Goal: Task Accomplishment & Management: Manage account settings

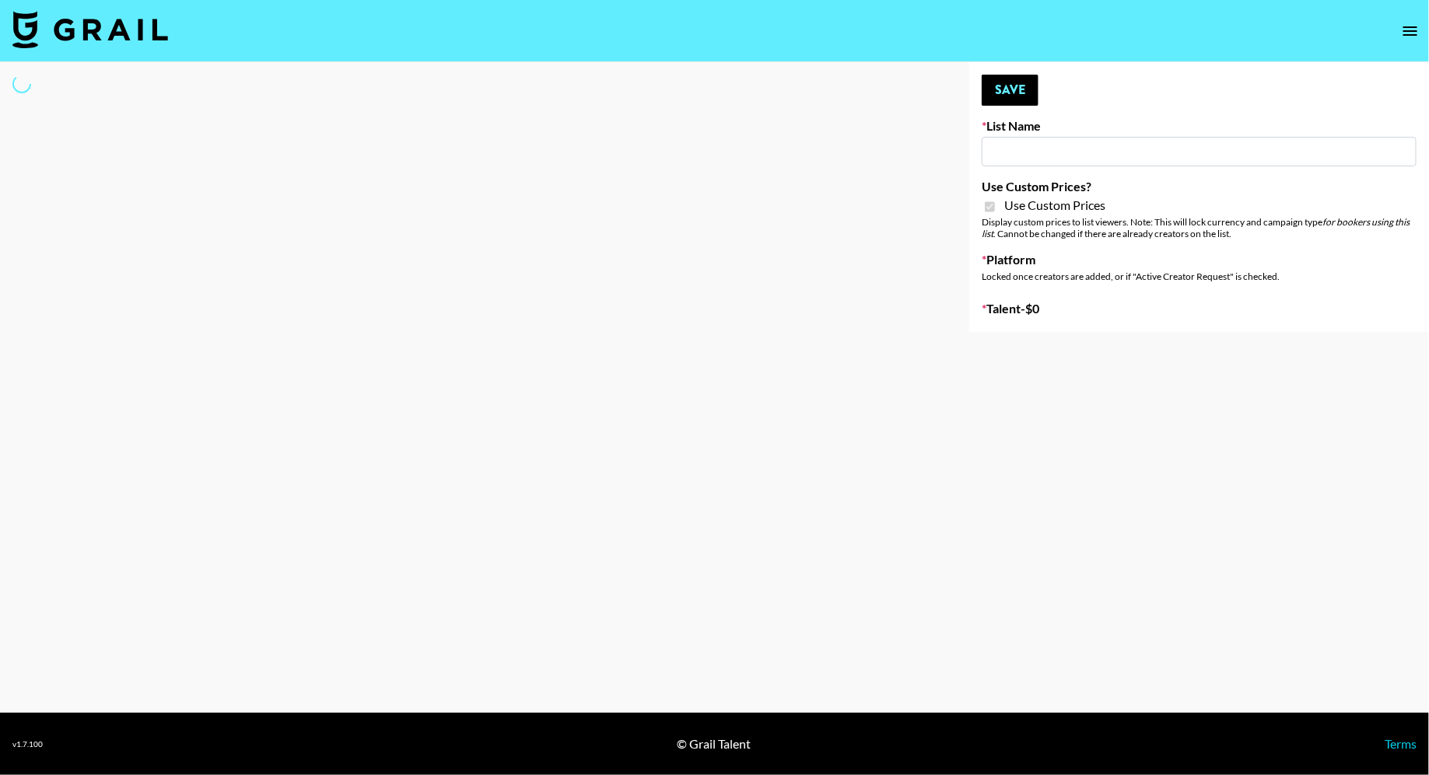
type input "ByHeart ([DATE])"
checkbox input "true"
select select "Brand"
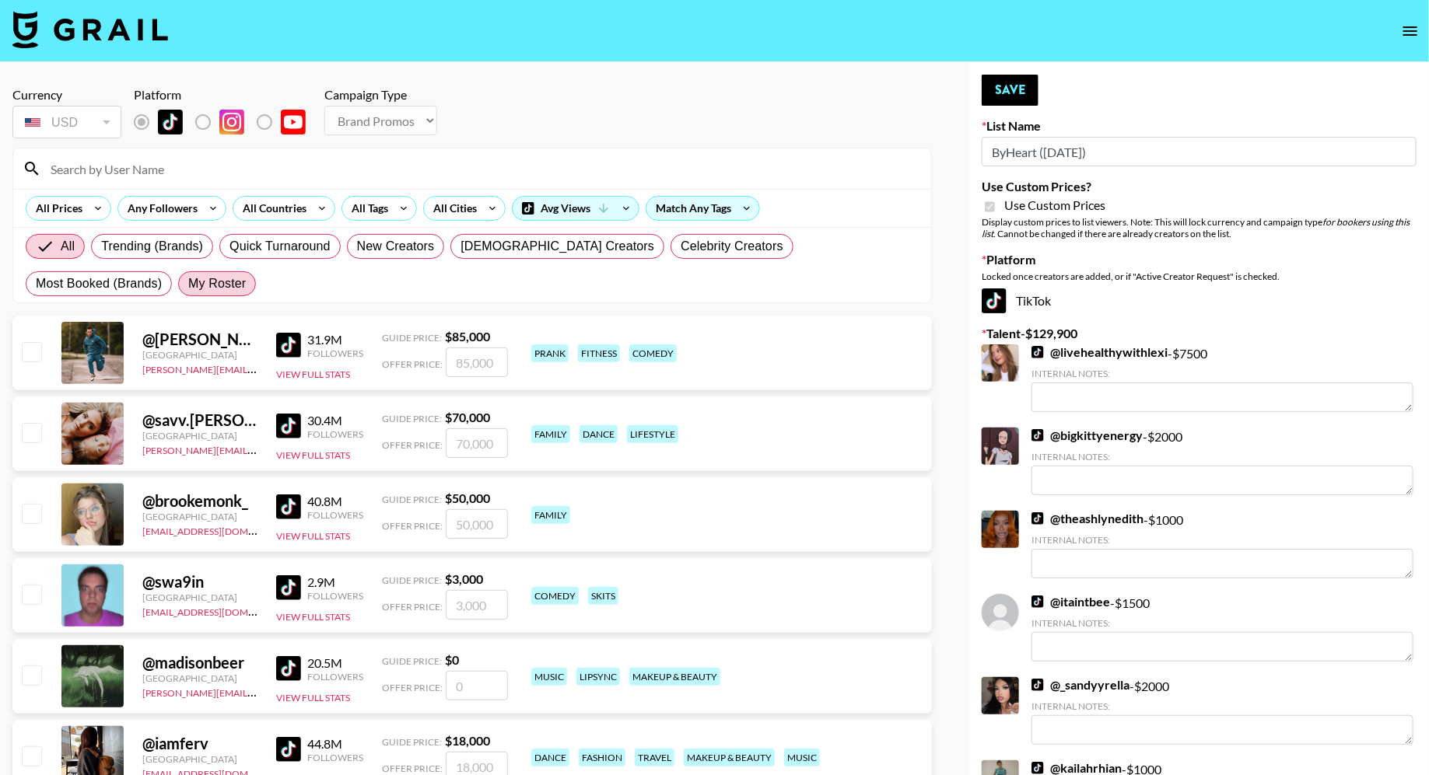
click at [188, 276] on span "My Roster" at bounding box center [217, 284] width 58 height 19
click at [188, 284] on input "My Roster" at bounding box center [188, 284] width 0 height 0
radio input "true"
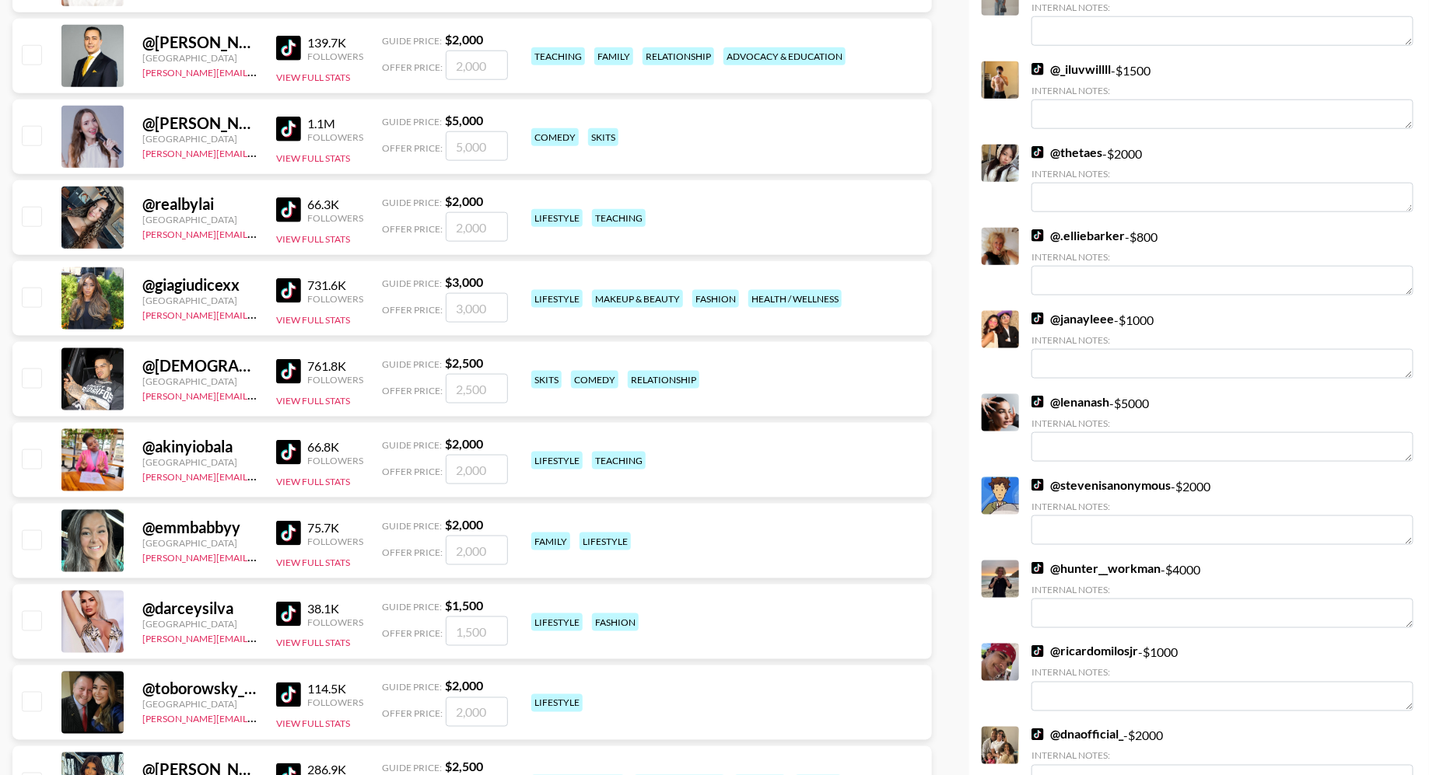
scroll to position [932, 0]
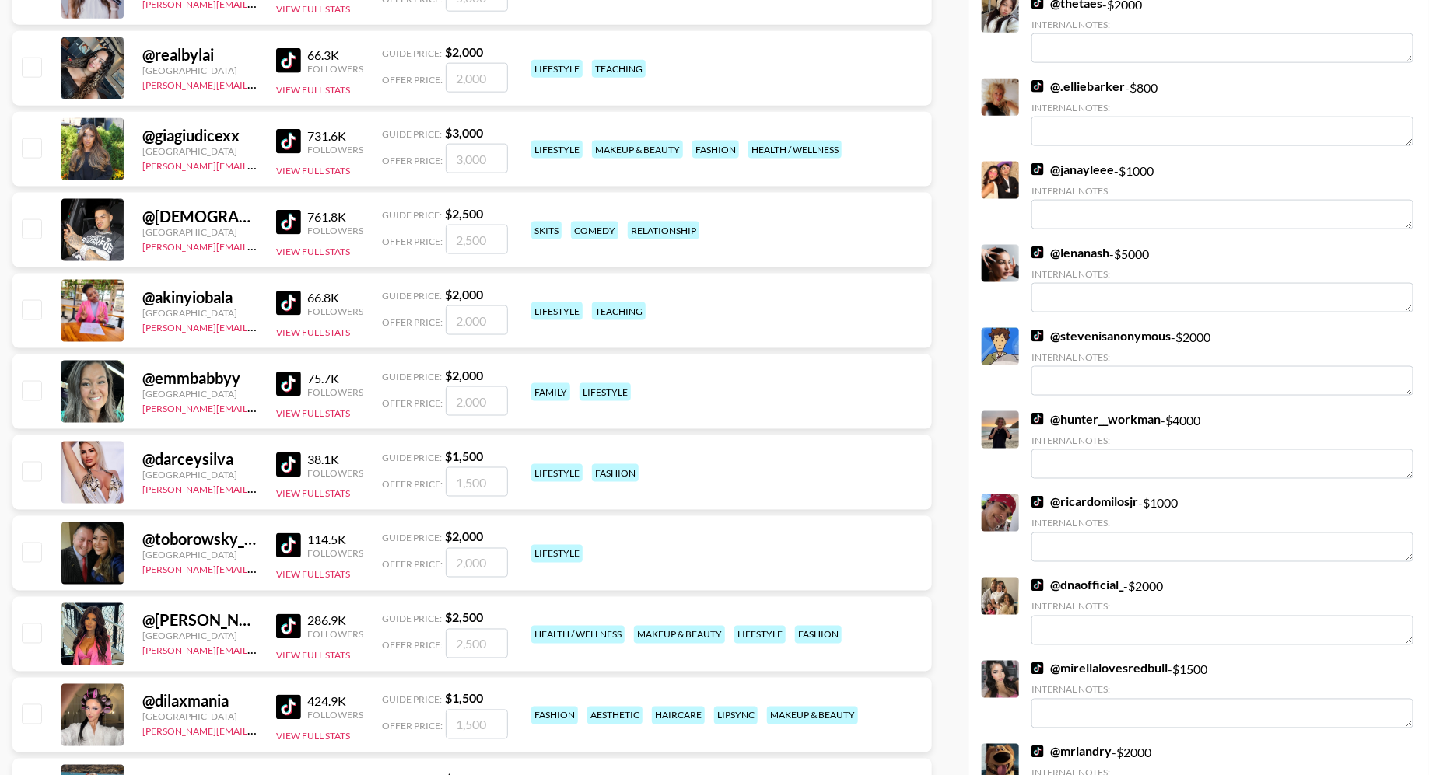
click at [34, 231] on input "checkbox" at bounding box center [31, 228] width 19 height 19
checkbox input "true"
type input "2500"
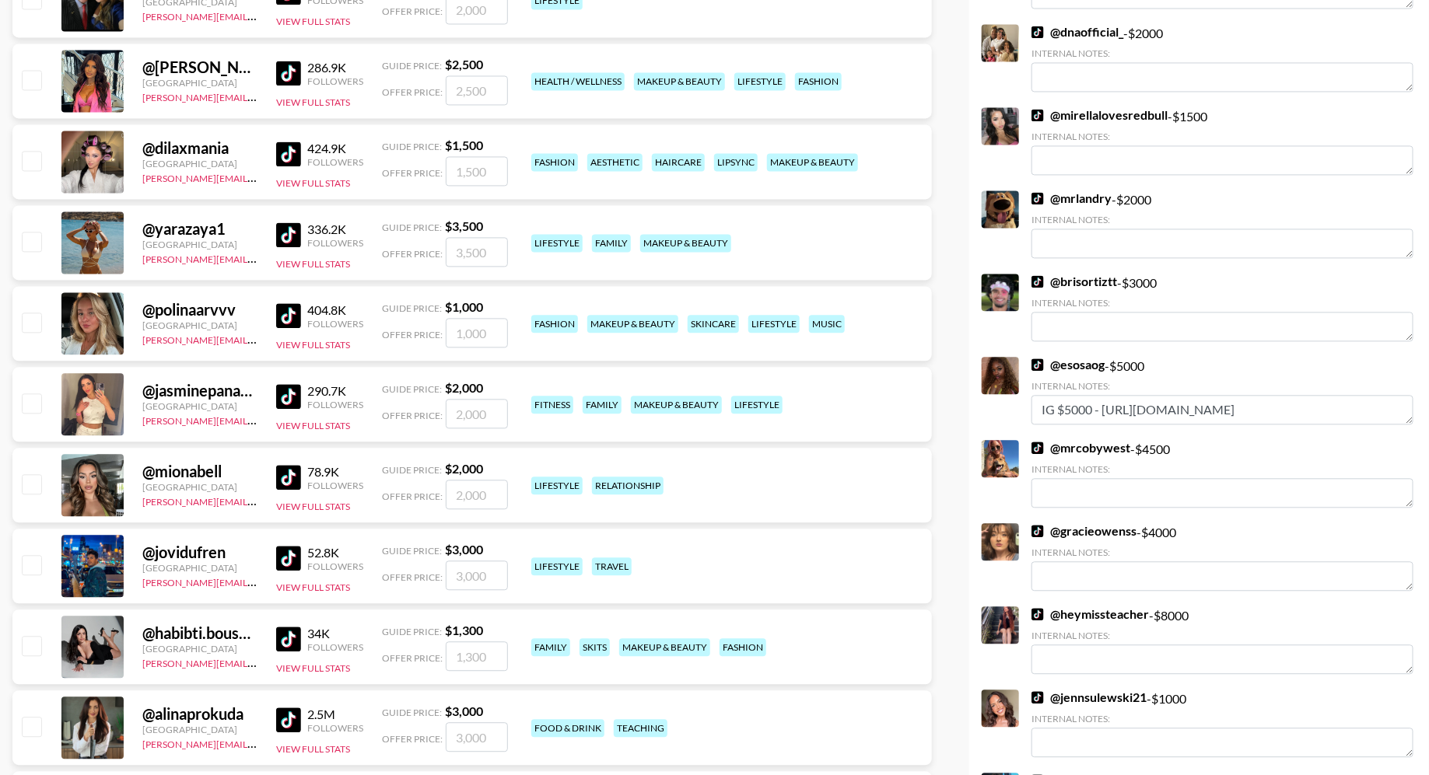
scroll to position [1641, 0]
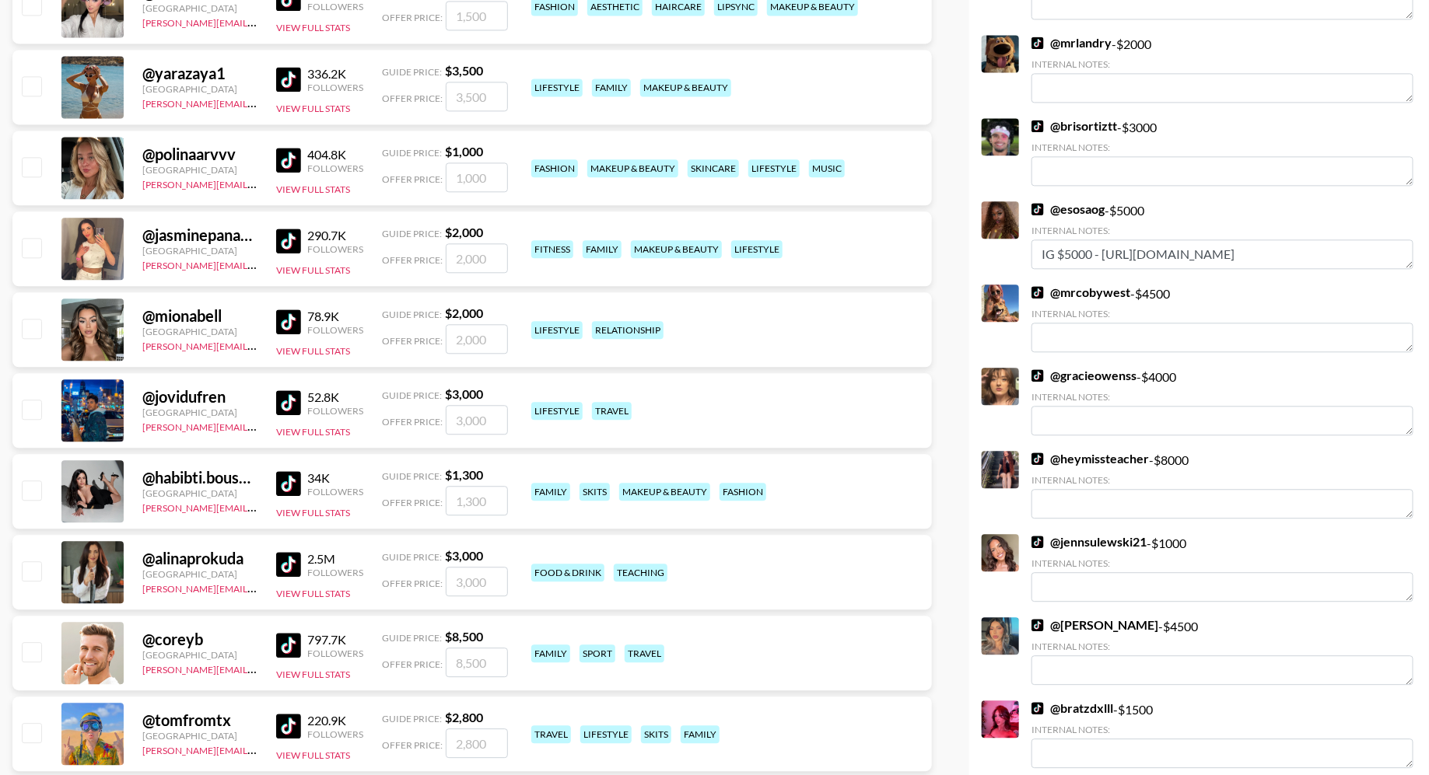
click at [33, 246] on input "checkbox" at bounding box center [31, 247] width 19 height 19
checkbox input "true"
type input "2000"
click at [39, 323] on input "checkbox" at bounding box center [31, 328] width 19 height 19
checkbox input "true"
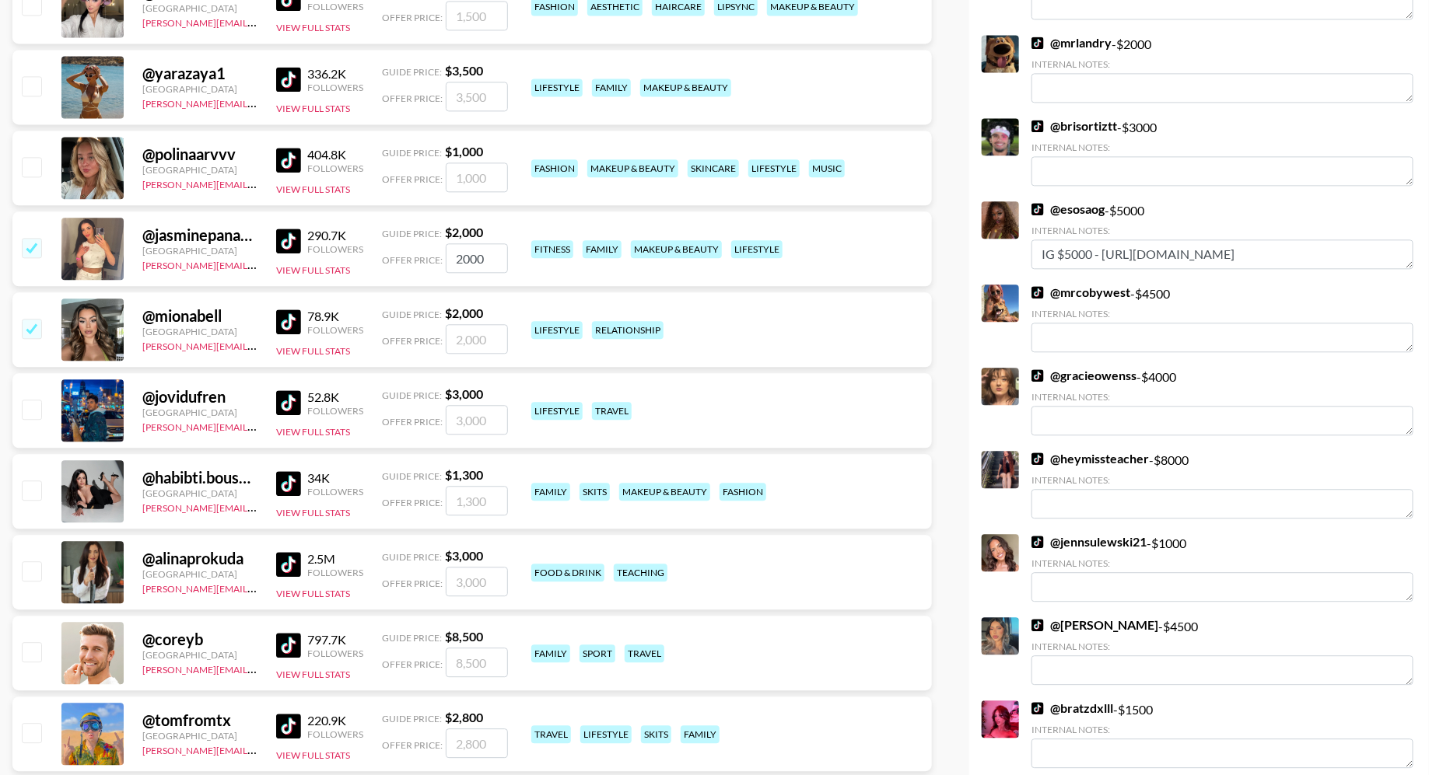
type input "2000"
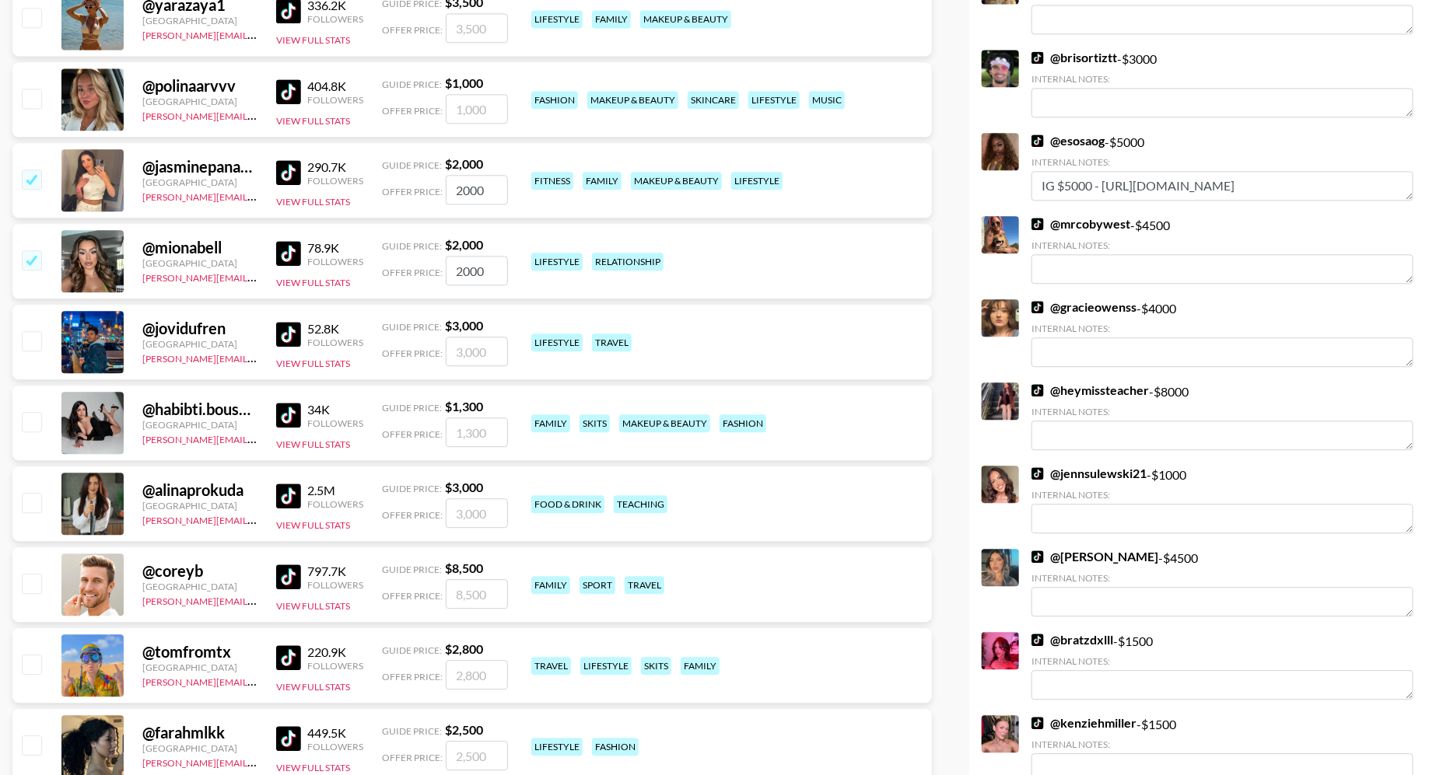
scroll to position [1793, 0]
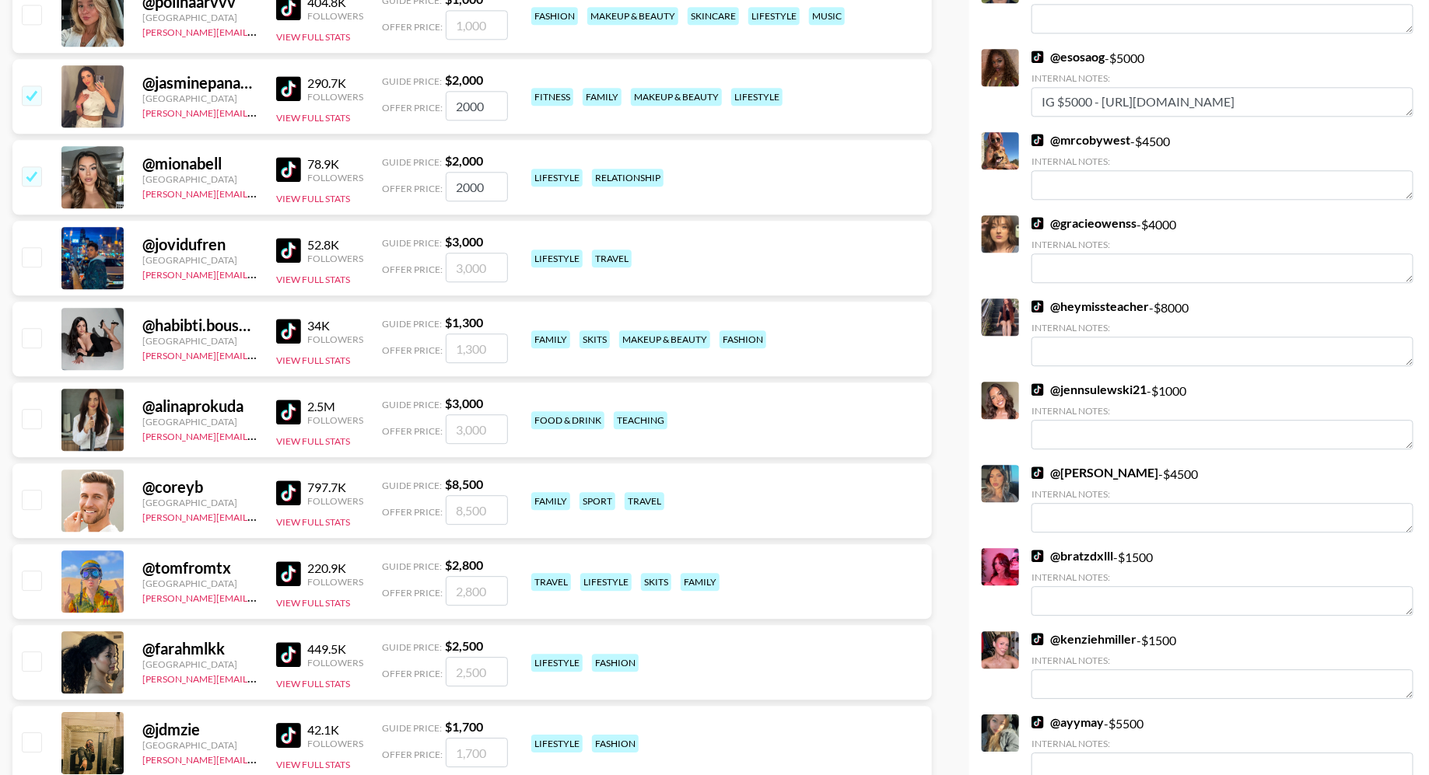
click at [39, 338] on input "checkbox" at bounding box center [31, 337] width 19 height 19
checkbox input "true"
type input "1300"
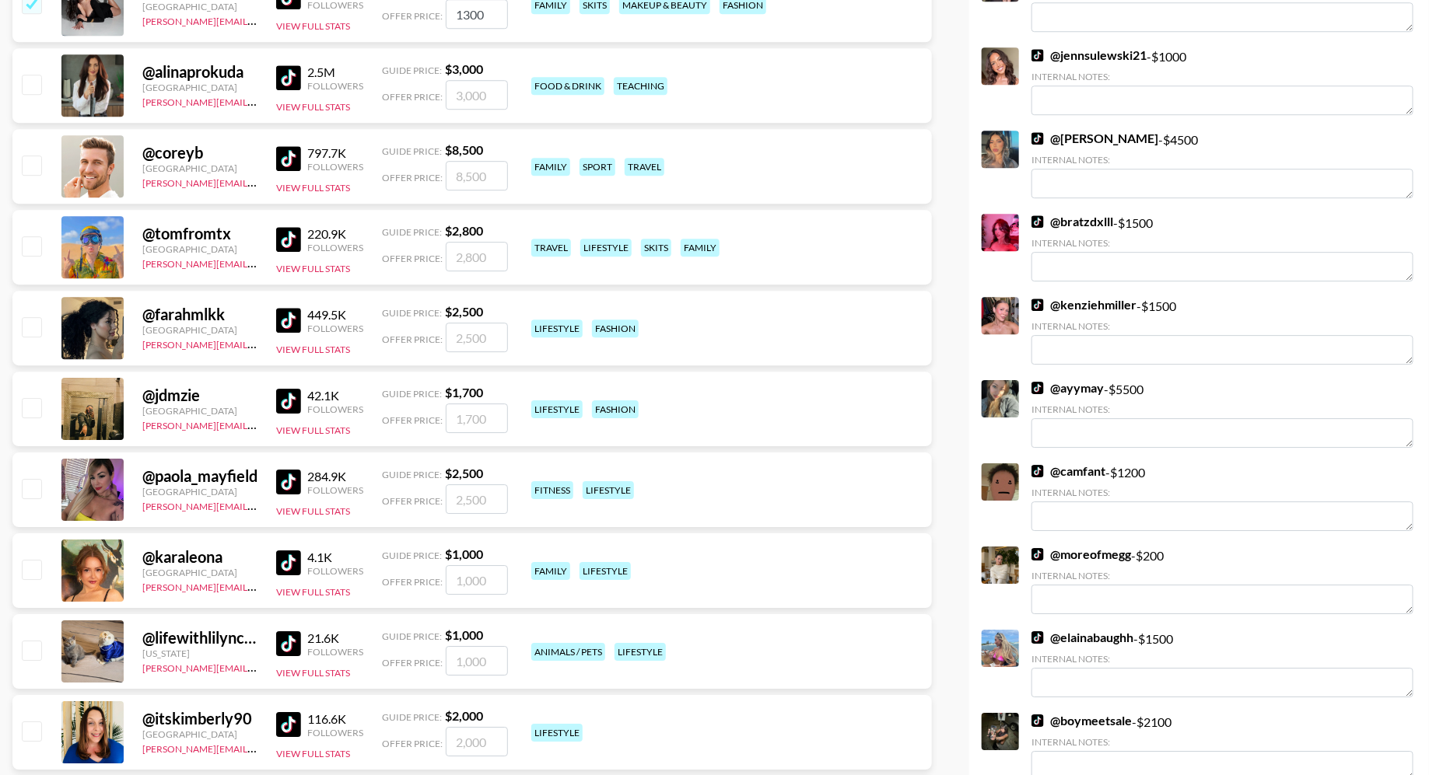
scroll to position [2100, 0]
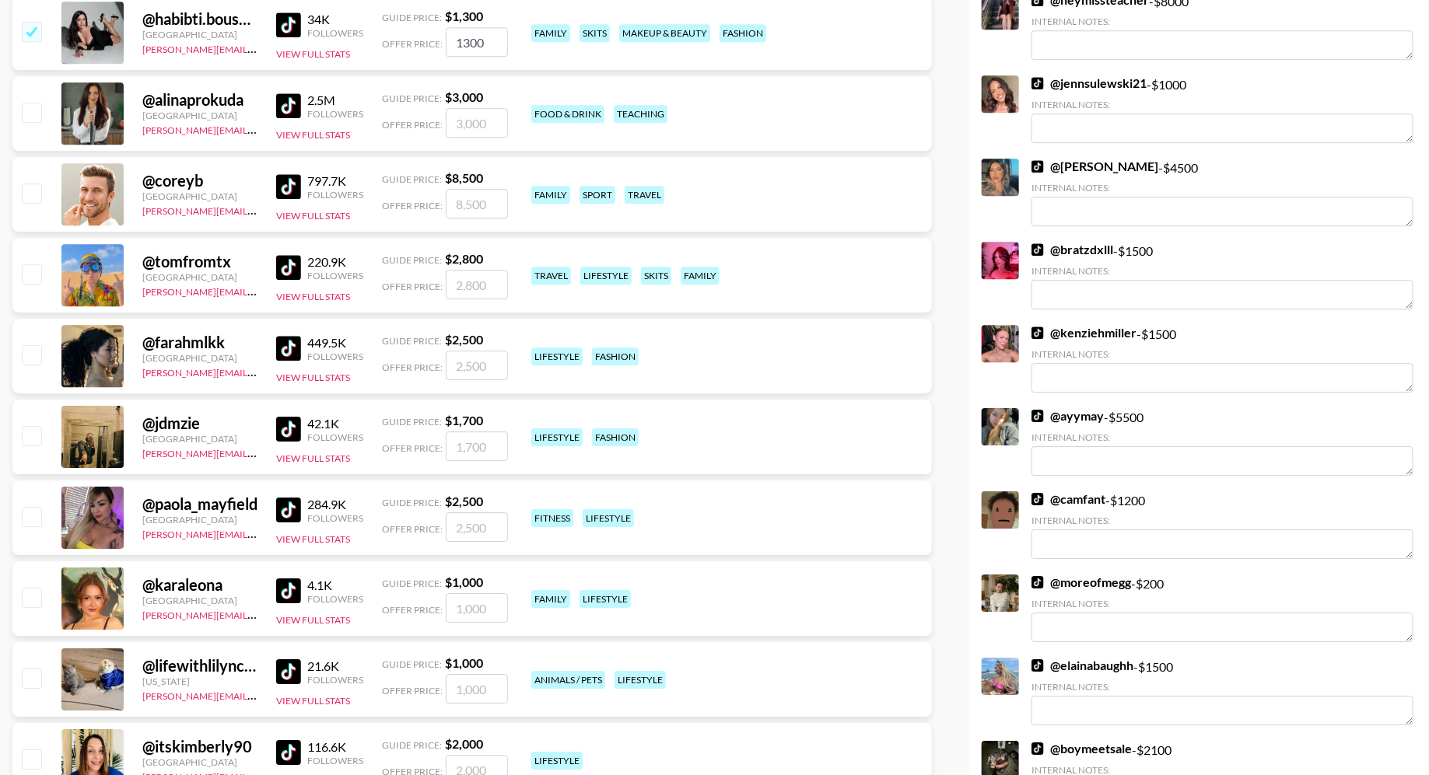
click at [30, 114] on input "checkbox" at bounding box center [31, 112] width 19 height 19
checkbox input "true"
type input "3000"
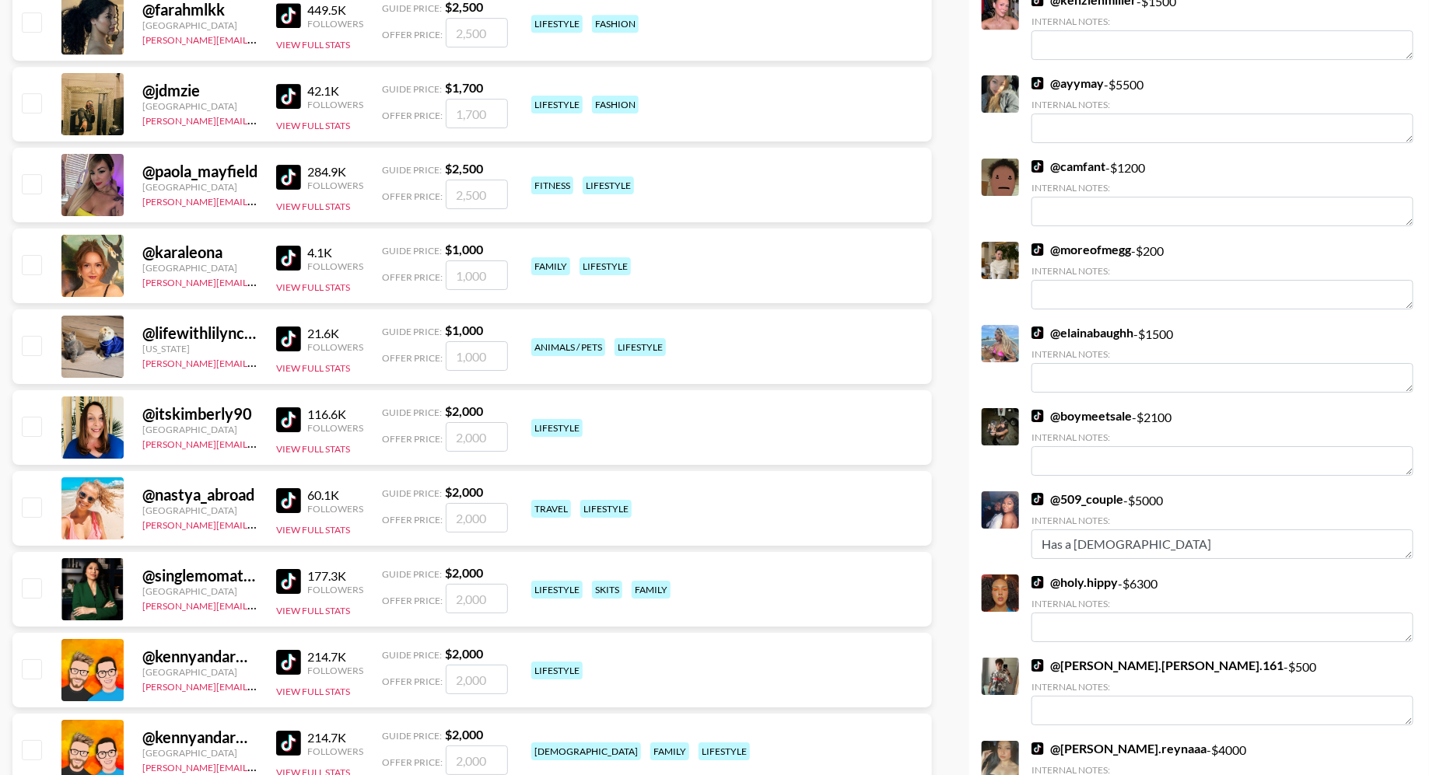
scroll to position [2534, 0]
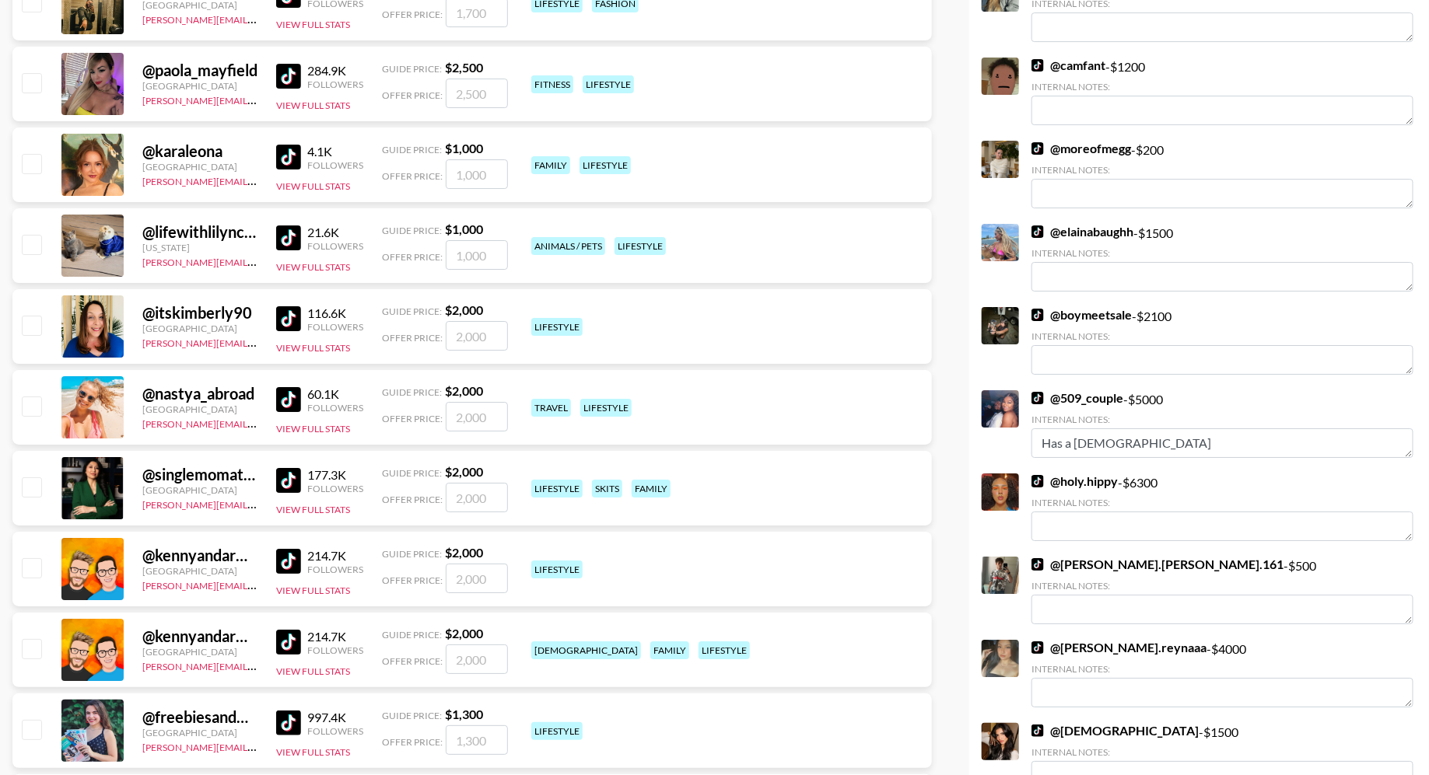
click at [34, 403] on input "checkbox" at bounding box center [31, 406] width 19 height 19
checkbox input "true"
type input "2000"
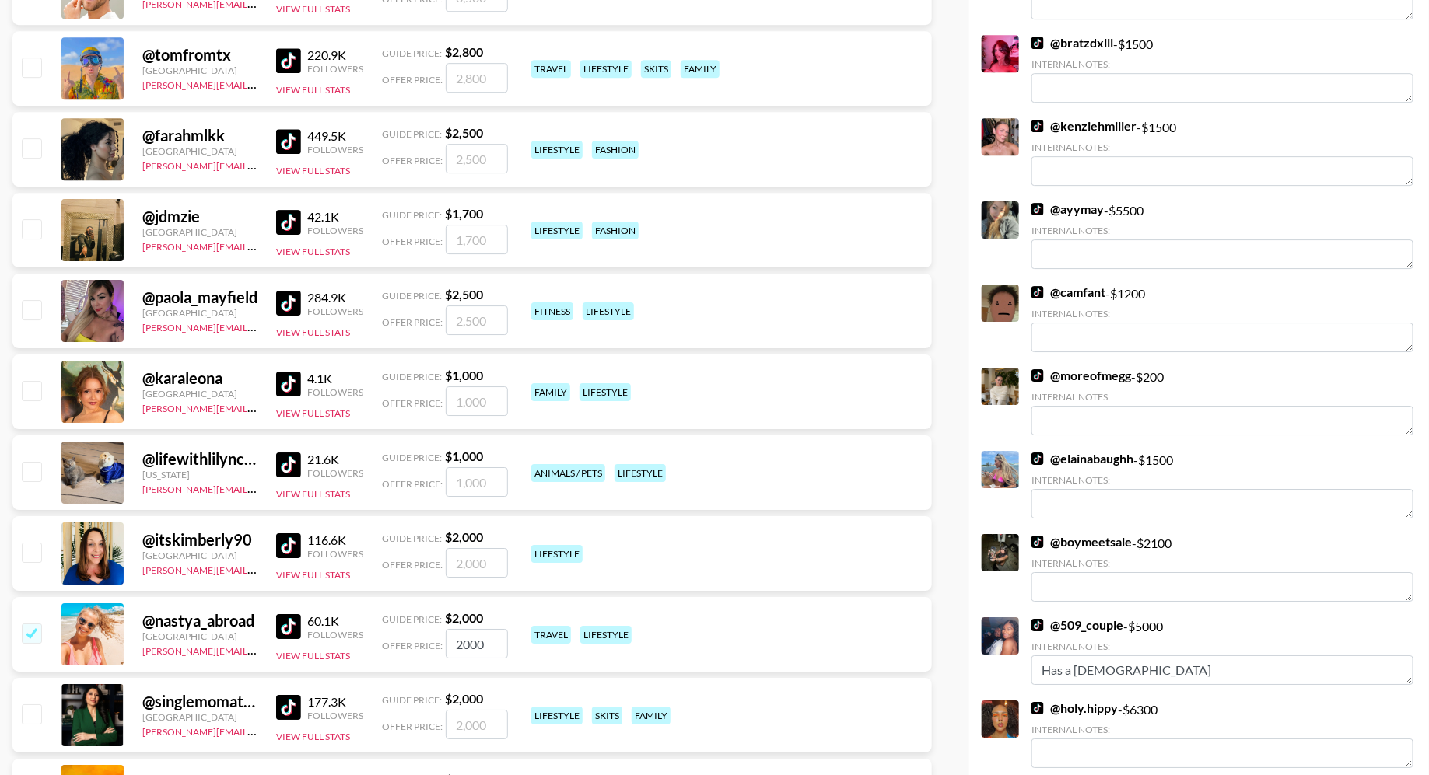
scroll to position [1639, 0]
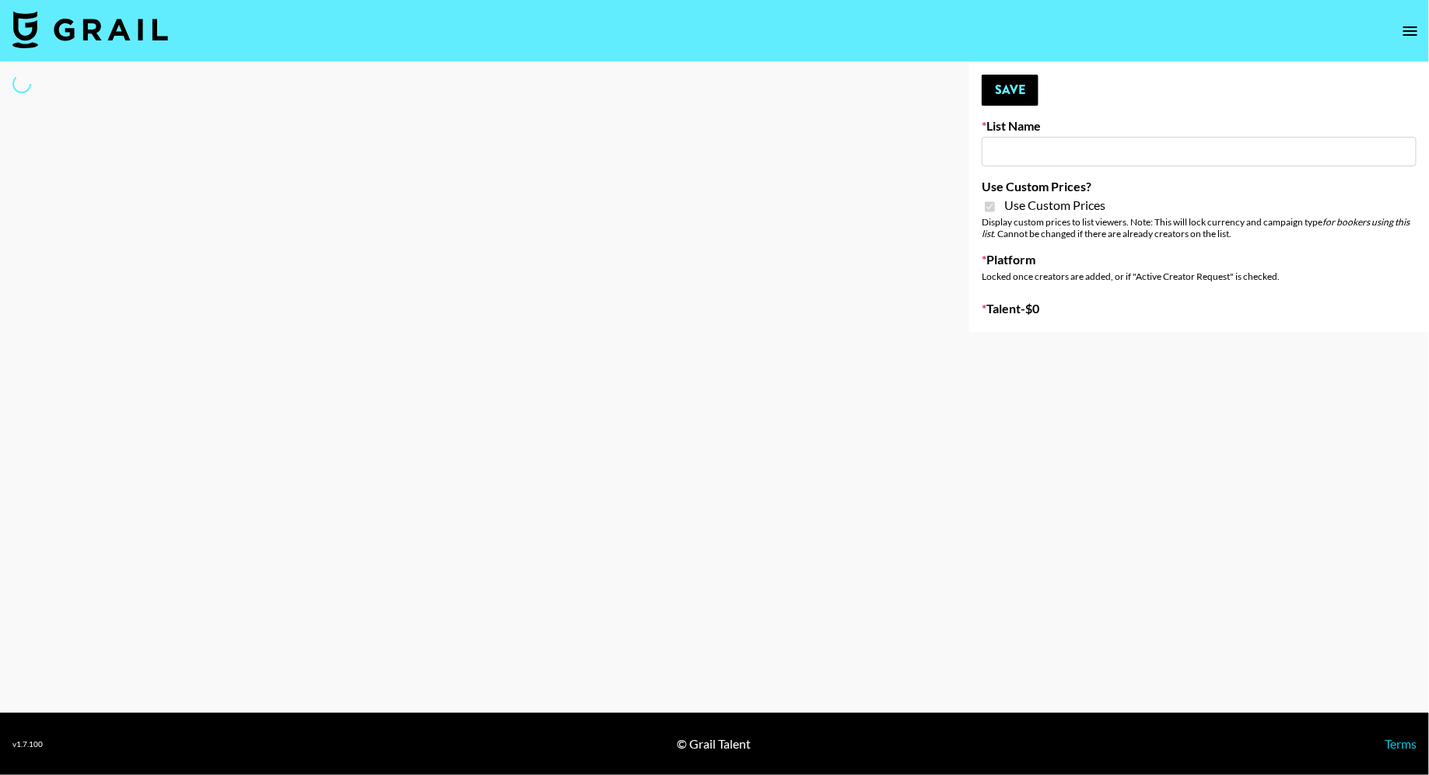
type input "ByHeart ([DATE])"
checkbox input "true"
select select "Brand"
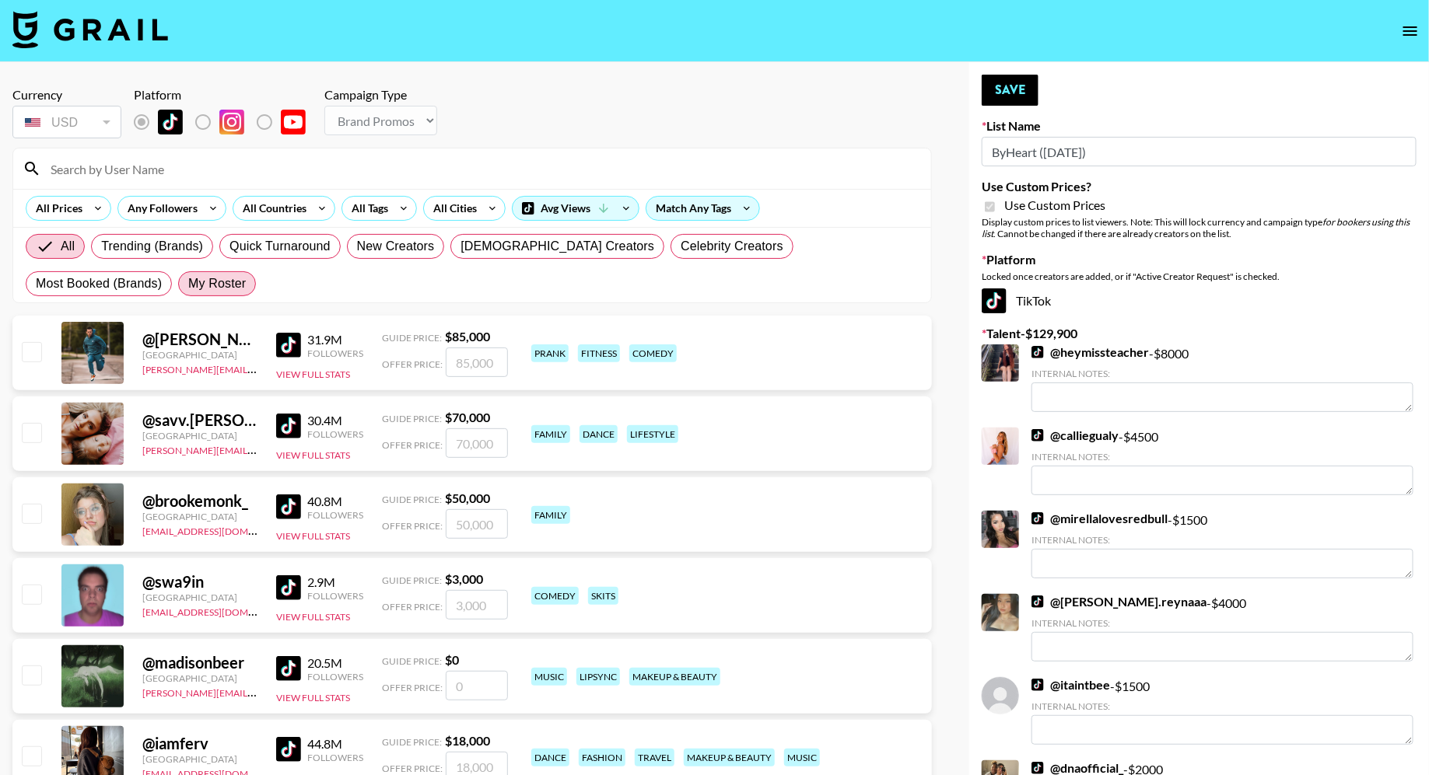
click at [188, 287] on span "My Roster" at bounding box center [217, 284] width 58 height 19
click at [188, 284] on input "My Roster" at bounding box center [188, 284] width 0 height 0
radio input "true"
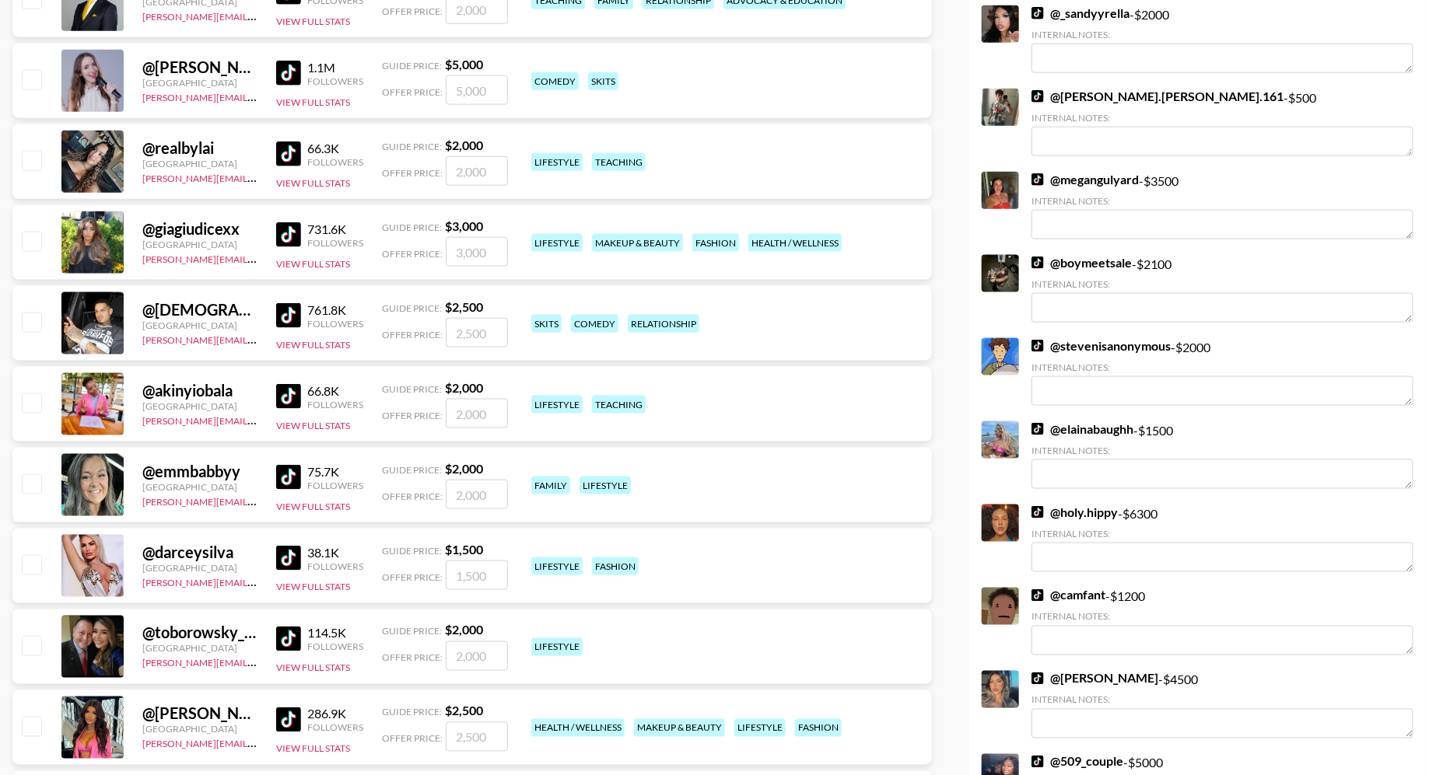
scroll to position [914, 0]
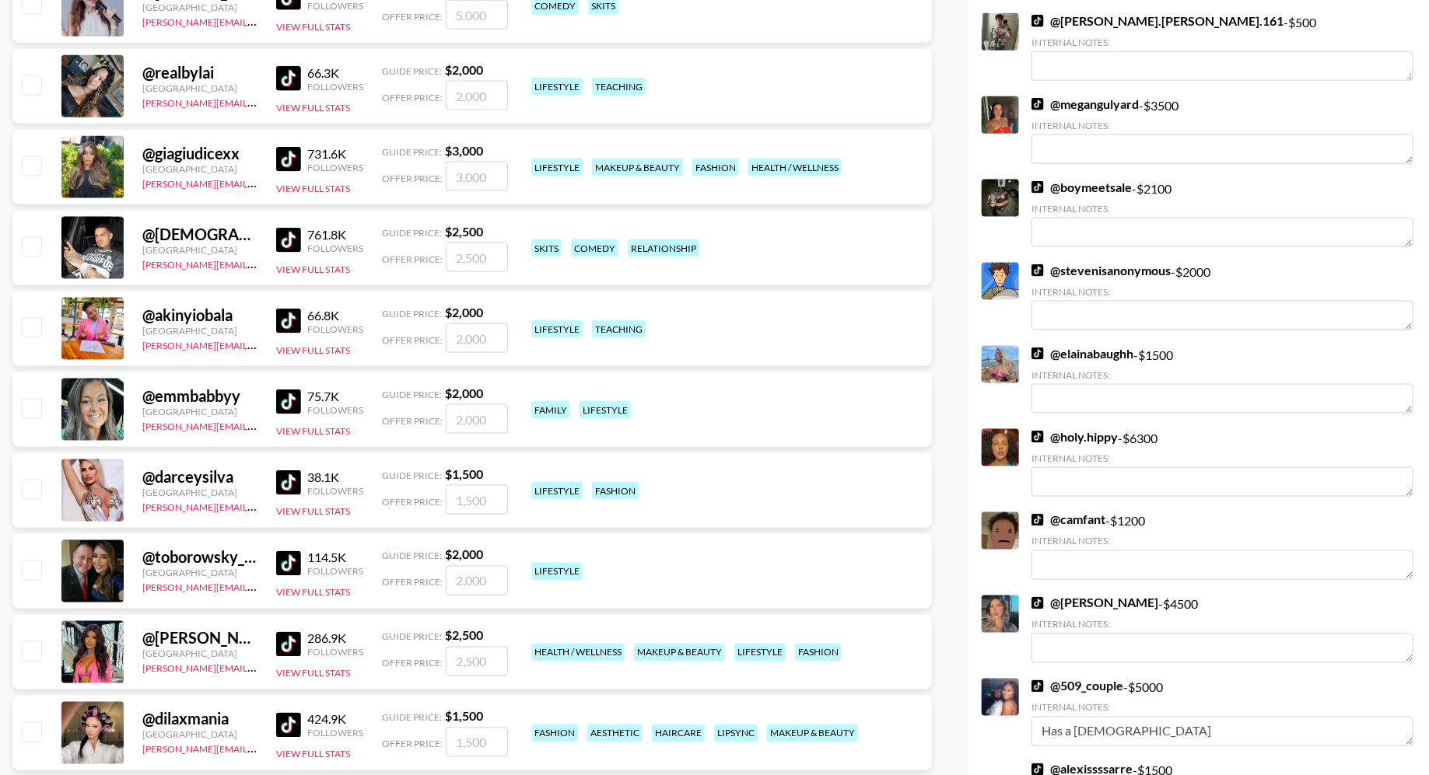
click at [33, 247] on input "checkbox" at bounding box center [31, 246] width 19 height 19
checkbox input "true"
type input "2500"
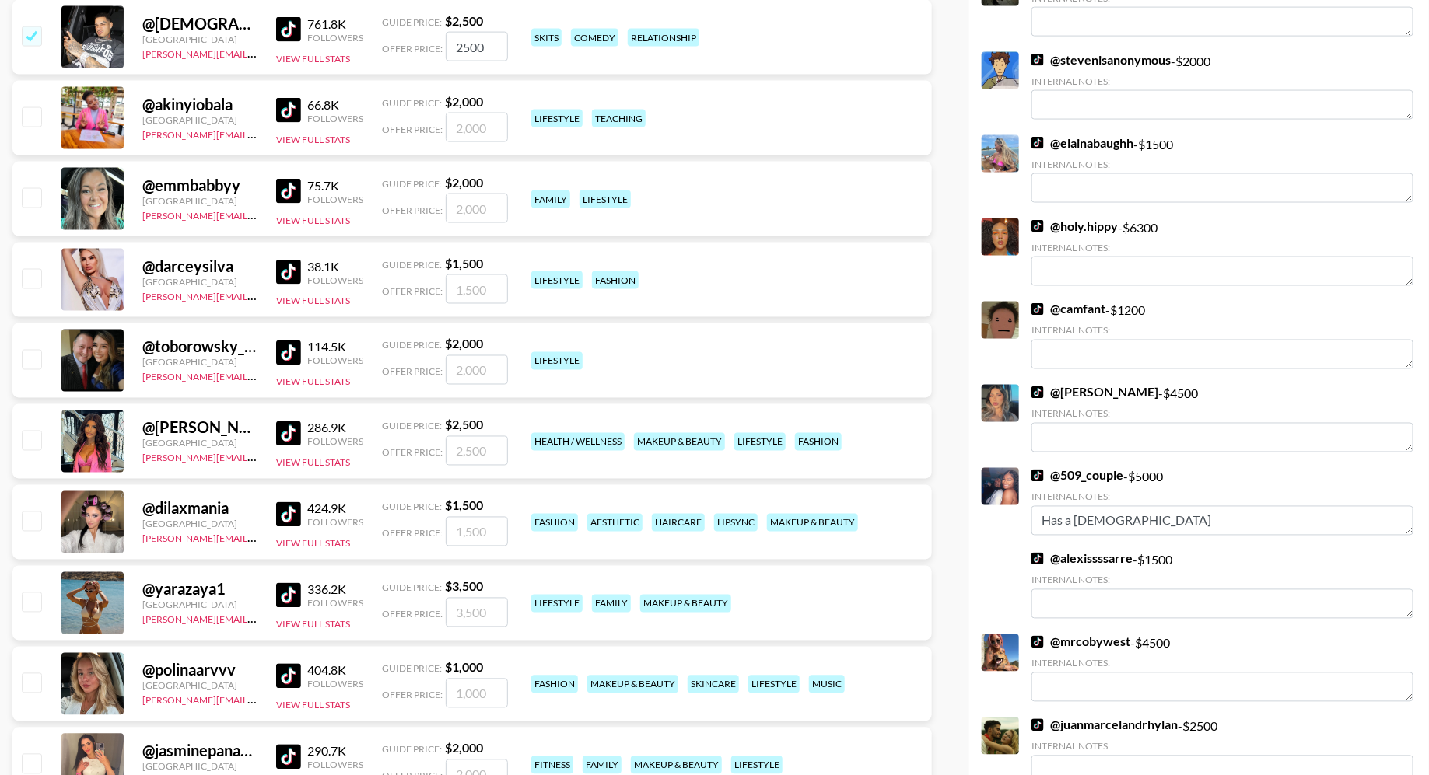
scroll to position [1265, 0]
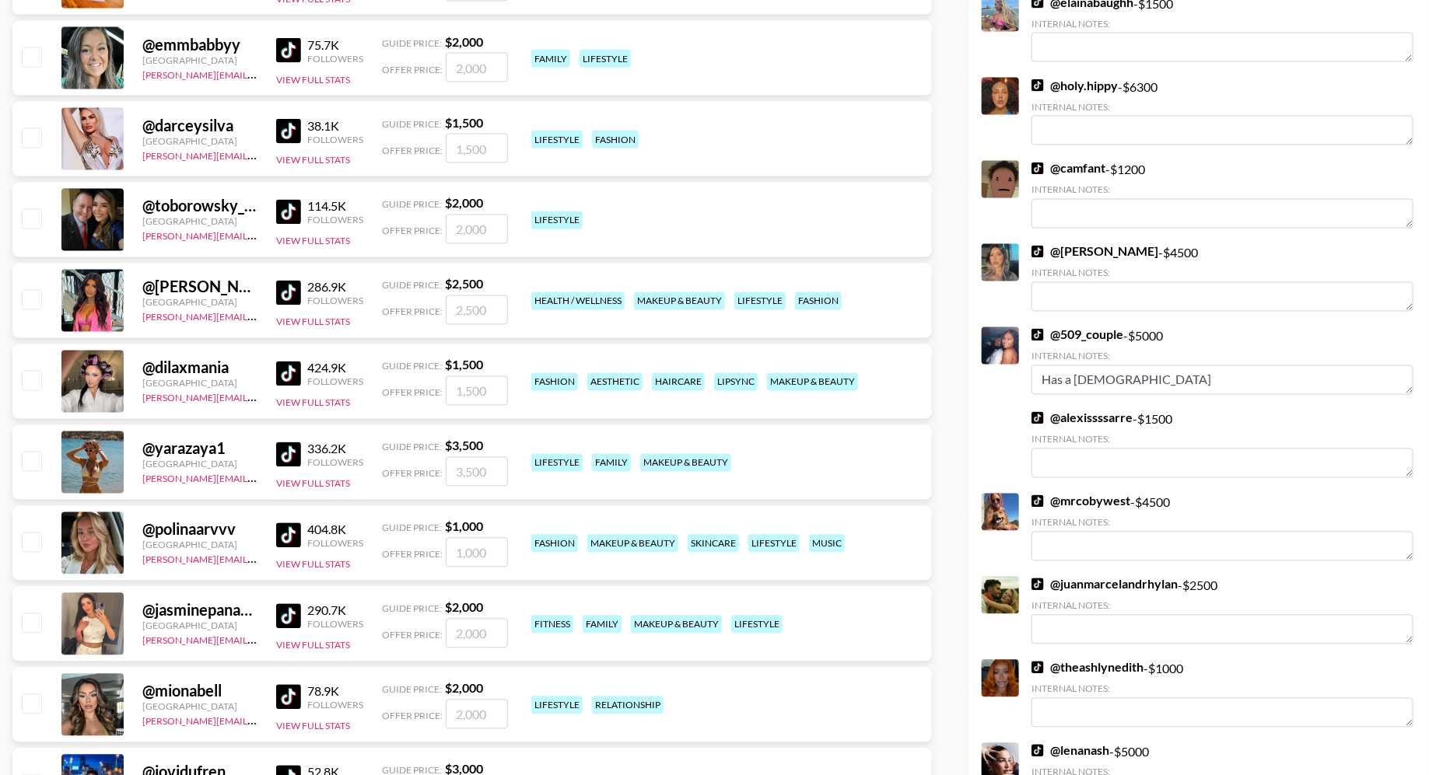
click at [217, 48] on div "@ emmbabbyy" at bounding box center [199, 44] width 115 height 19
click at [290, 51] on img at bounding box center [288, 50] width 25 height 25
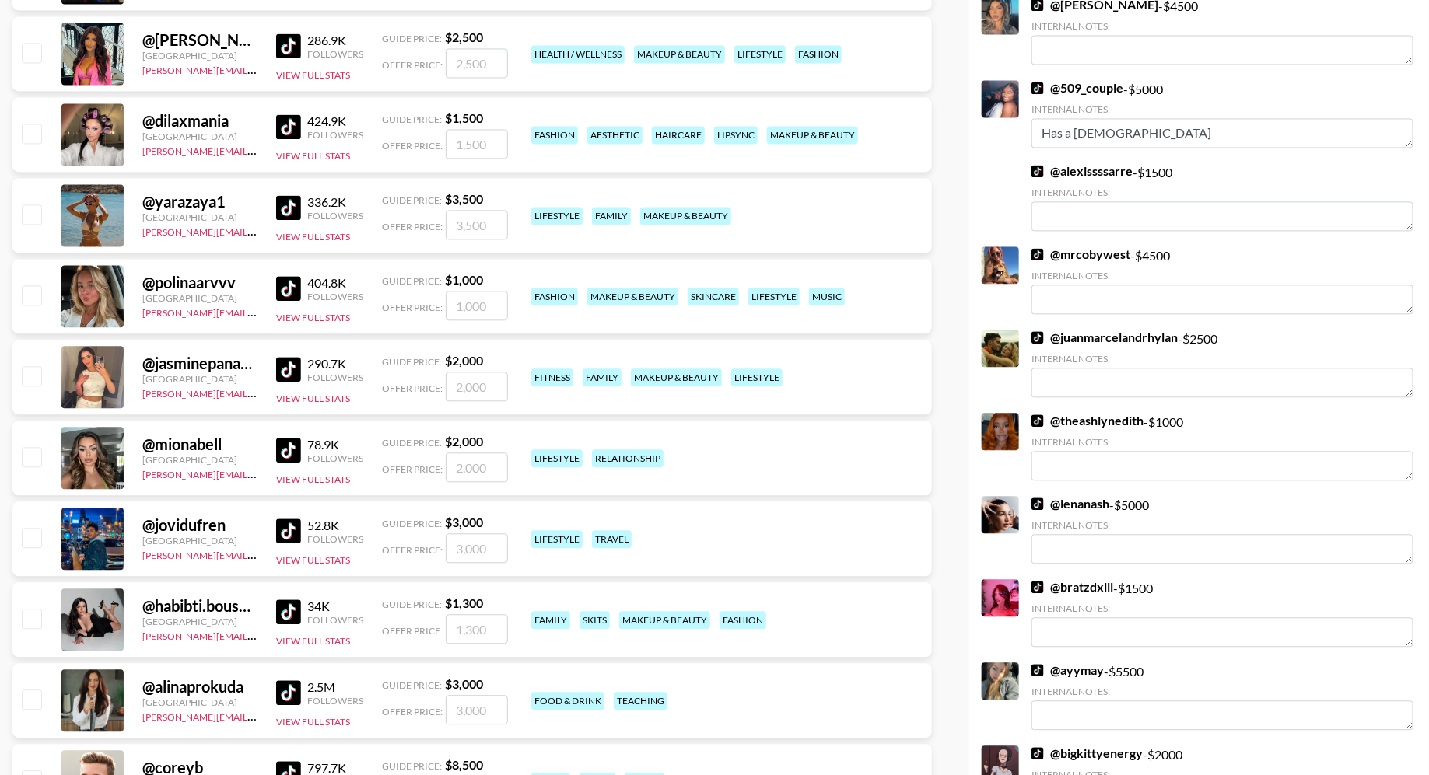
scroll to position [1614, 0]
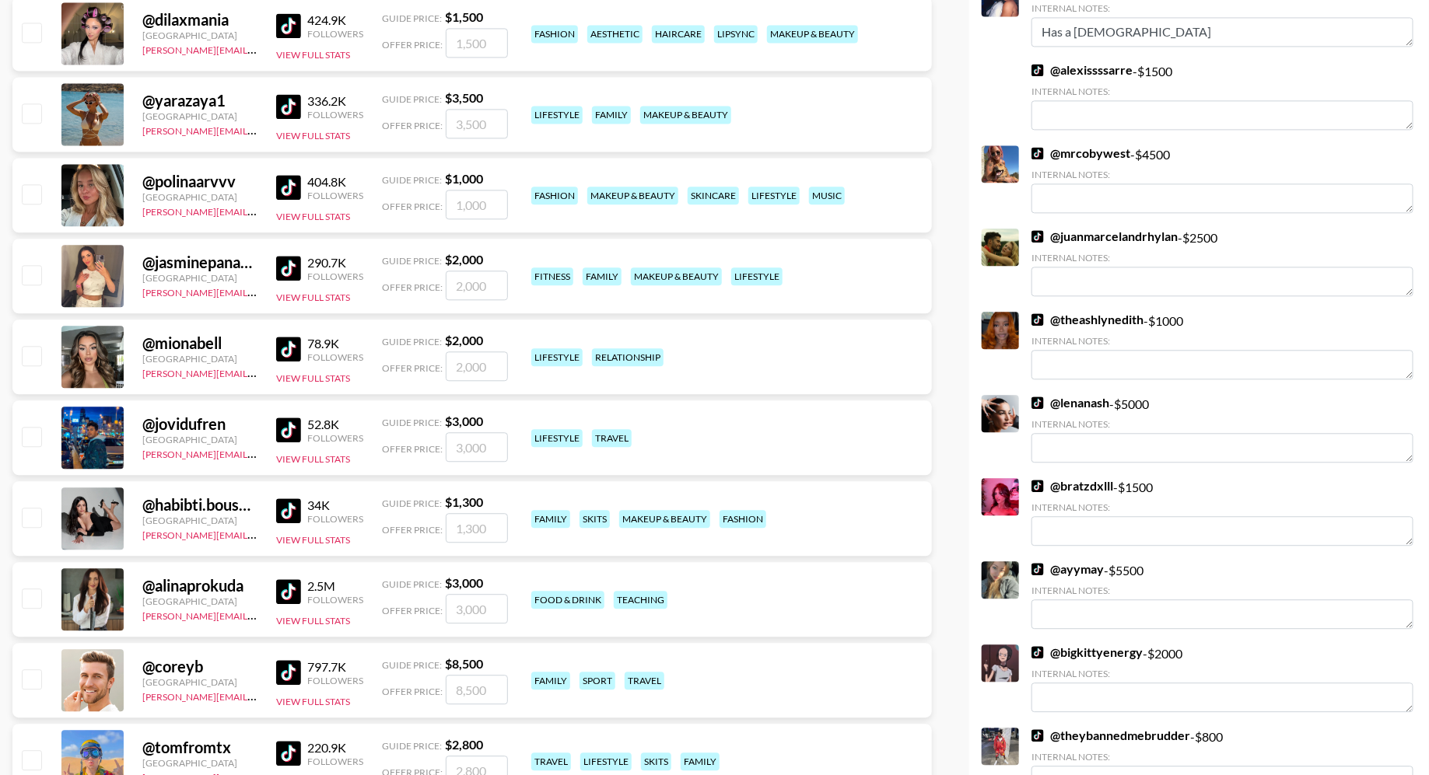
click at [37, 277] on input "checkbox" at bounding box center [31, 274] width 19 height 19
checkbox input "true"
type input "2000"
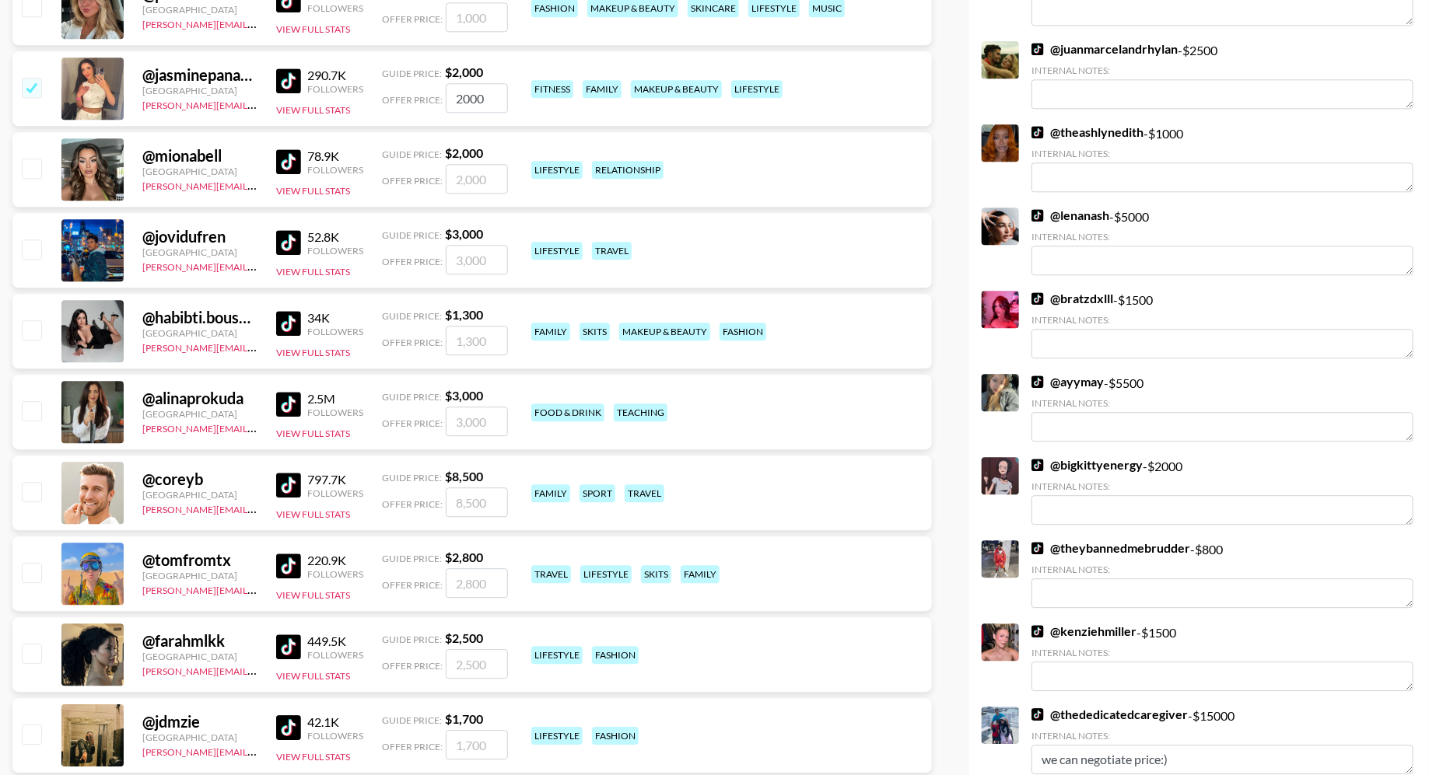
scroll to position [1957, 0]
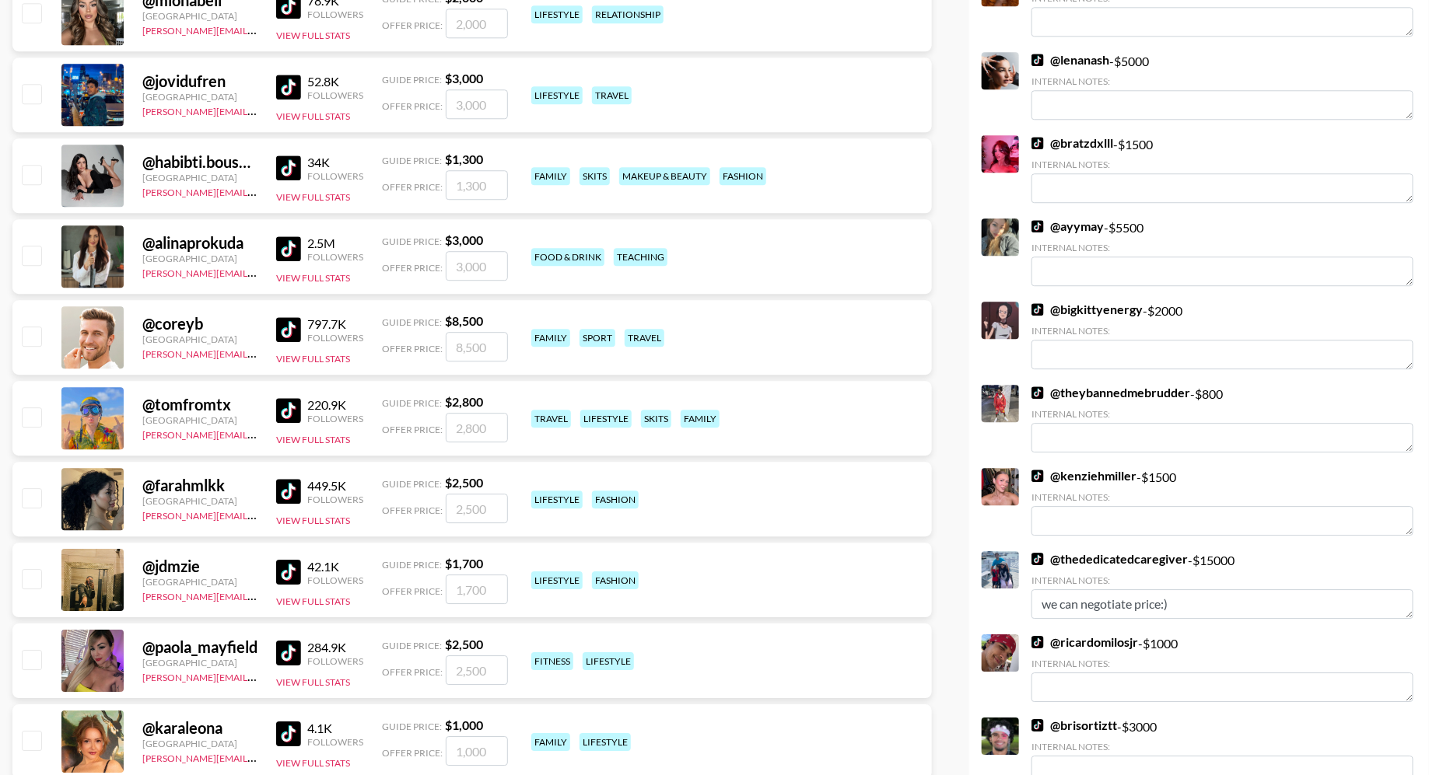
click at [34, 170] on input "checkbox" at bounding box center [31, 174] width 19 height 19
checkbox input "true"
type input "1300"
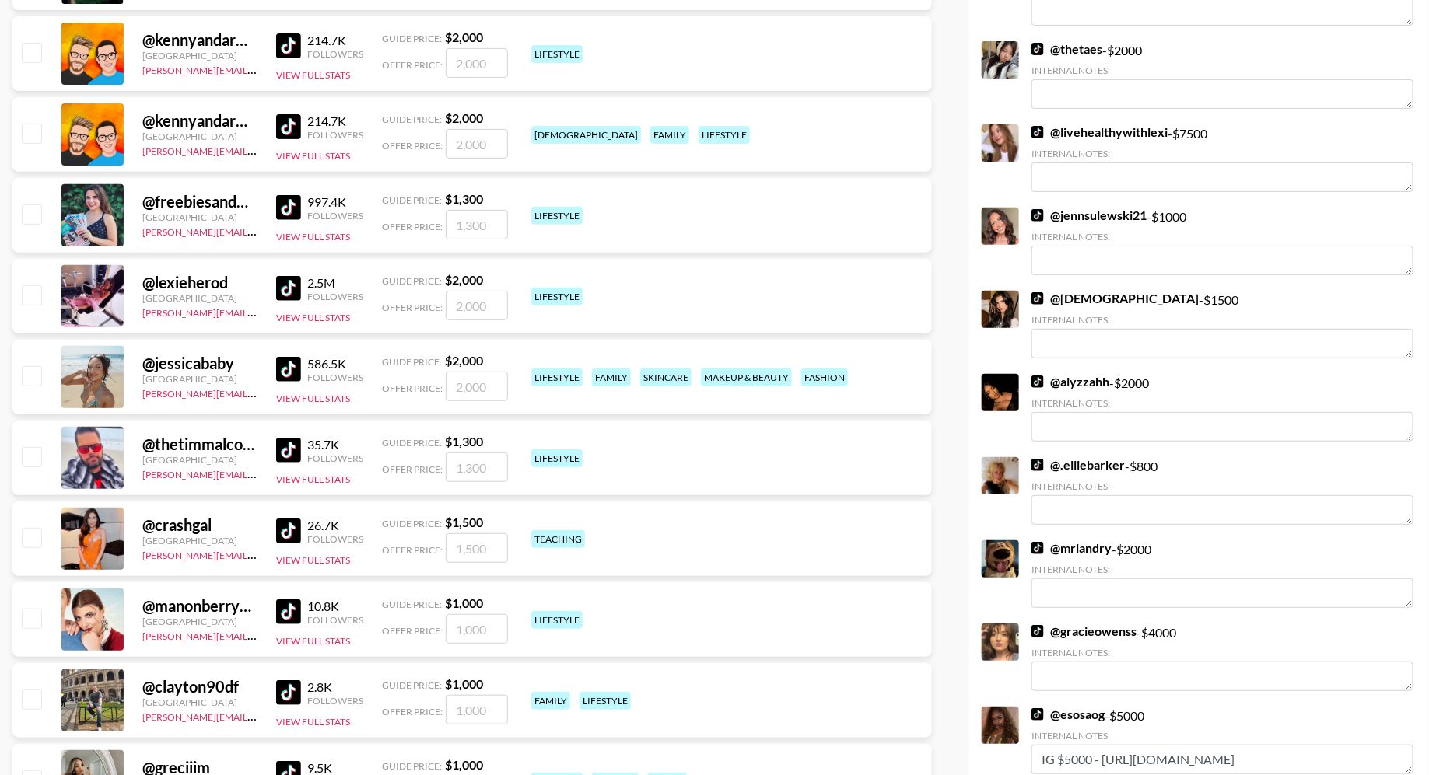
scroll to position [3182, 0]
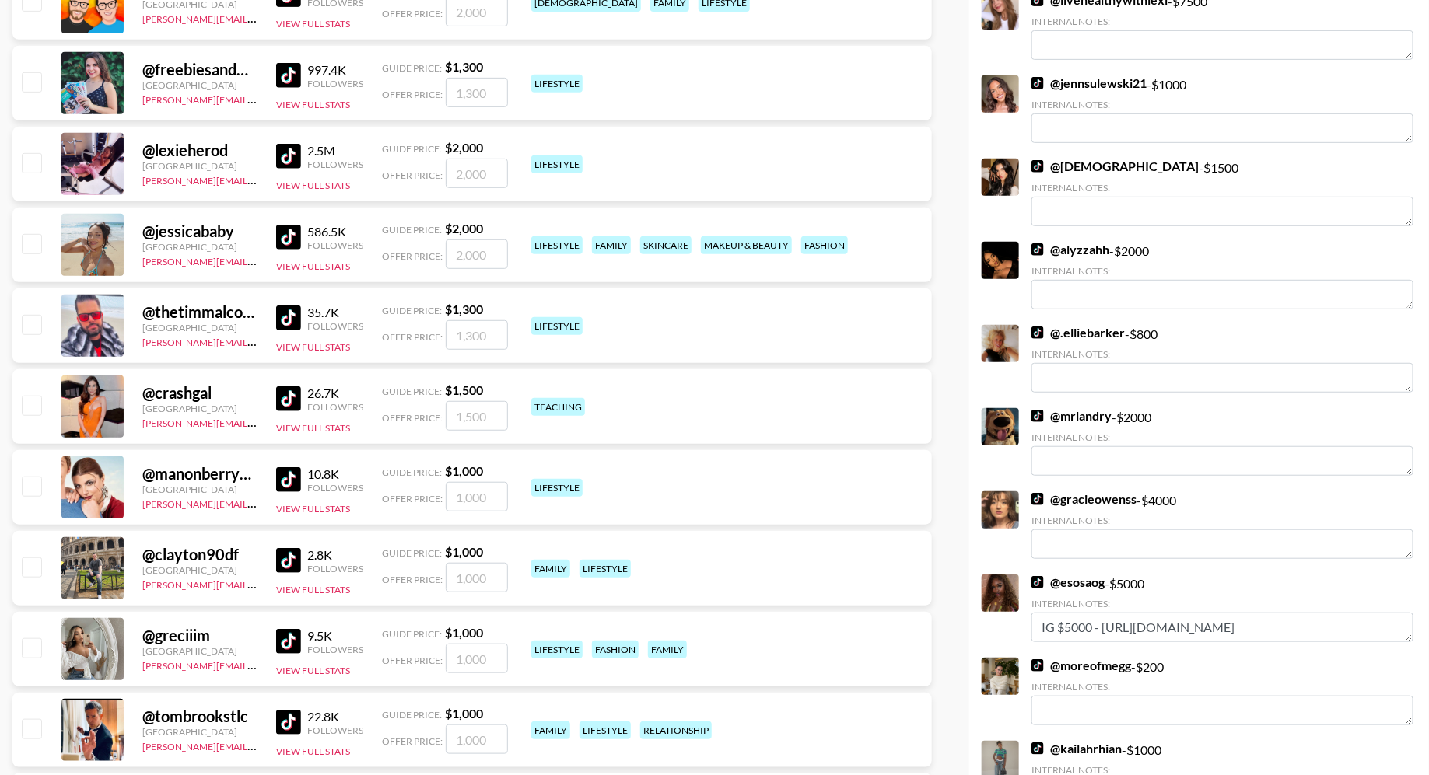
click at [36, 247] on input "checkbox" at bounding box center [31, 243] width 19 height 19
checkbox input "true"
type input "2000"
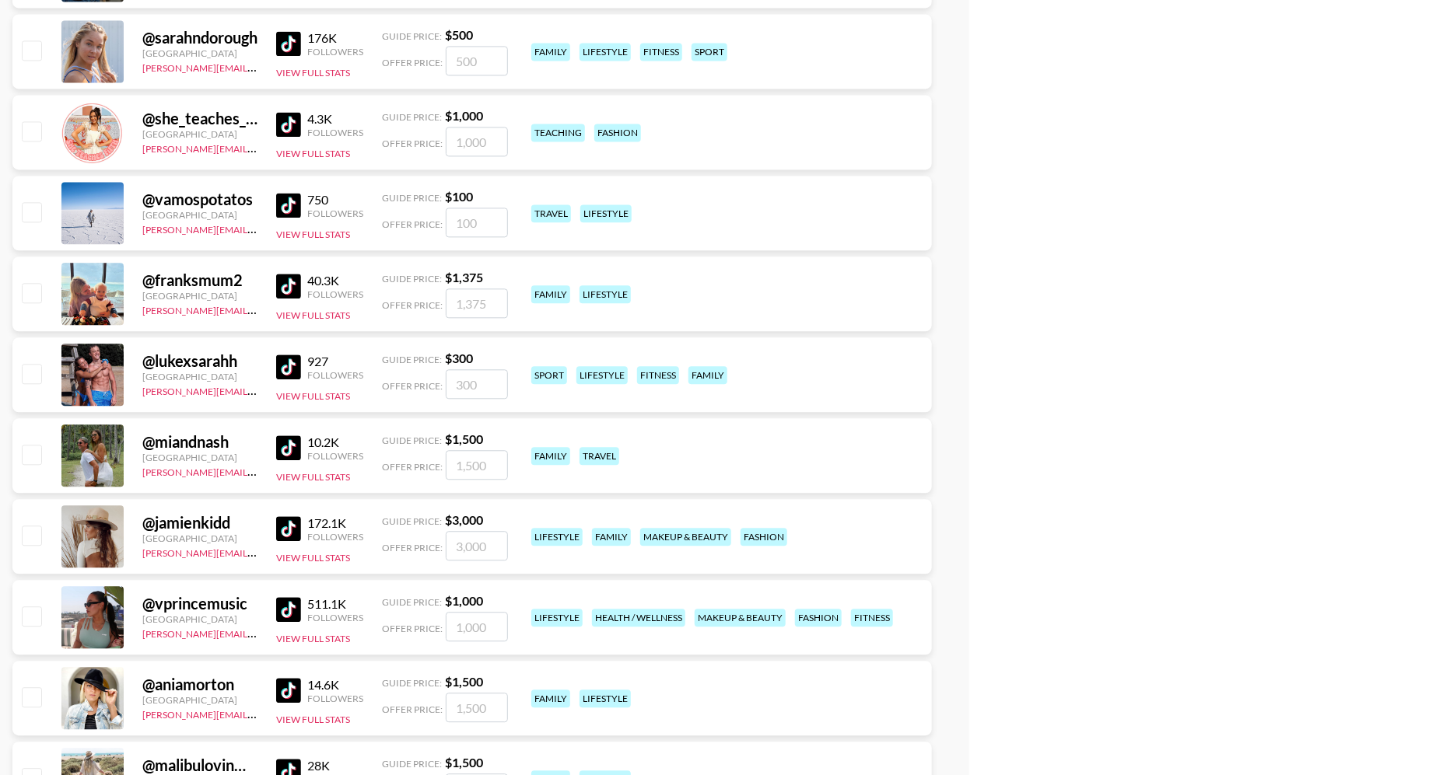
scroll to position [4491, 0]
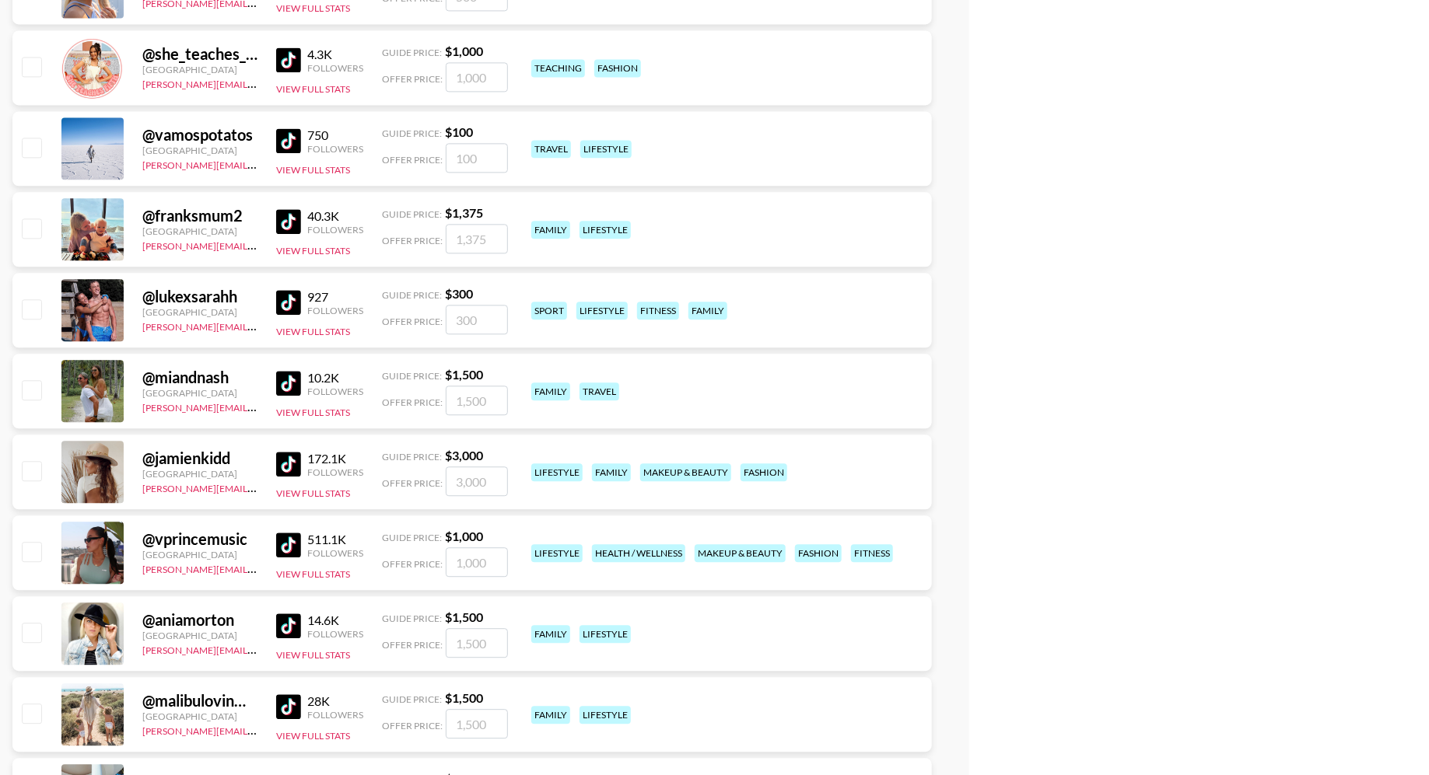
click at [37, 393] on input "checkbox" at bounding box center [31, 389] width 19 height 19
checkbox input "true"
type input "1500"
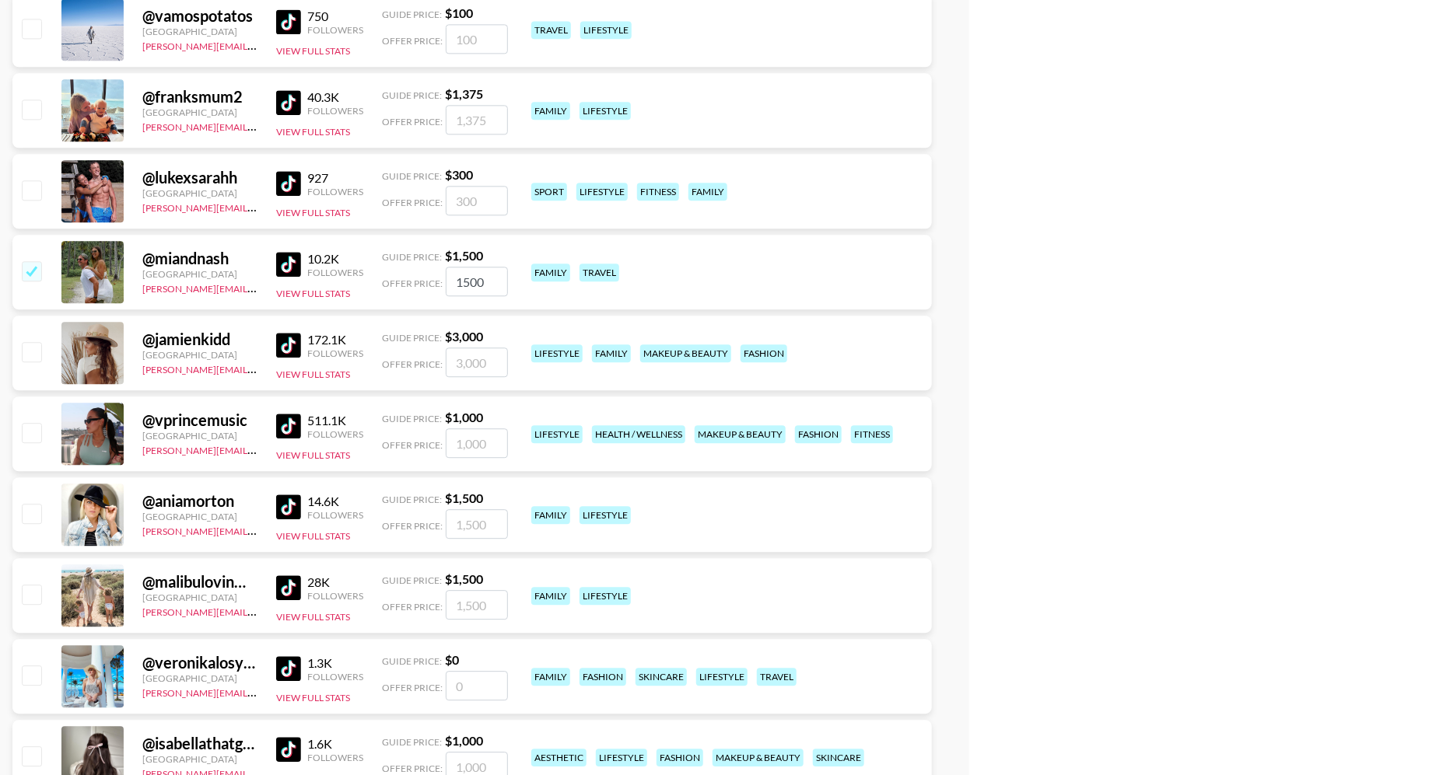
scroll to position [4621, 0]
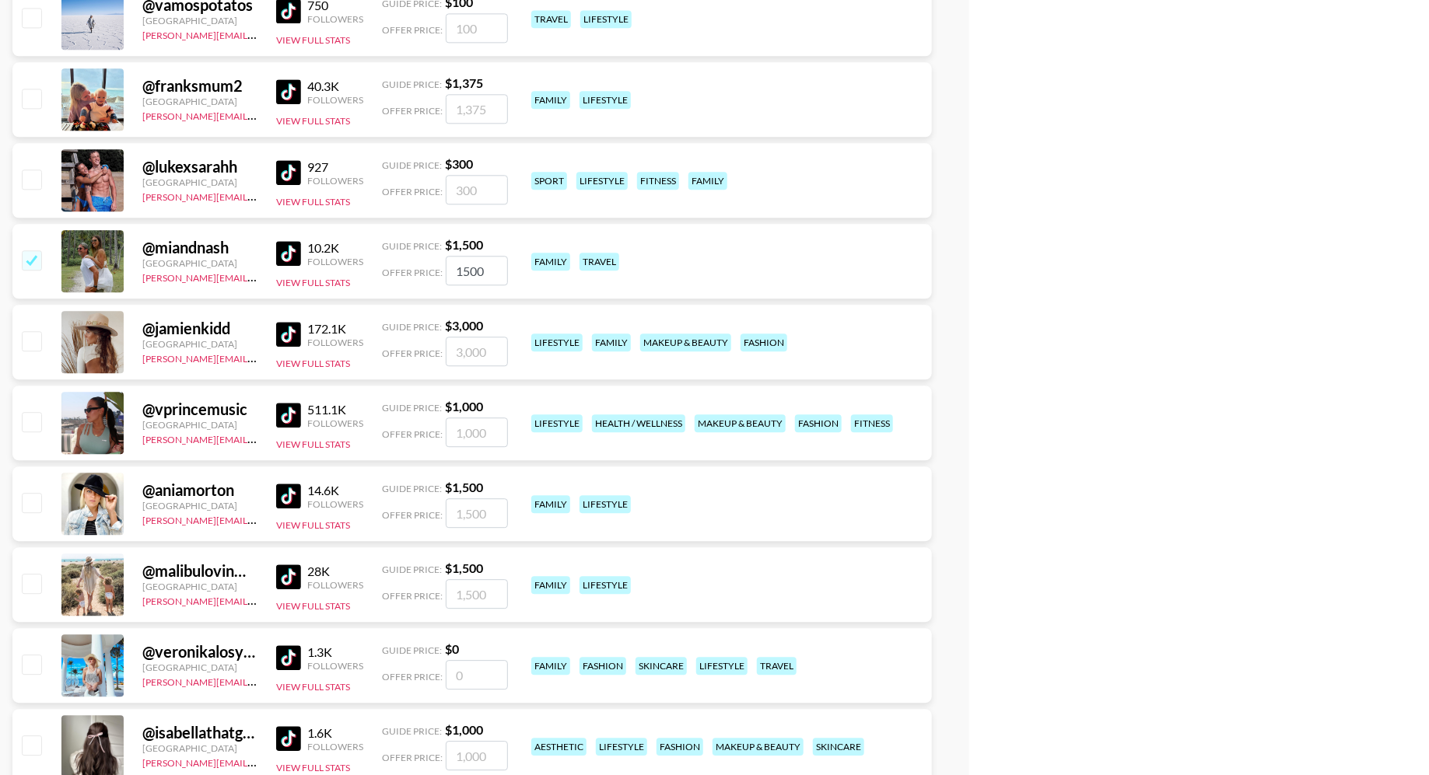
click at [32, 344] on input "checkbox" at bounding box center [31, 340] width 19 height 19
checkbox input "true"
type input "3000"
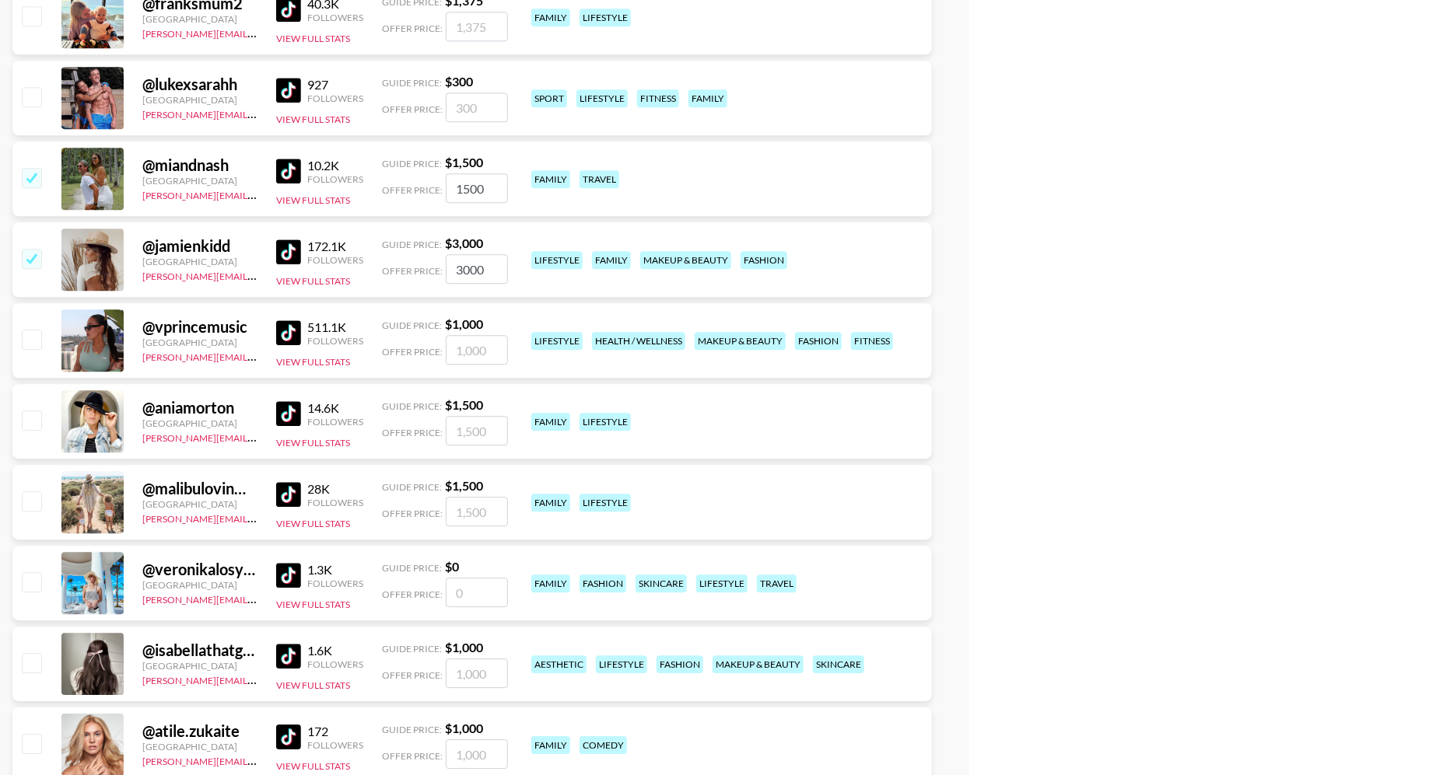
scroll to position [4784, 0]
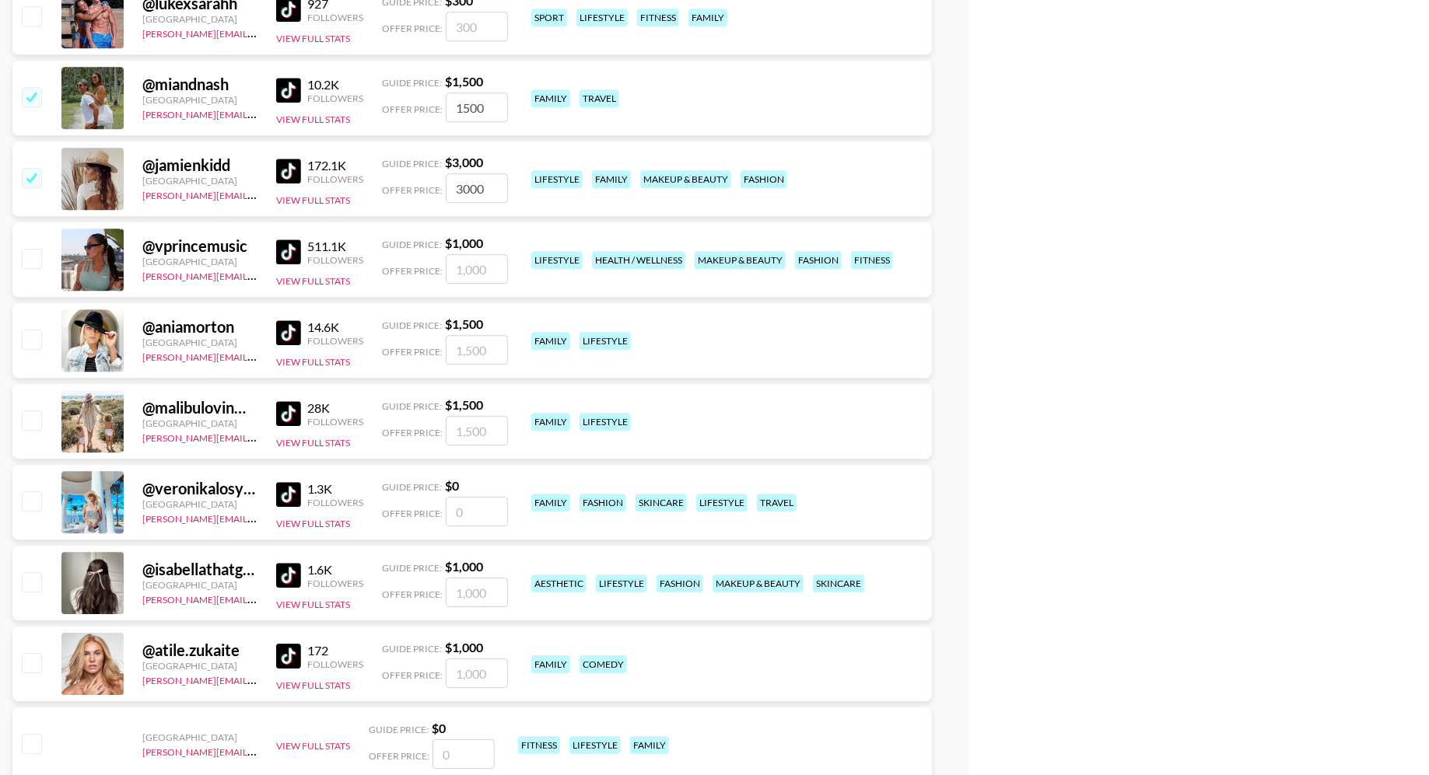
click at [32, 345] on input "checkbox" at bounding box center [31, 339] width 19 height 19
checkbox input "true"
type input "1500"
click at [32, 418] on input "checkbox" at bounding box center [31, 420] width 19 height 19
checkbox input "true"
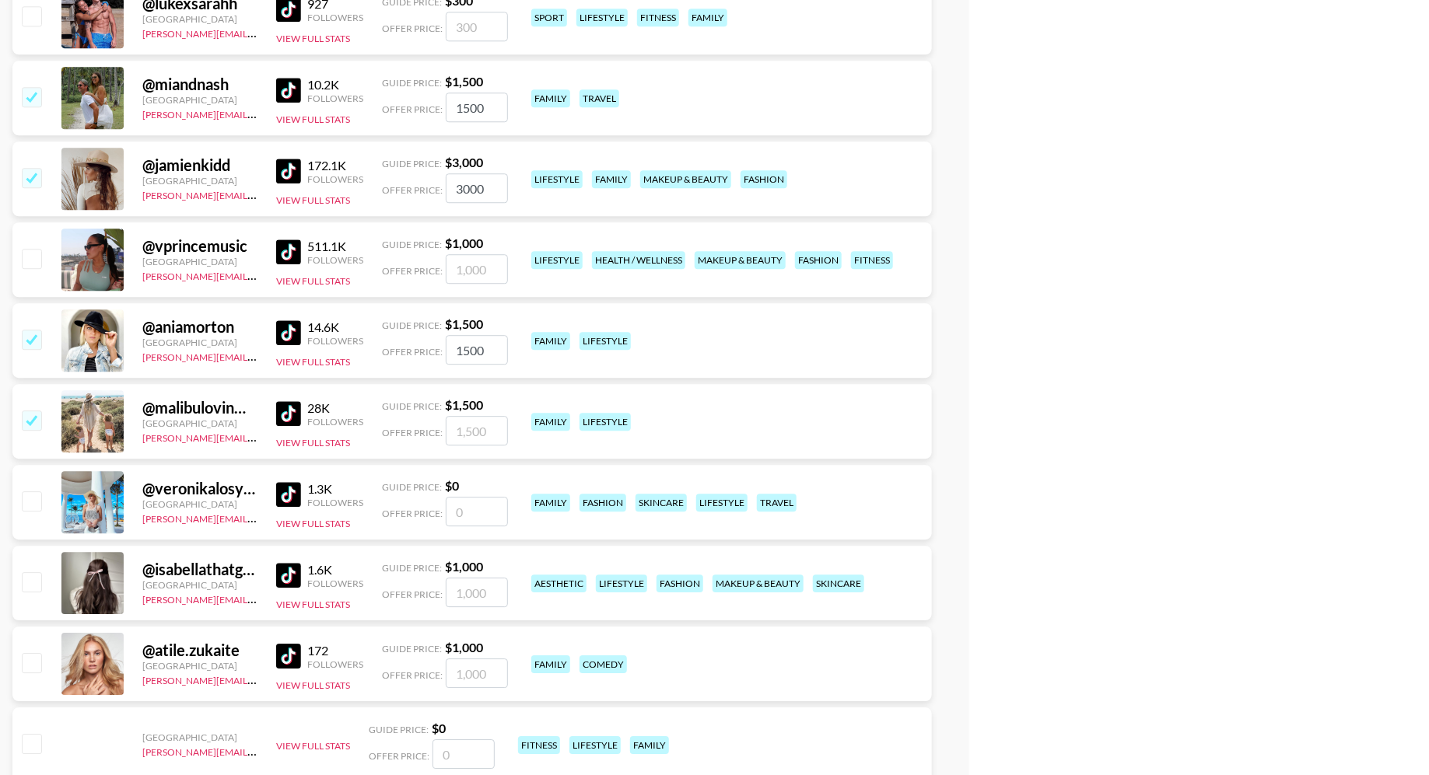
type input "1500"
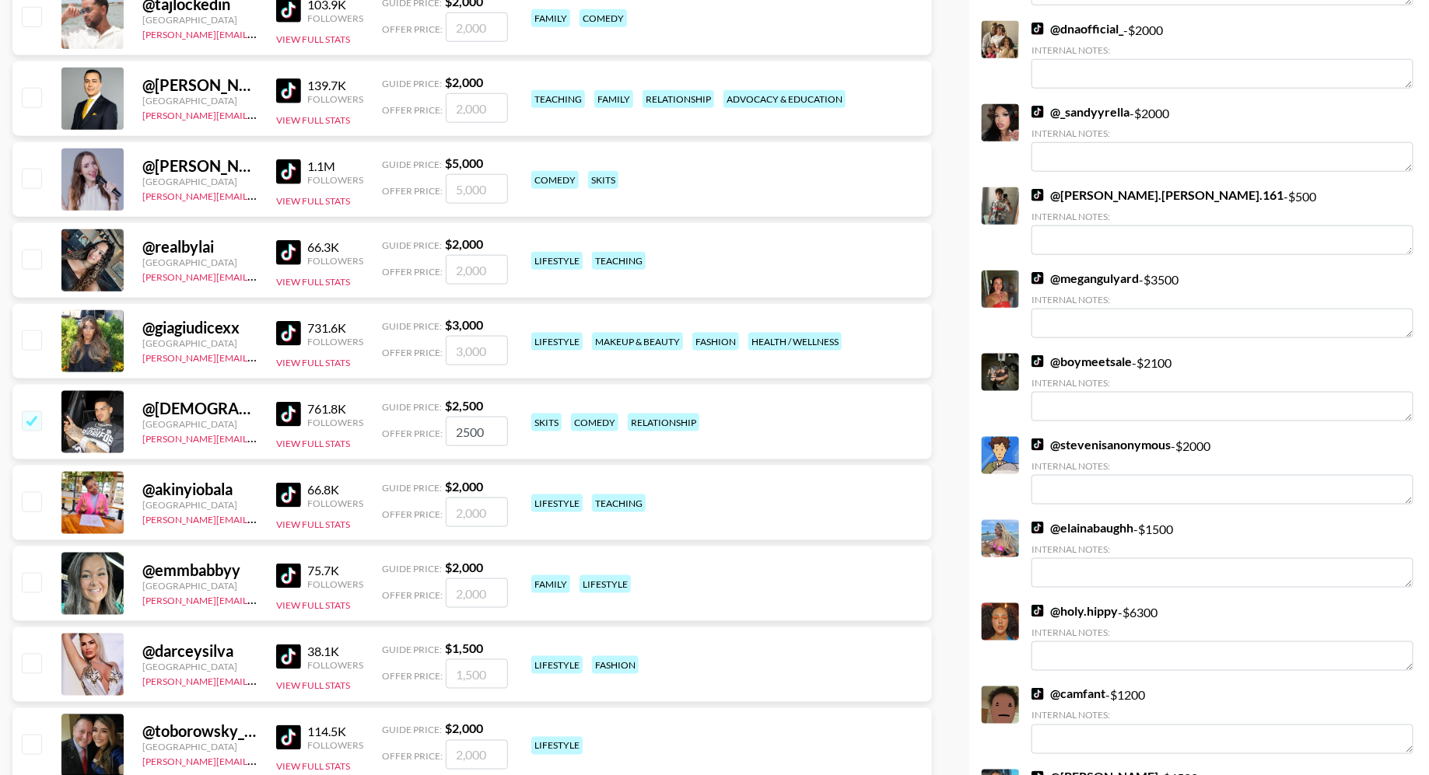
scroll to position [0, 0]
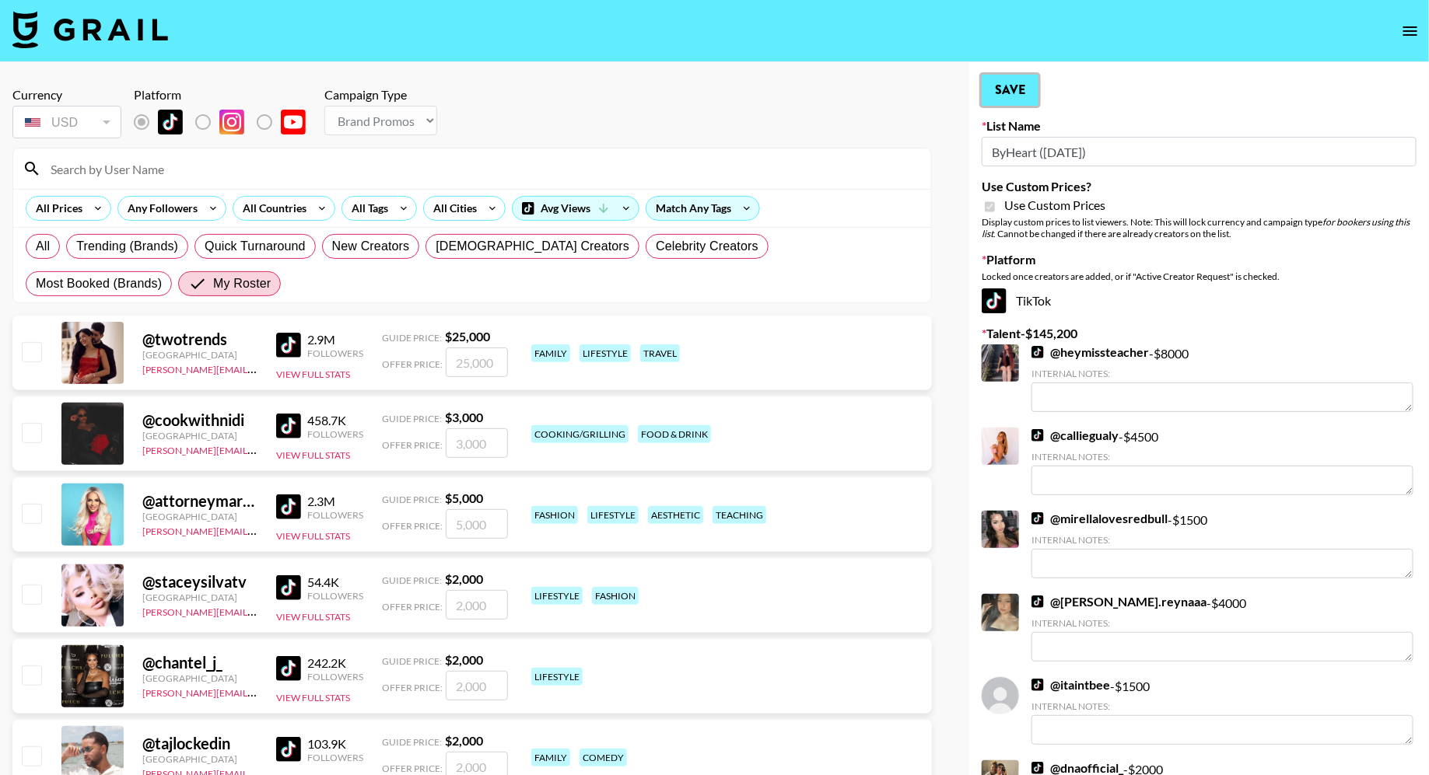
click at [1009, 93] on button "Save" at bounding box center [1009, 90] width 57 height 31
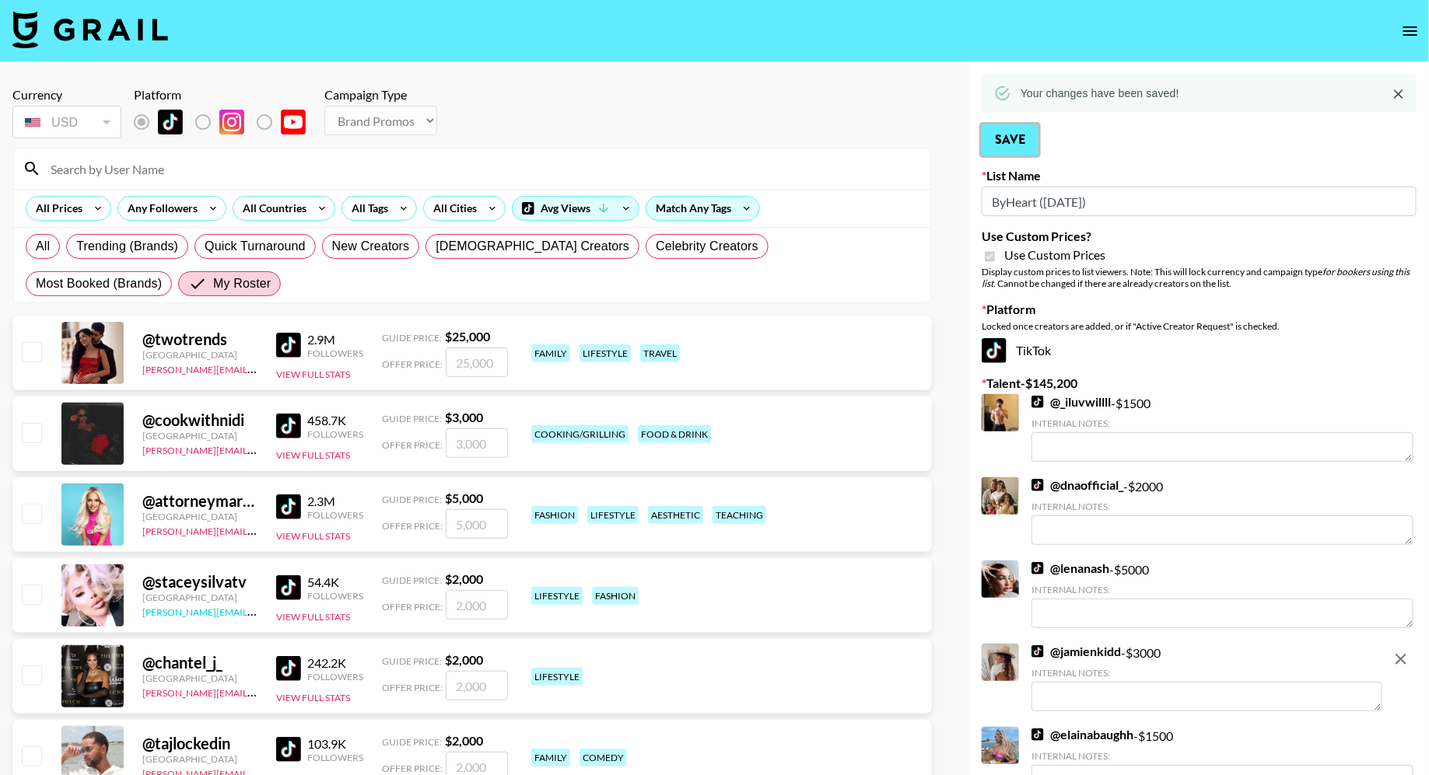
scroll to position [360, 0]
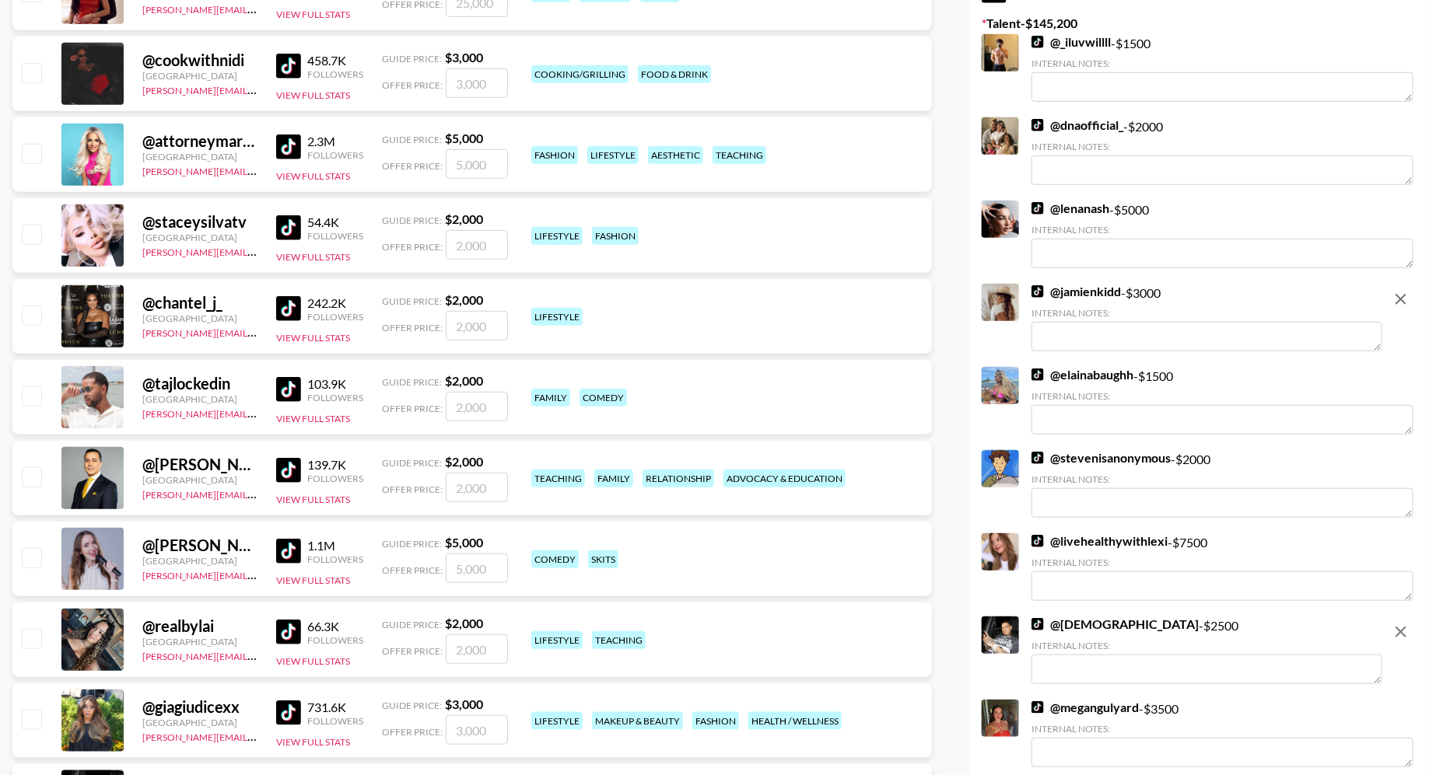
click at [30, 394] on input "checkbox" at bounding box center [31, 396] width 19 height 19
checkbox input "true"
type input "2000"
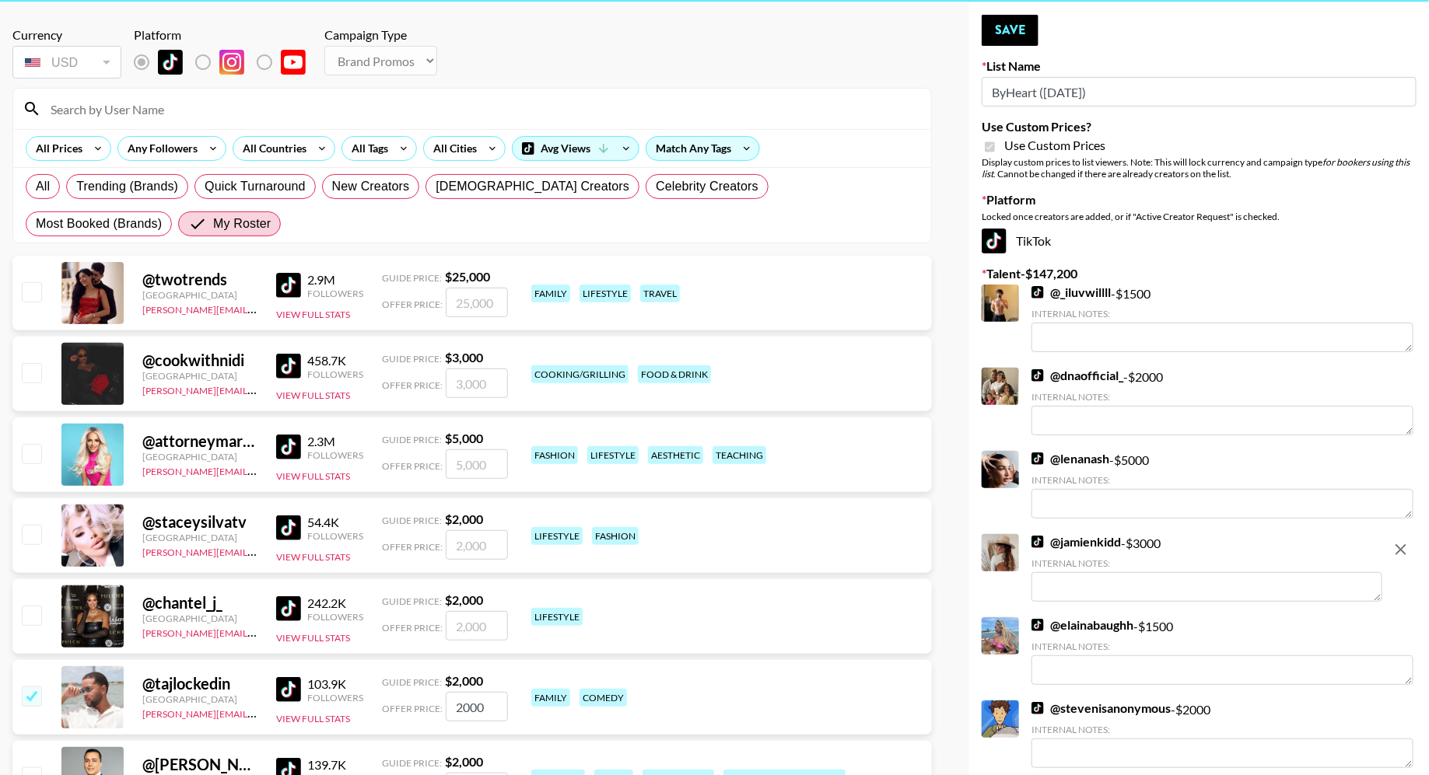
scroll to position [0, 0]
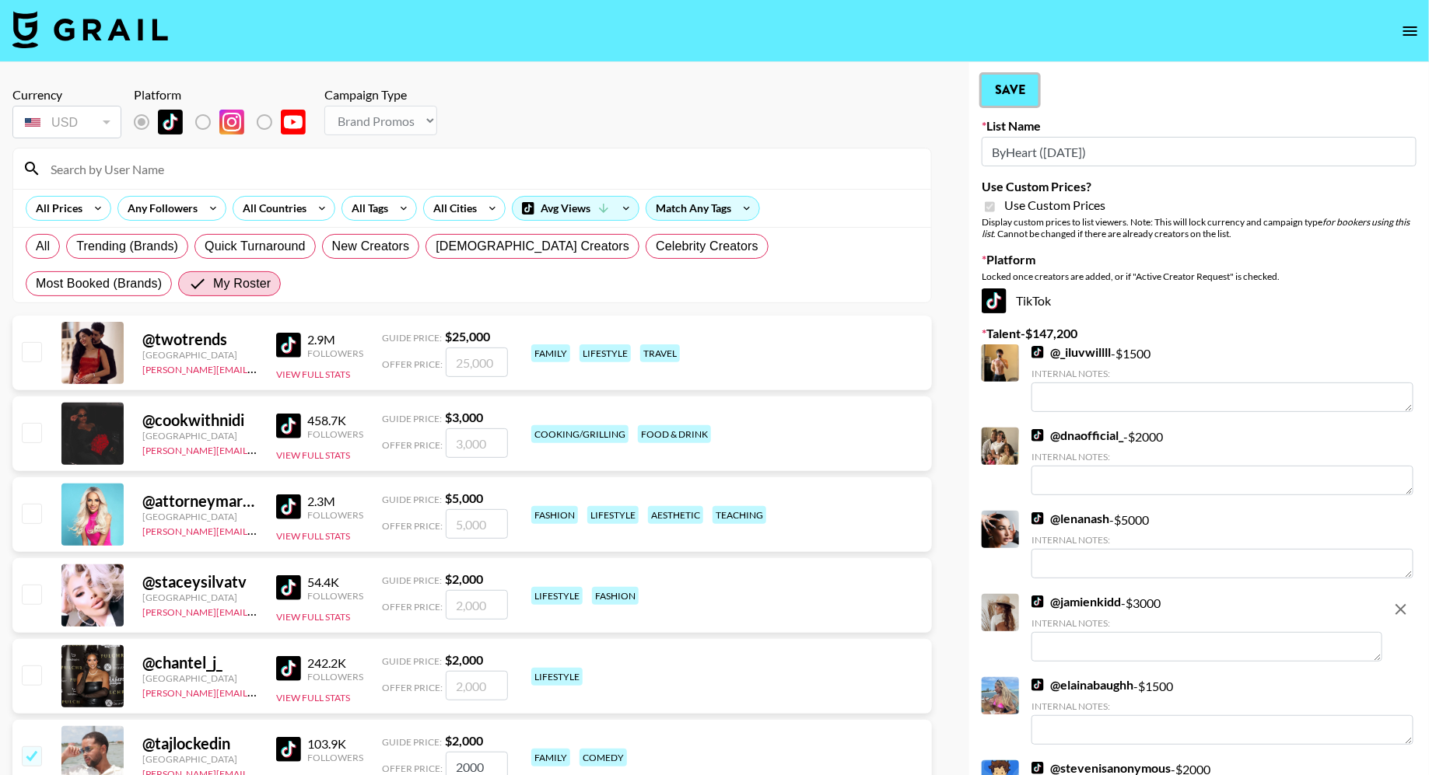
click at [1013, 100] on button "Save" at bounding box center [1009, 90] width 57 height 31
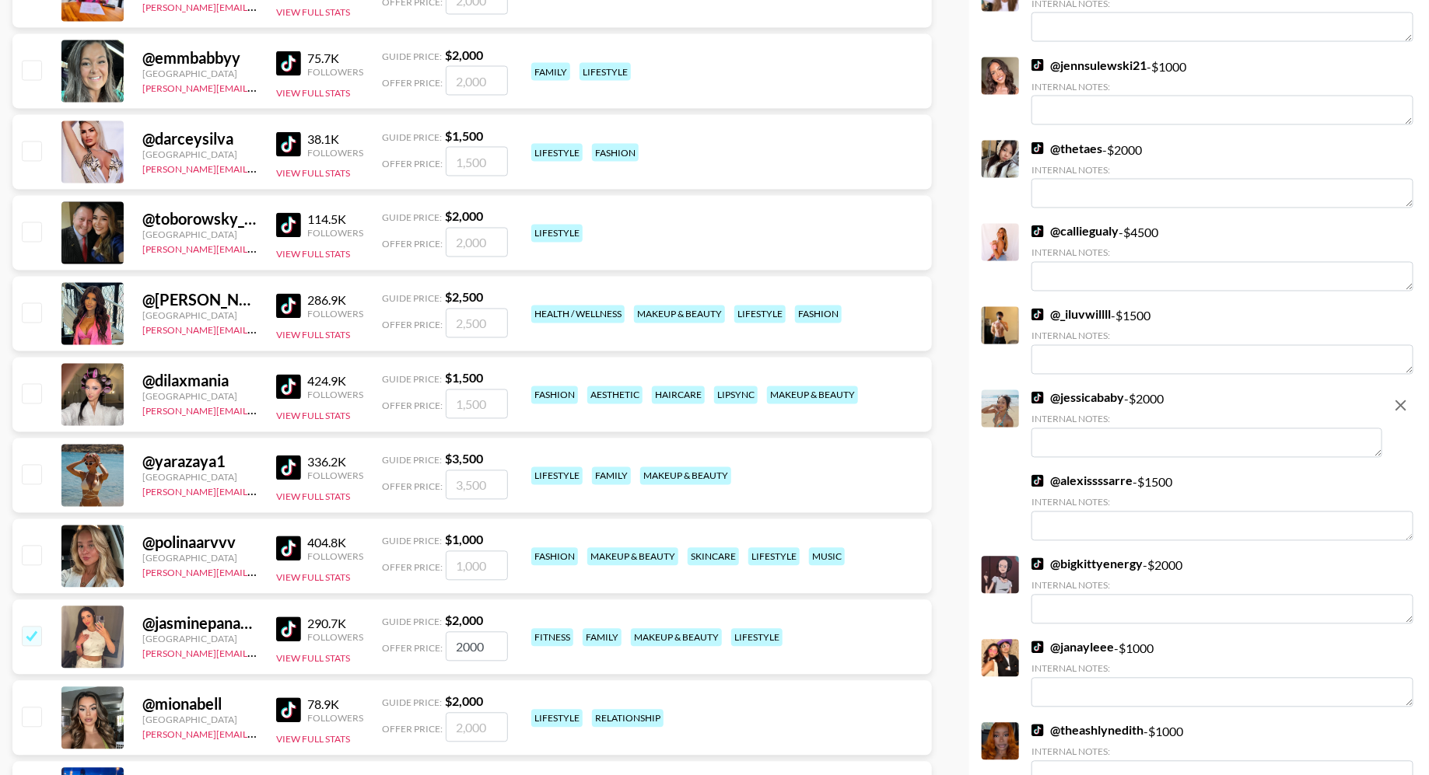
scroll to position [1319, 0]
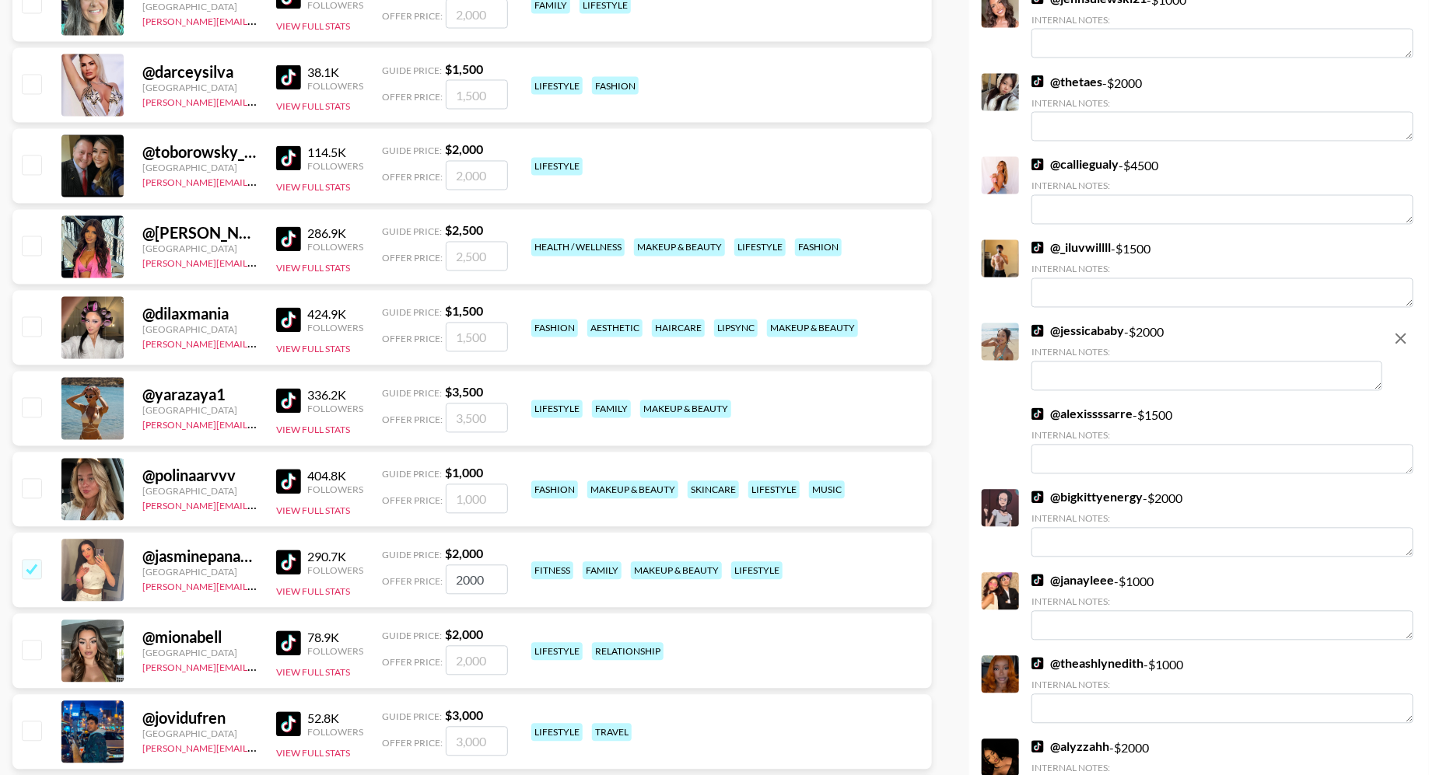
click at [291, 156] on img at bounding box center [288, 158] width 25 height 25
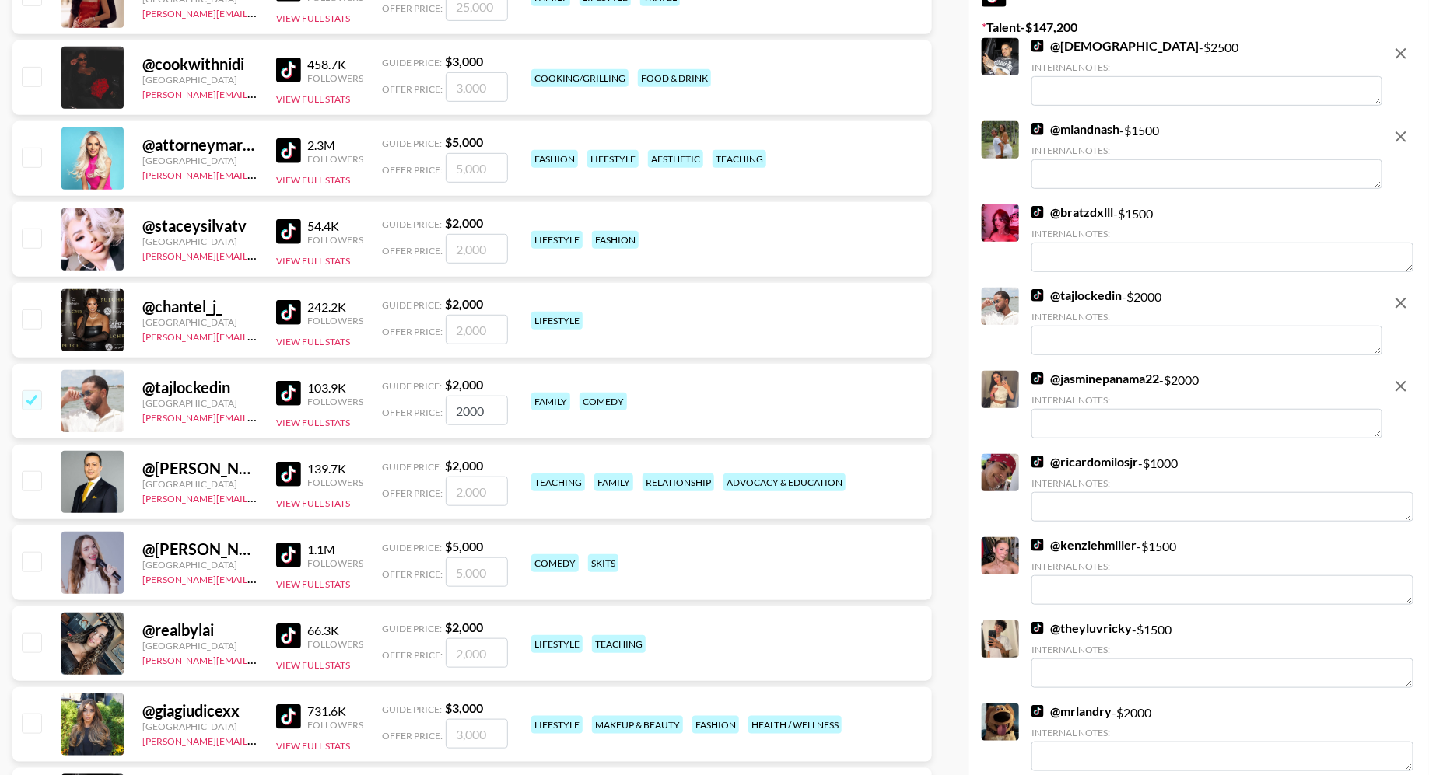
scroll to position [0, 0]
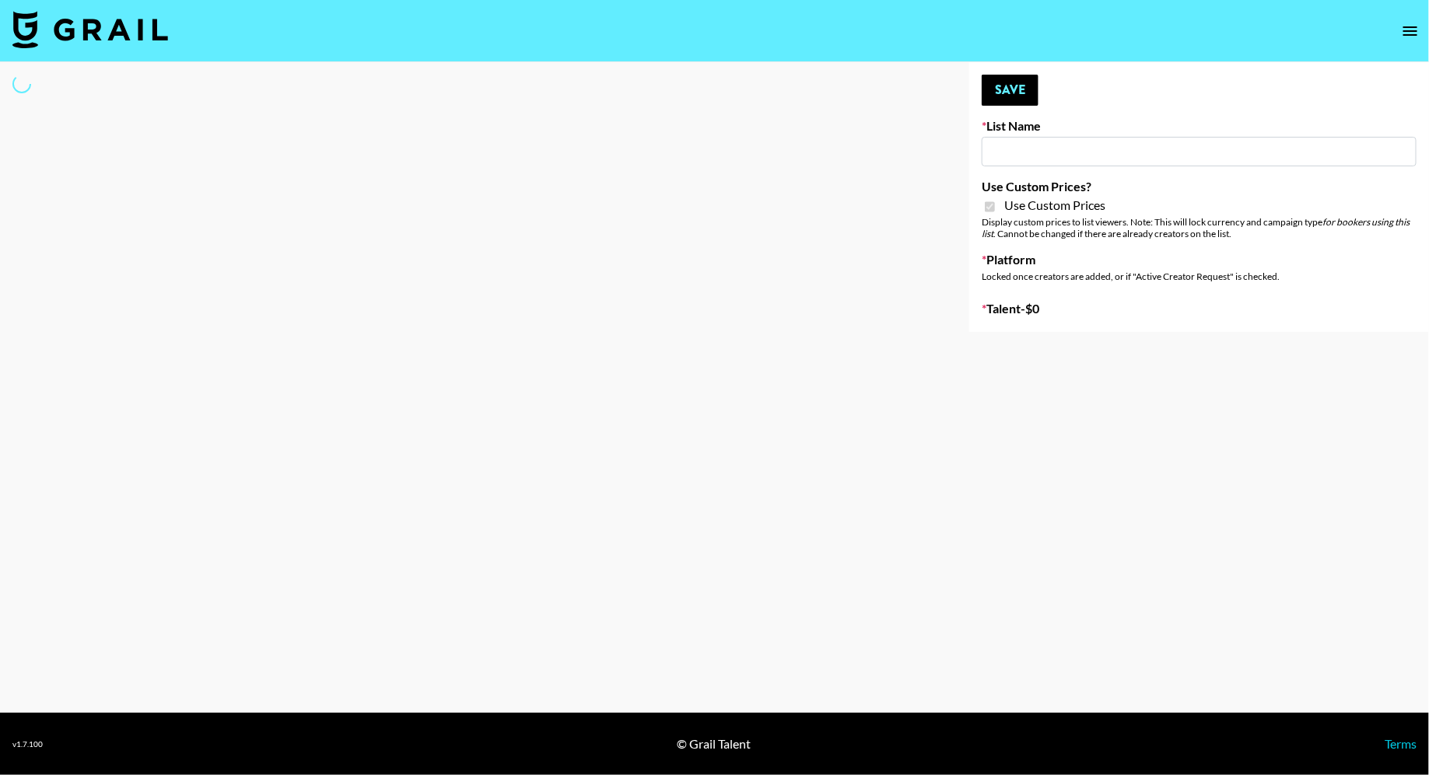
type input "Super Power ([DATE])"
checkbox input "true"
select select "Brand"
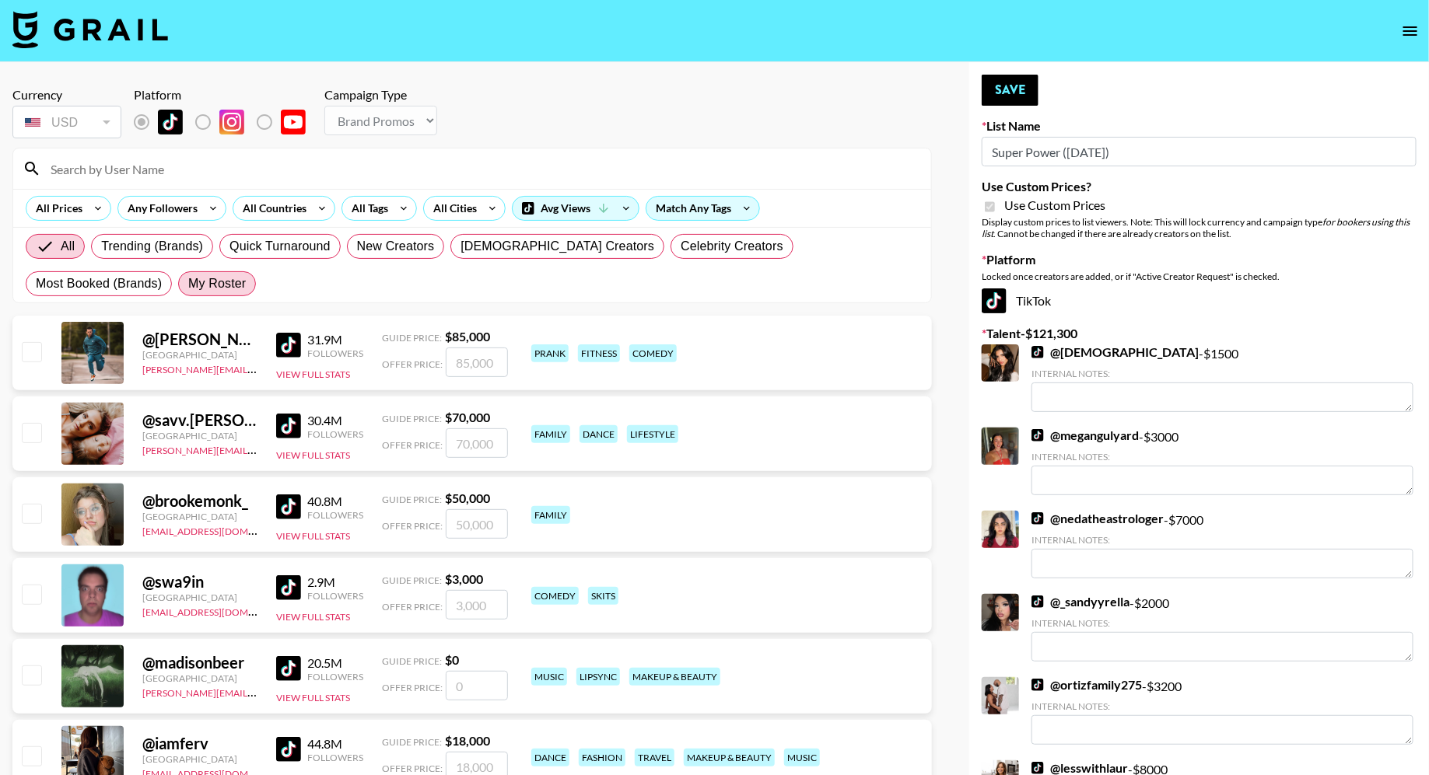
click at [188, 275] on span "My Roster" at bounding box center [217, 284] width 58 height 19
click at [188, 284] on input "My Roster" at bounding box center [188, 284] width 0 height 0
radio input "true"
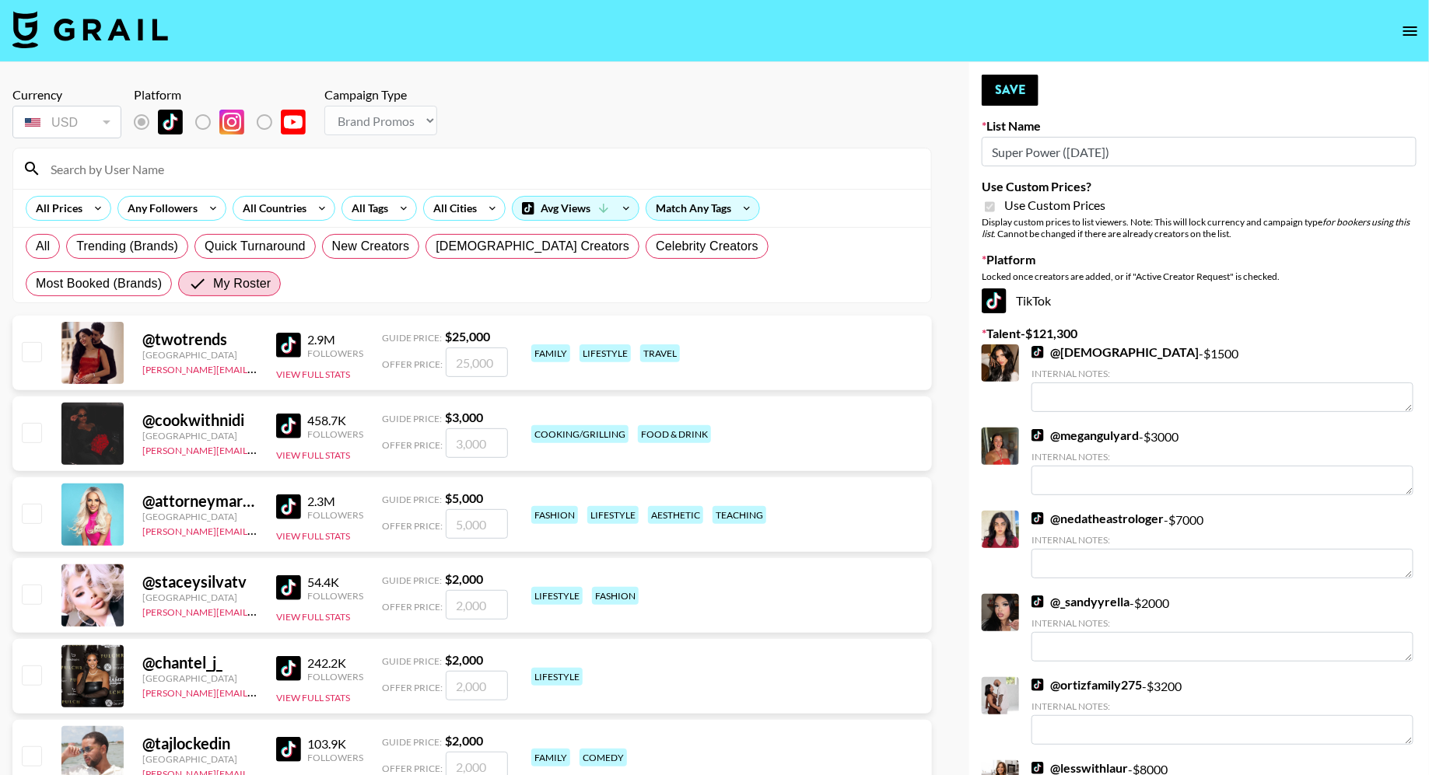
click at [206, 129] on label "List locked to TikTok." at bounding box center [216, 122] width 58 height 33
click at [118, 167] on input at bounding box center [481, 168] width 880 height 25
type input "nidi"
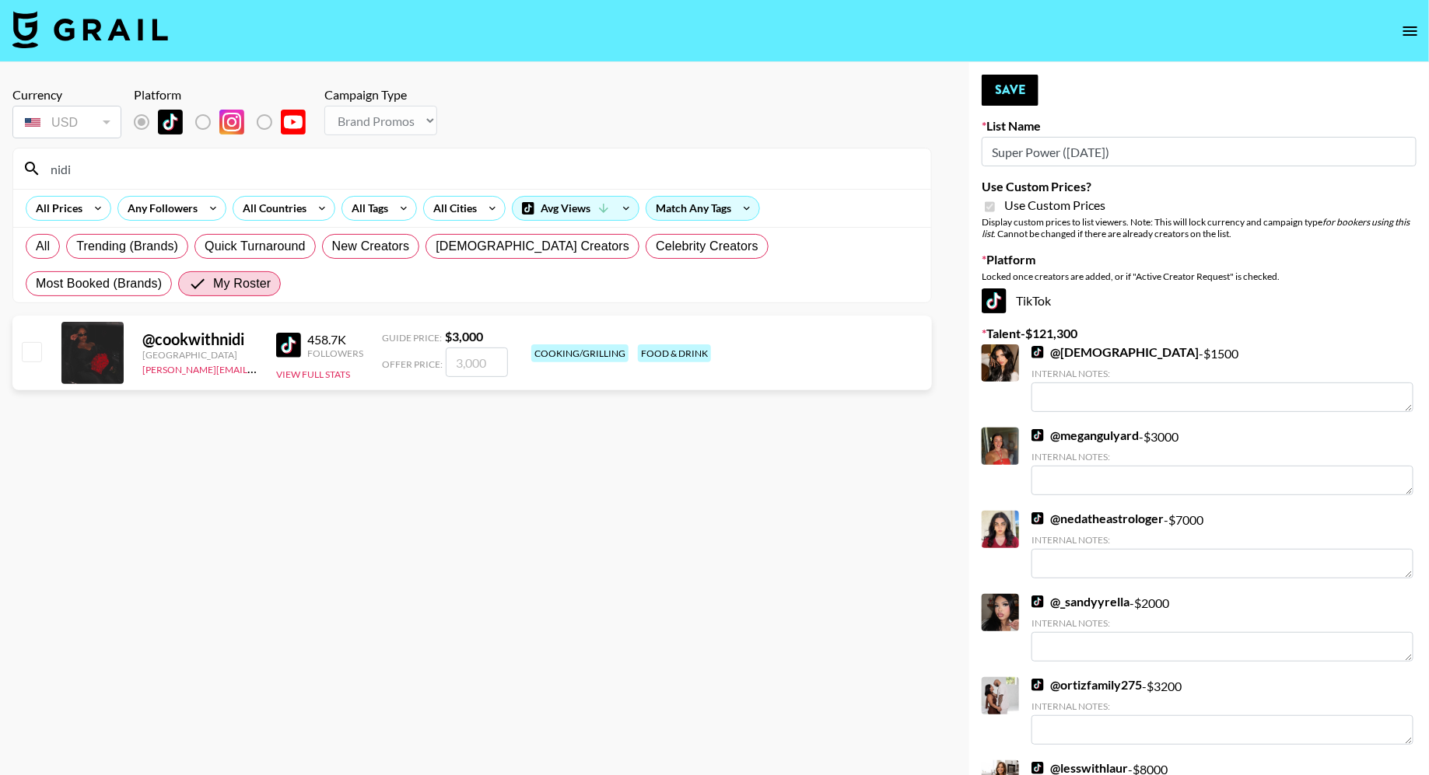
click at [87, 174] on input "nidi" at bounding box center [481, 168] width 880 height 25
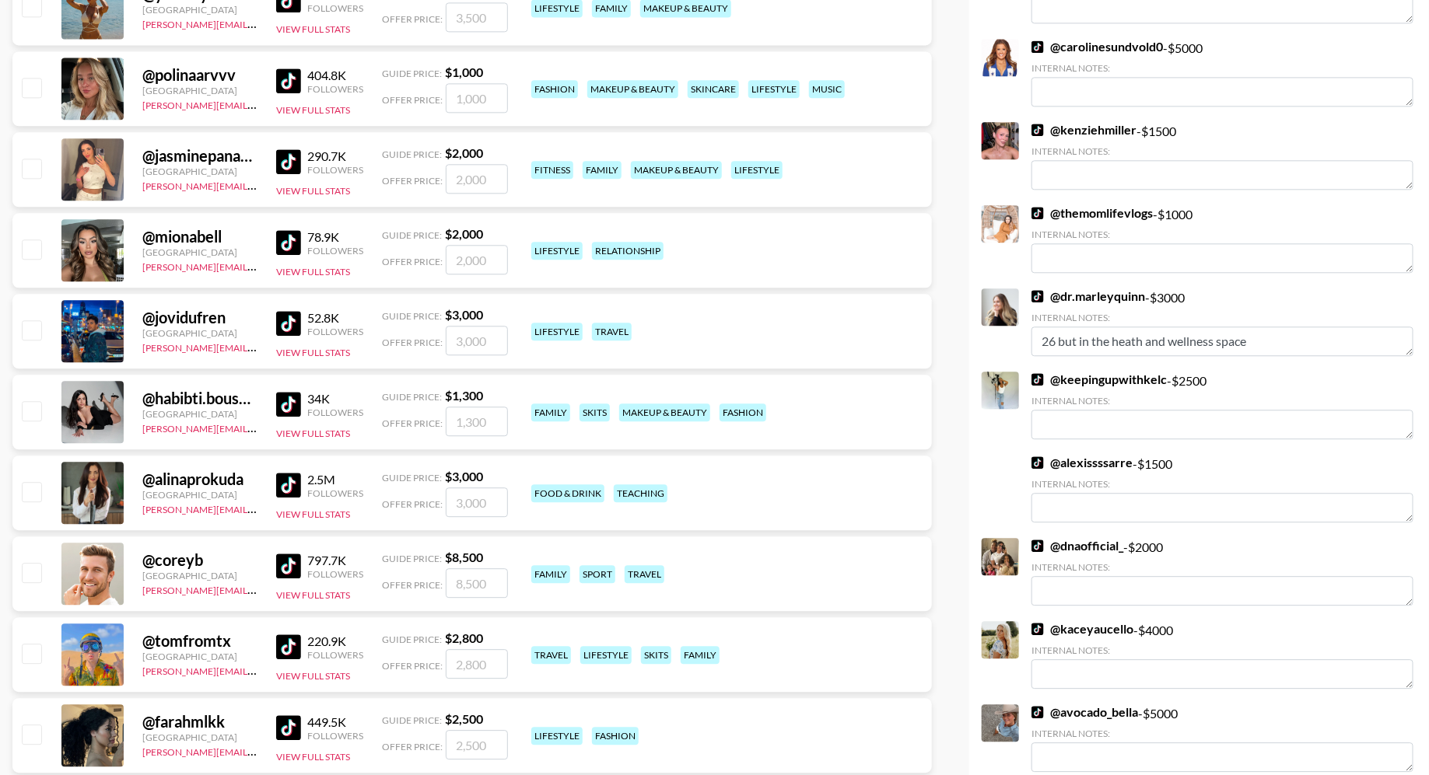
scroll to position [1725, 0]
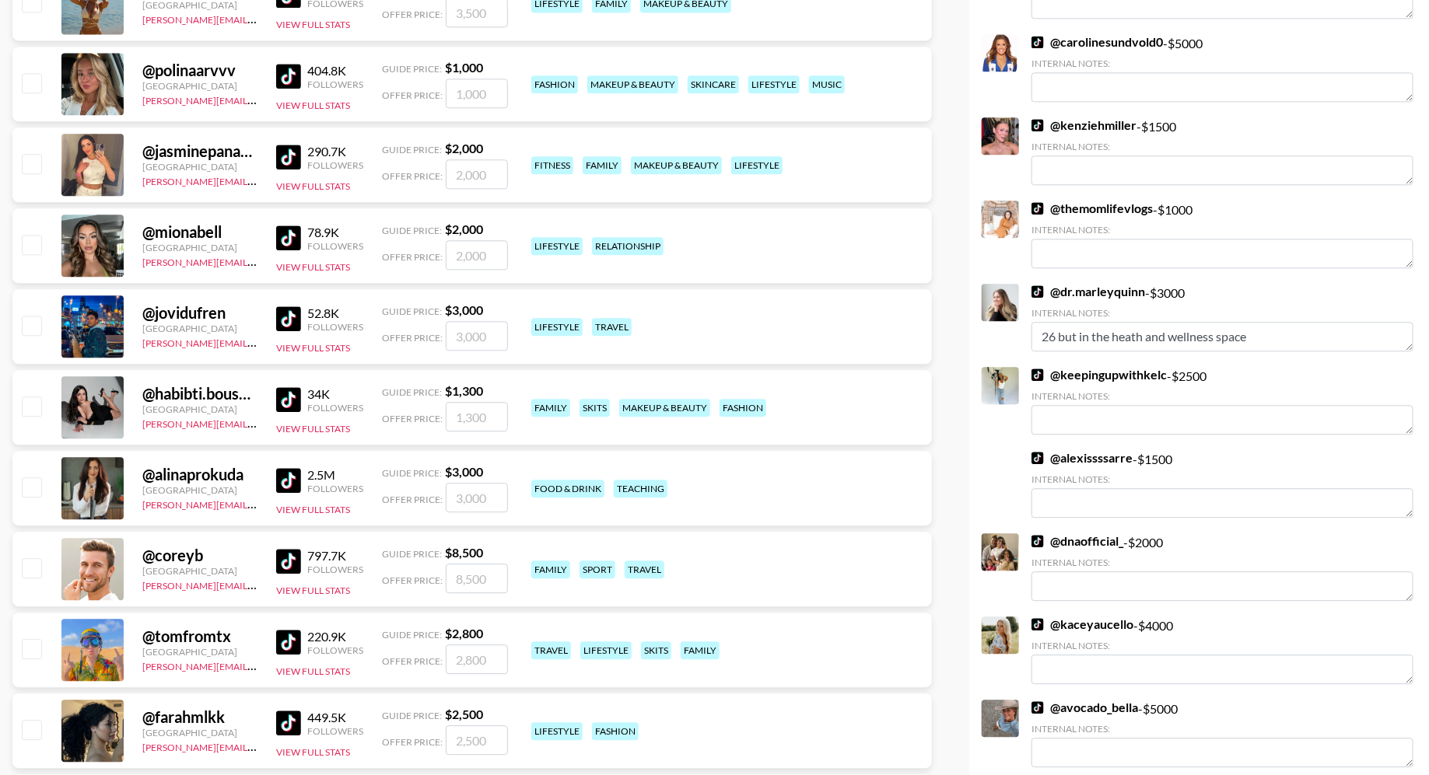
click at [33, 165] on input "checkbox" at bounding box center [31, 163] width 19 height 19
checkbox input "true"
type input "2000"
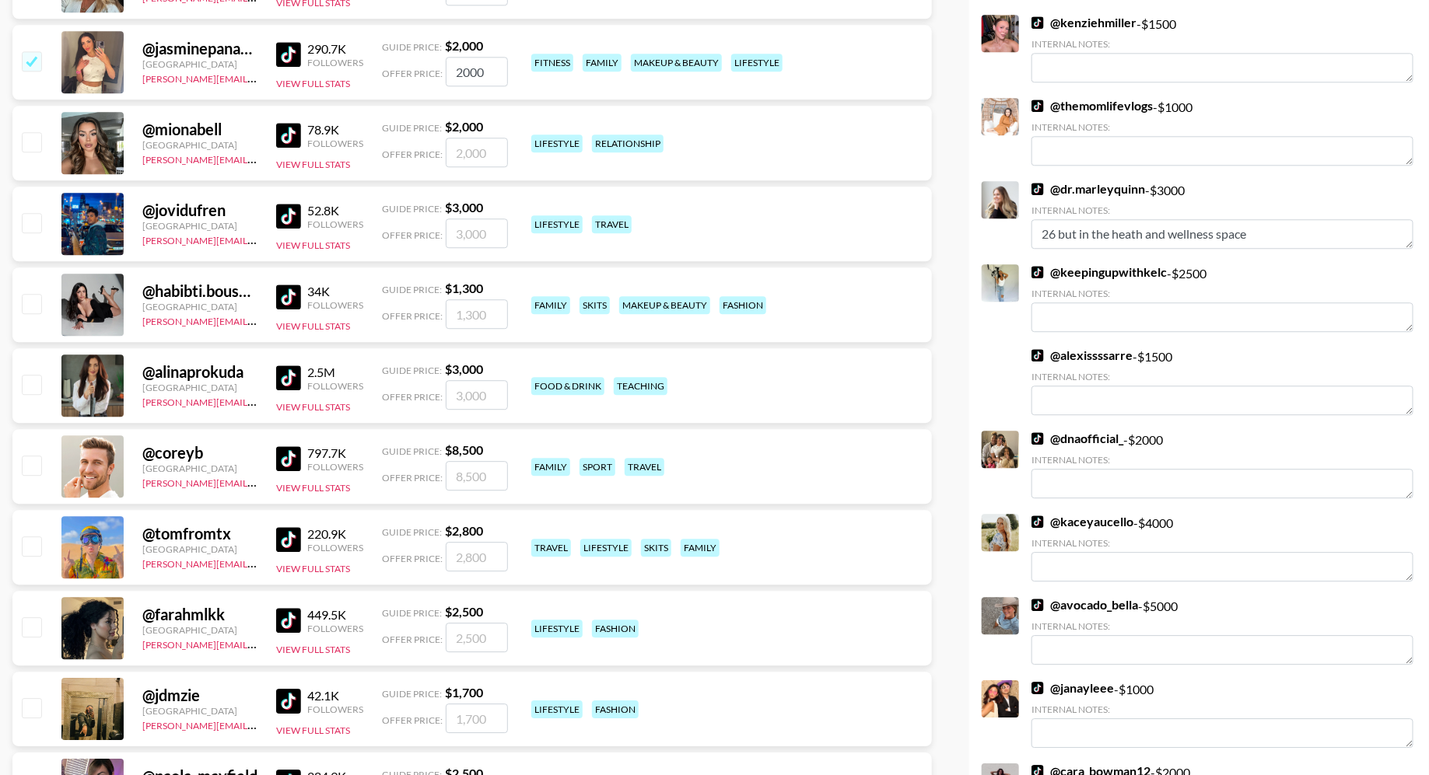
scroll to position [1894, 0]
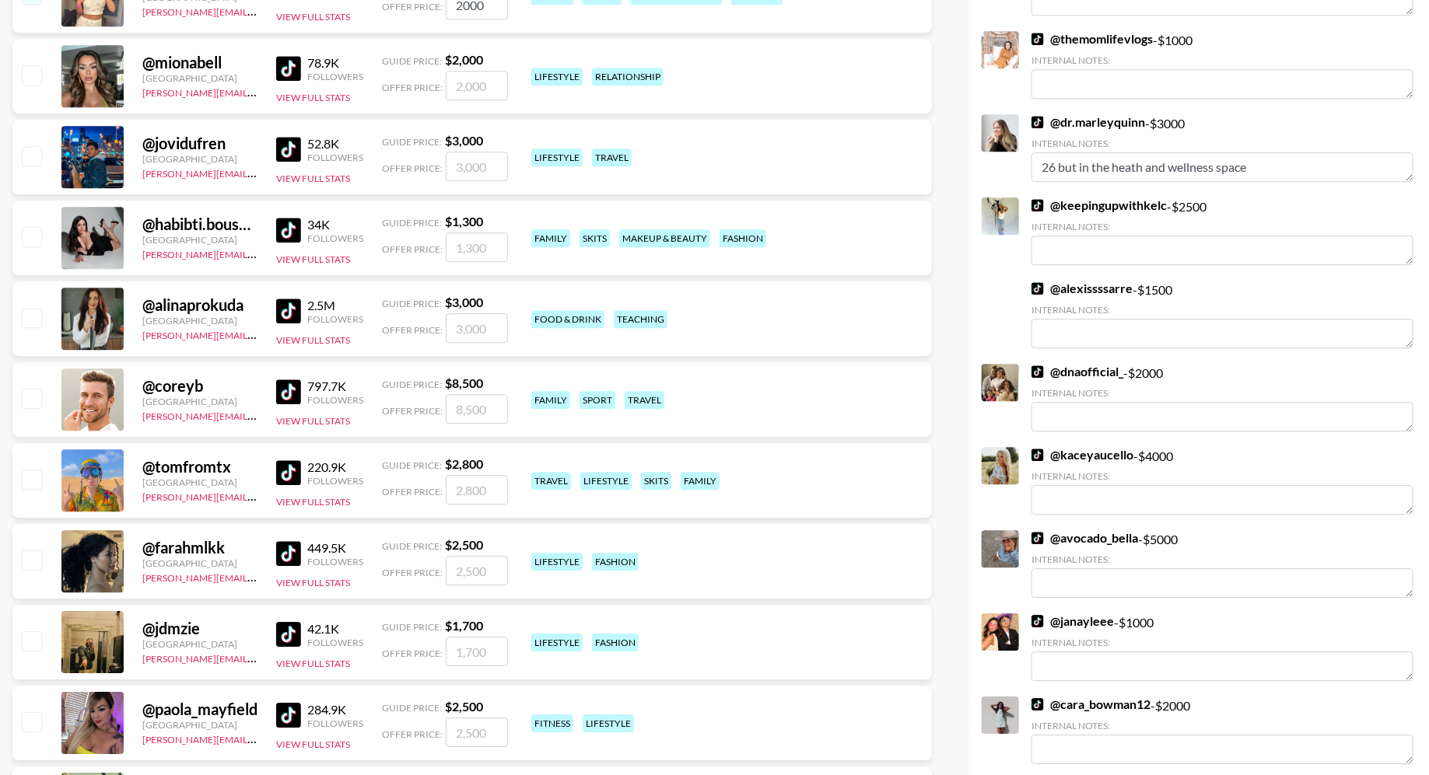
click at [30, 233] on input "checkbox" at bounding box center [31, 236] width 19 height 19
checkbox input "true"
type input "1300"
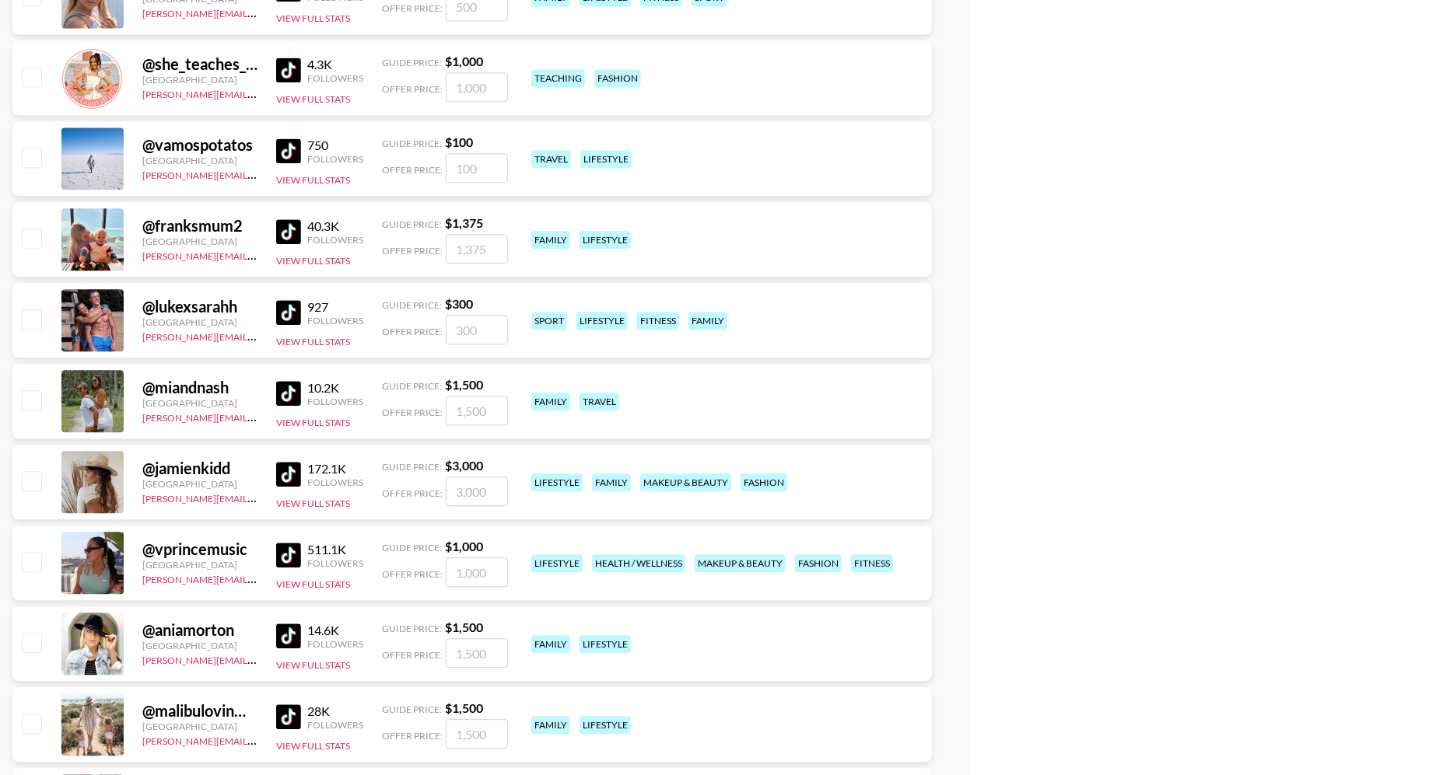
scroll to position [4613, 0]
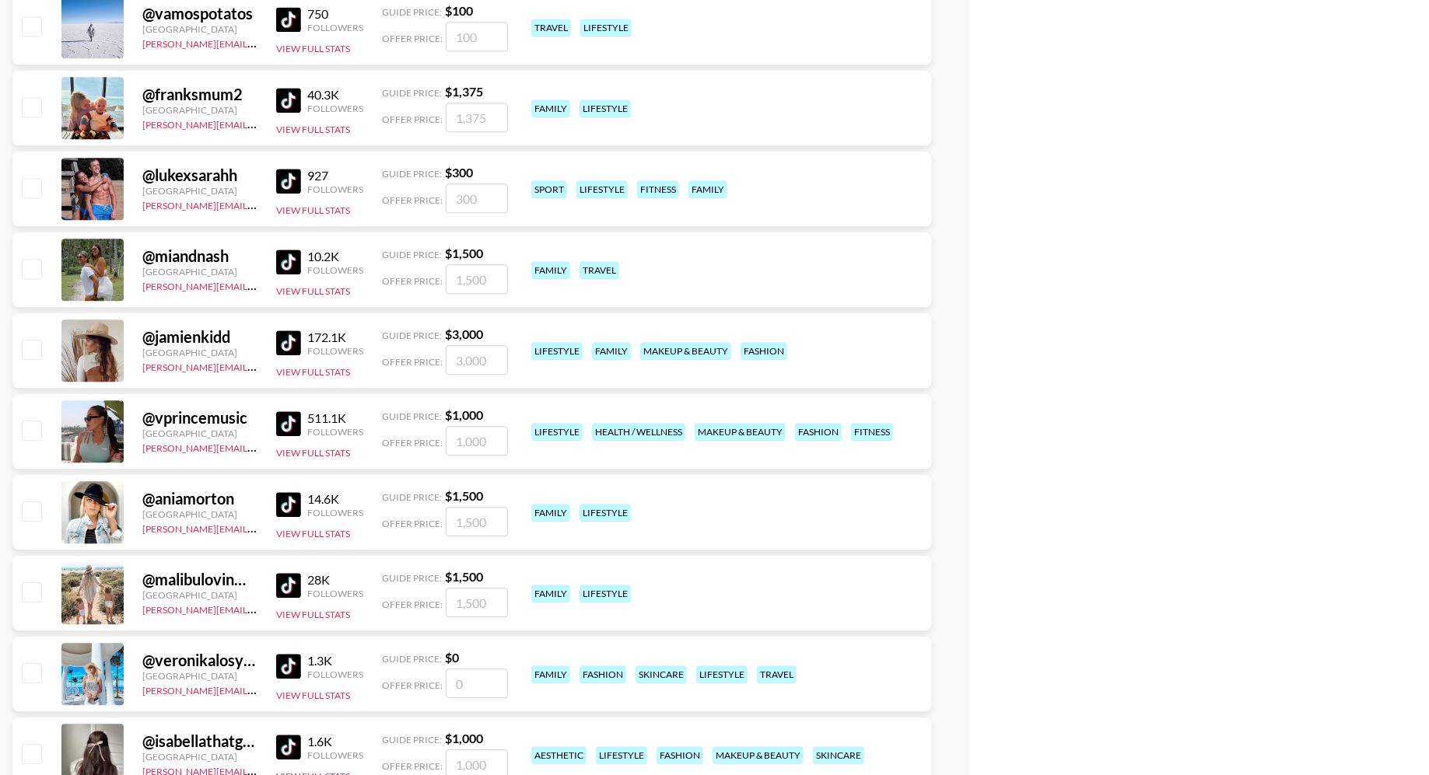
click at [34, 264] on input "checkbox" at bounding box center [31, 268] width 19 height 19
checkbox input "true"
type input "1500"
click at [30, 350] on input "checkbox" at bounding box center [31, 349] width 19 height 19
checkbox input "true"
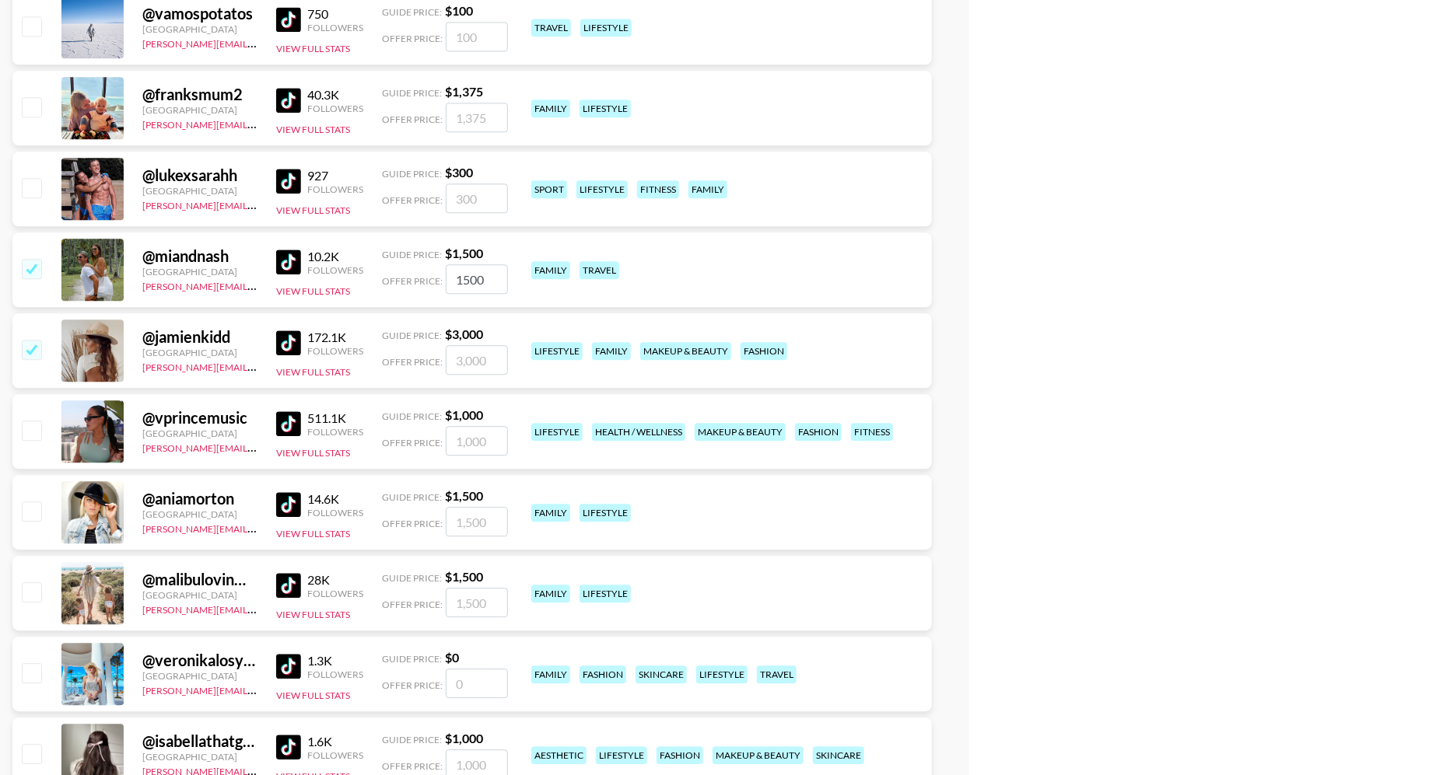
type input "3000"
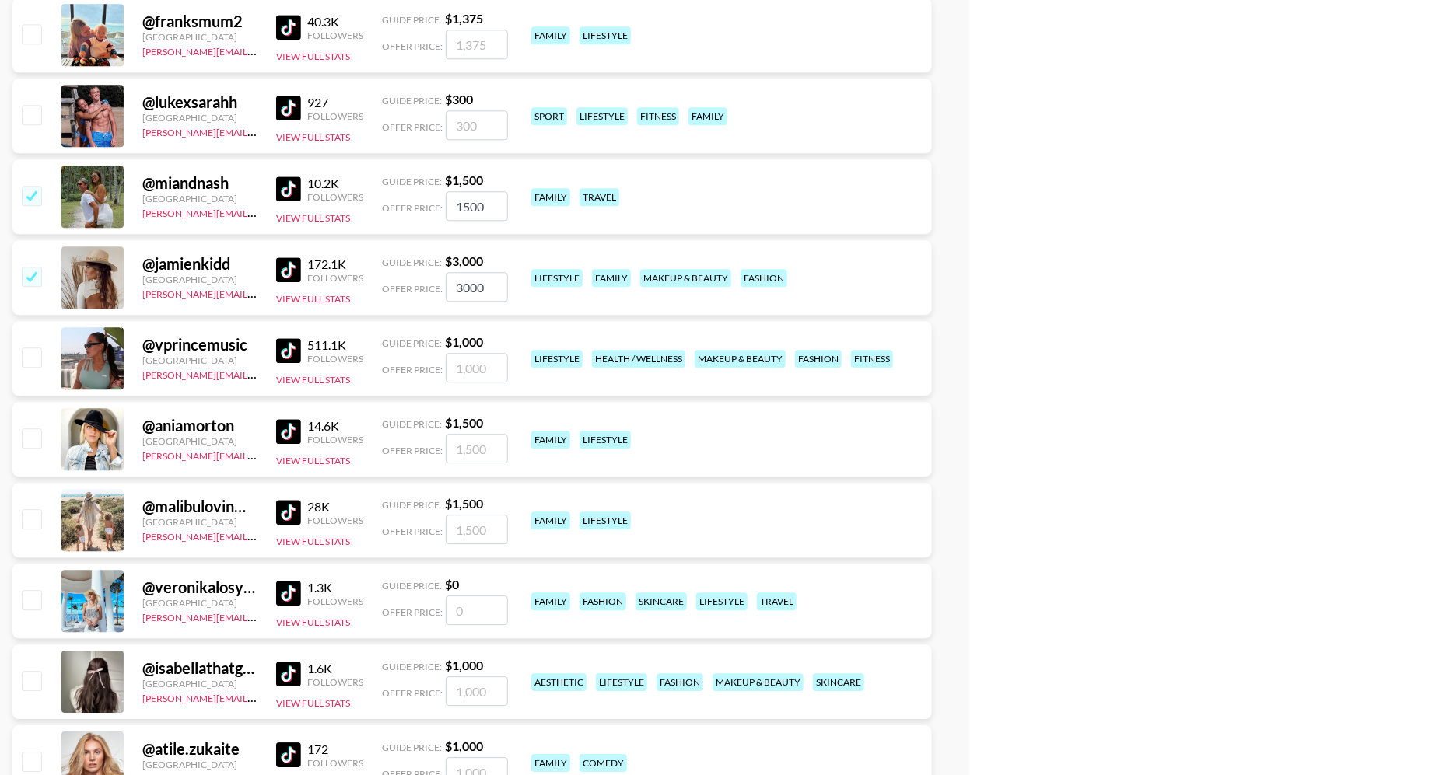
scroll to position [4769, 0]
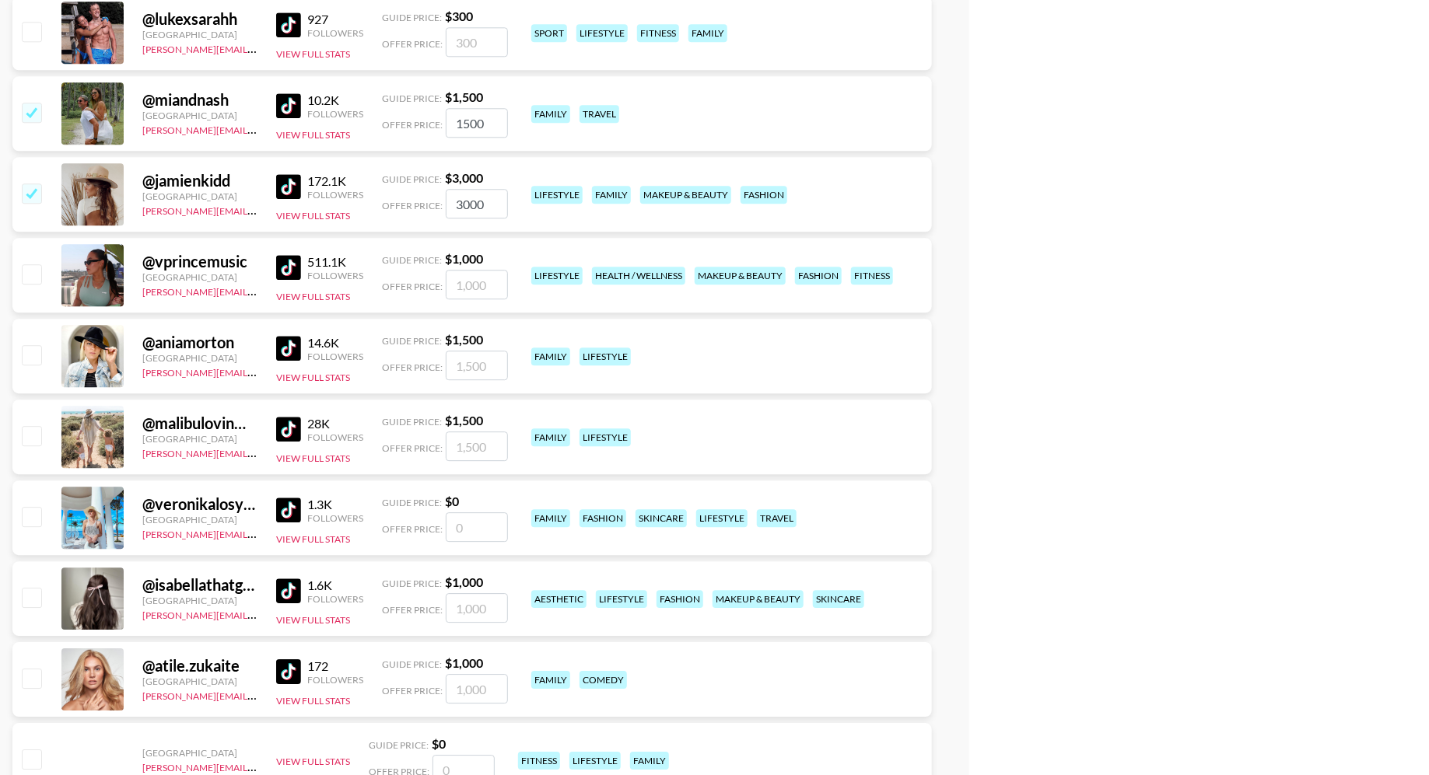
click at [33, 356] on input "checkbox" at bounding box center [31, 354] width 19 height 19
checkbox input "true"
type input "1500"
click at [33, 432] on input "checkbox" at bounding box center [31, 435] width 19 height 19
checkbox input "true"
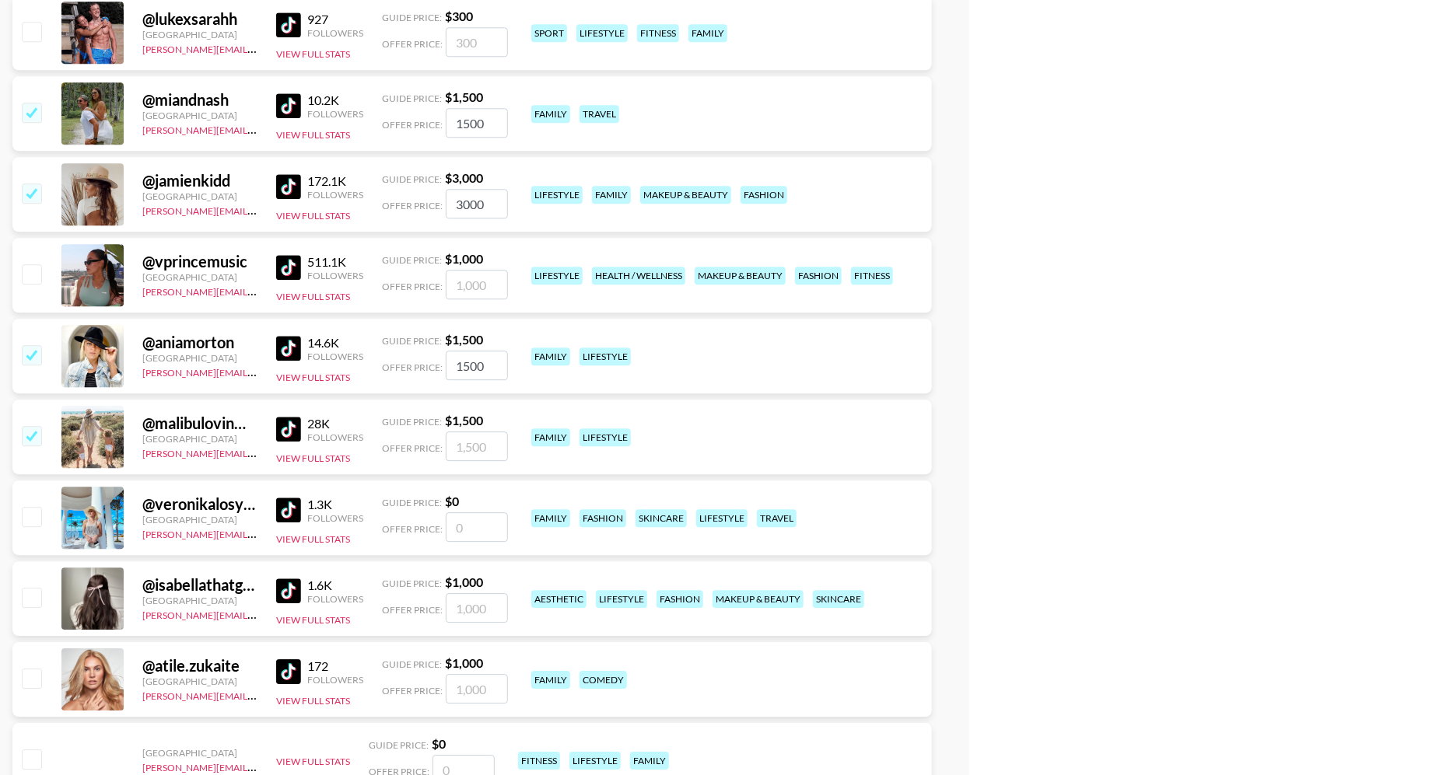
type input "1500"
click at [34, 515] on input "checkbox" at bounding box center [31, 516] width 19 height 19
click at [464, 521] on input "number" at bounding box center [477, 528] width 62 height 30
checkbox input "true"
type input "20"
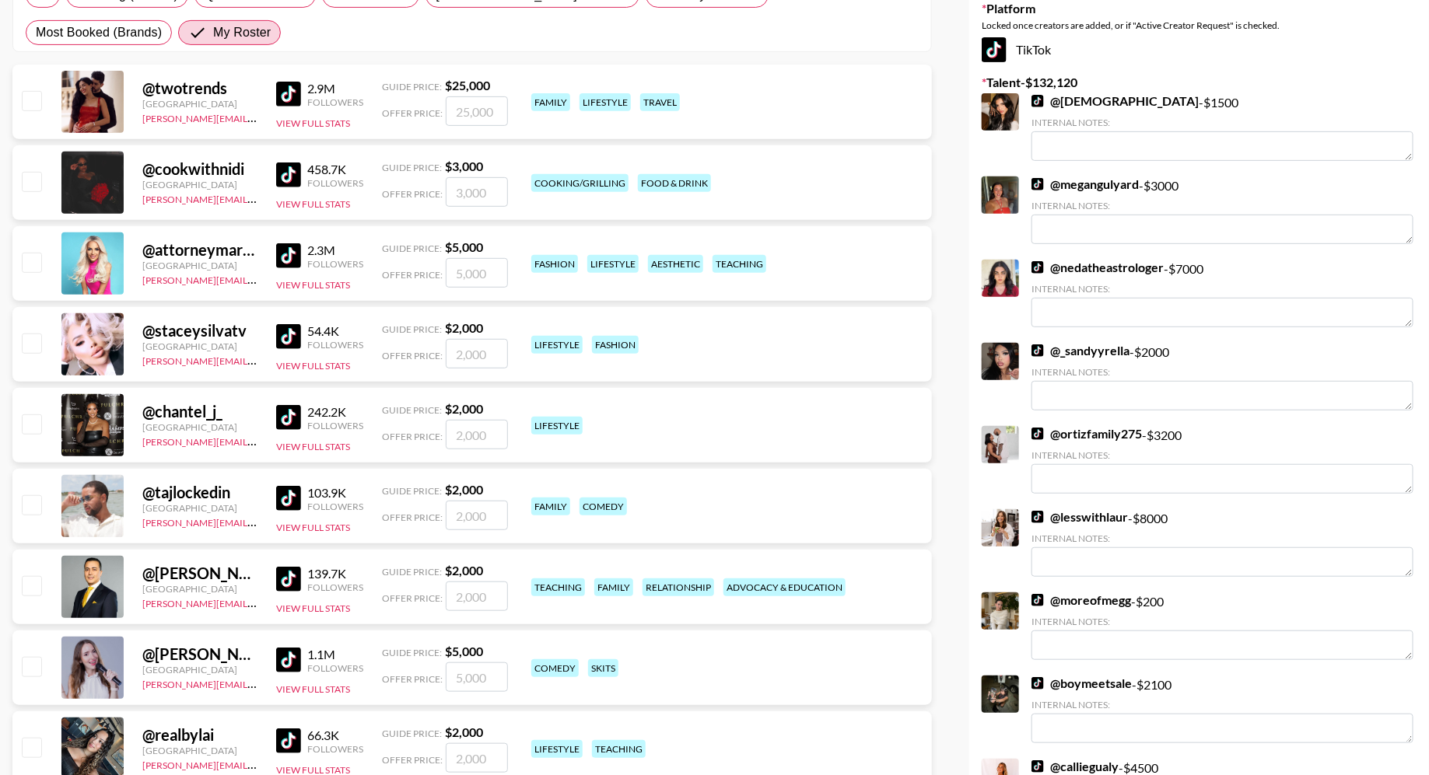
scroll to position [0, 0]
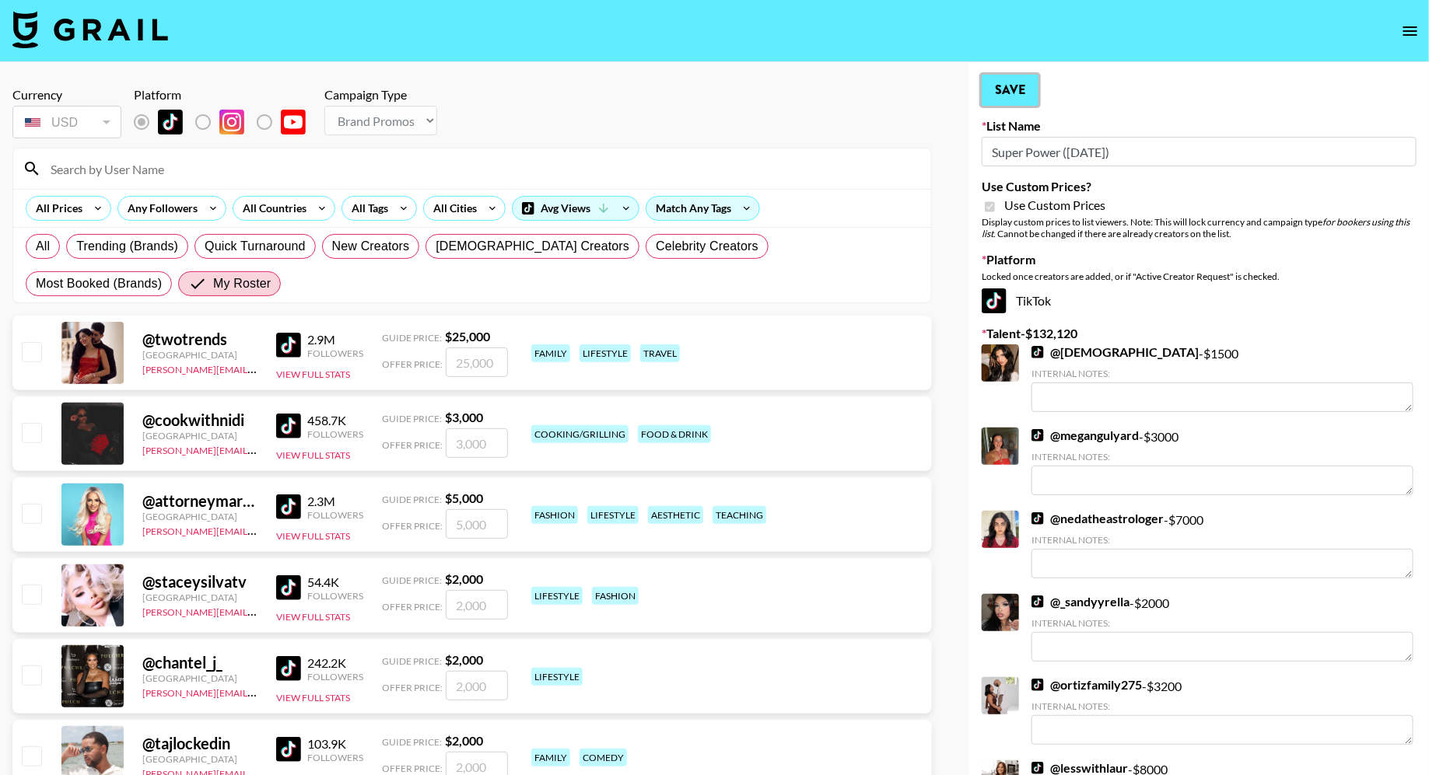
click at [1021, 100] on button "Save" at bounding box center [1009, 90] width 57 height 31
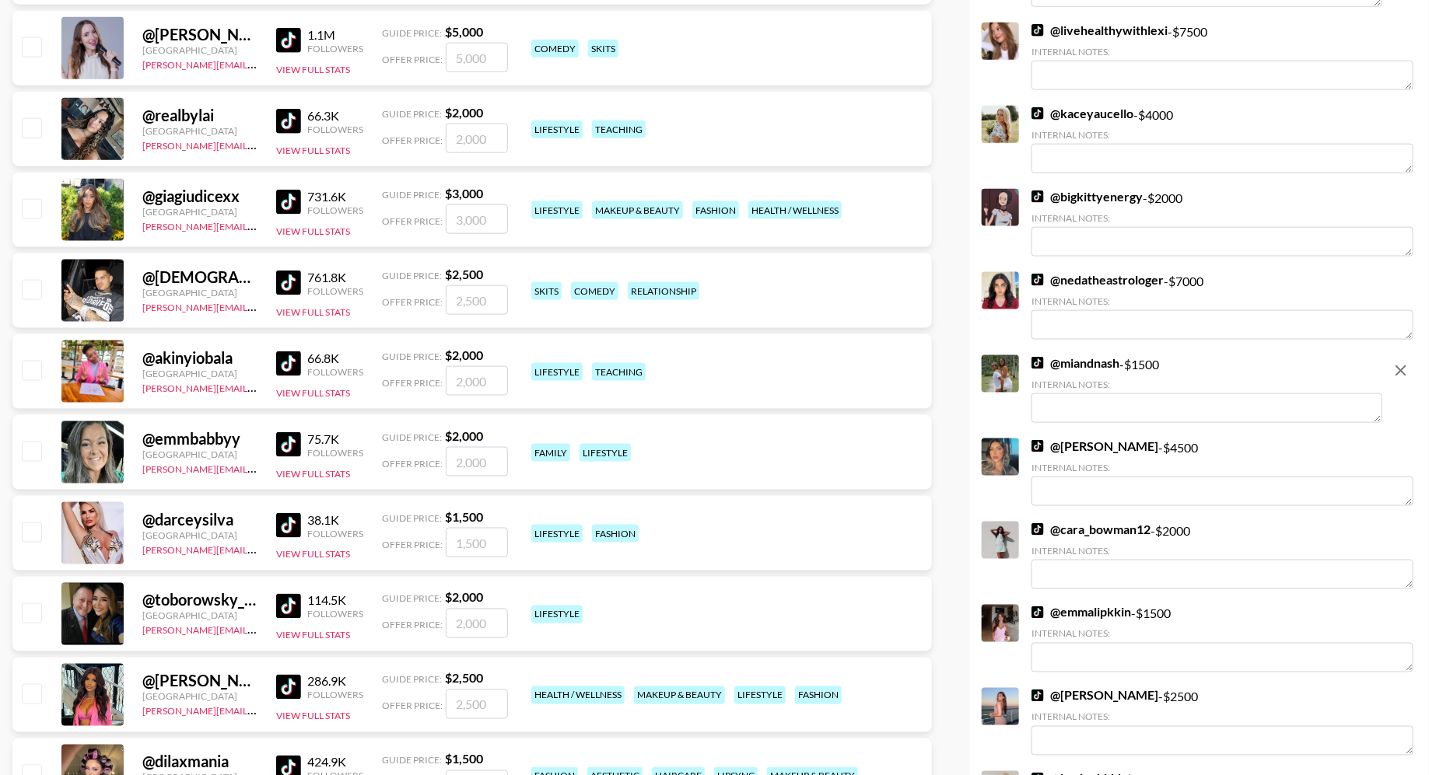
scroll to position [2267, 0]
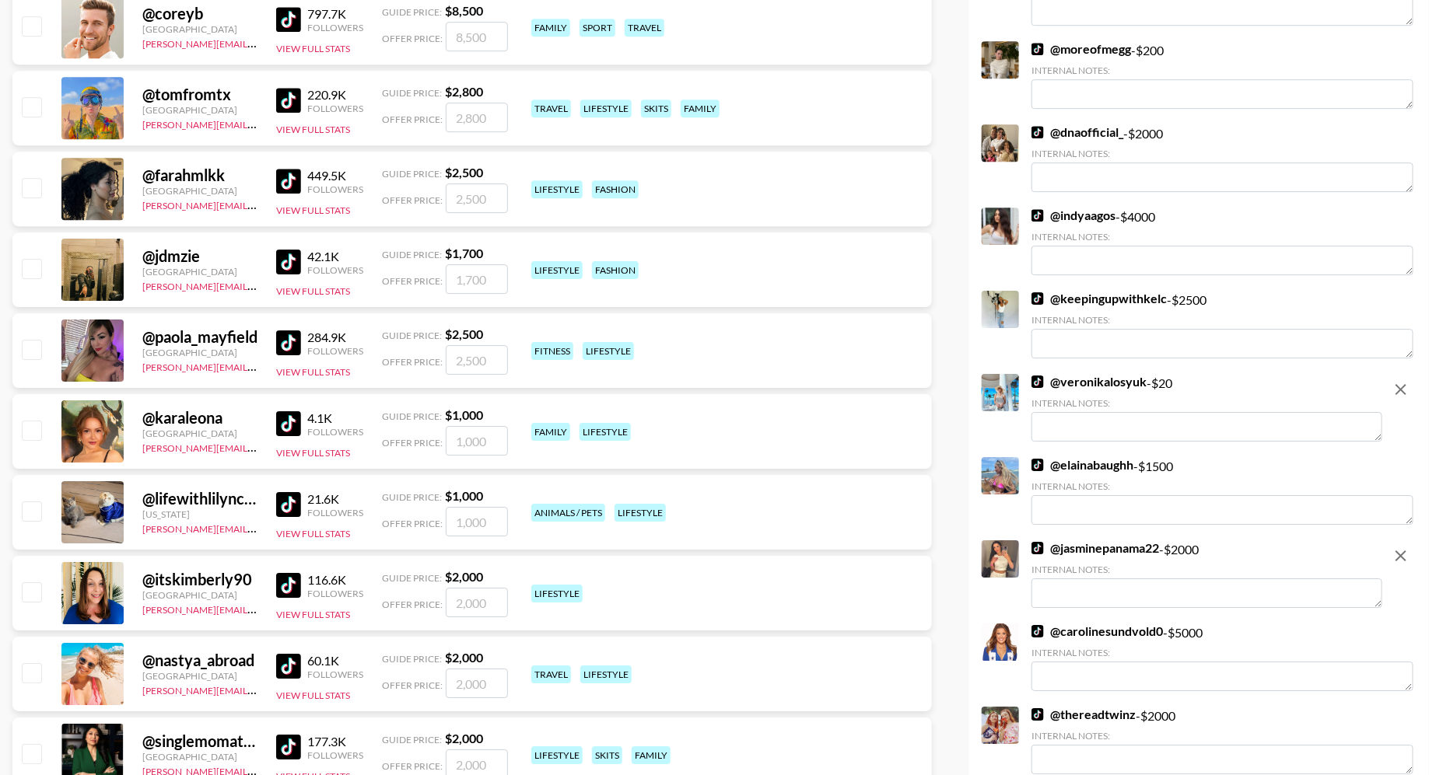
click at [1083, 434] on textarea at bounding box center [1206, 427] width 351 height 30
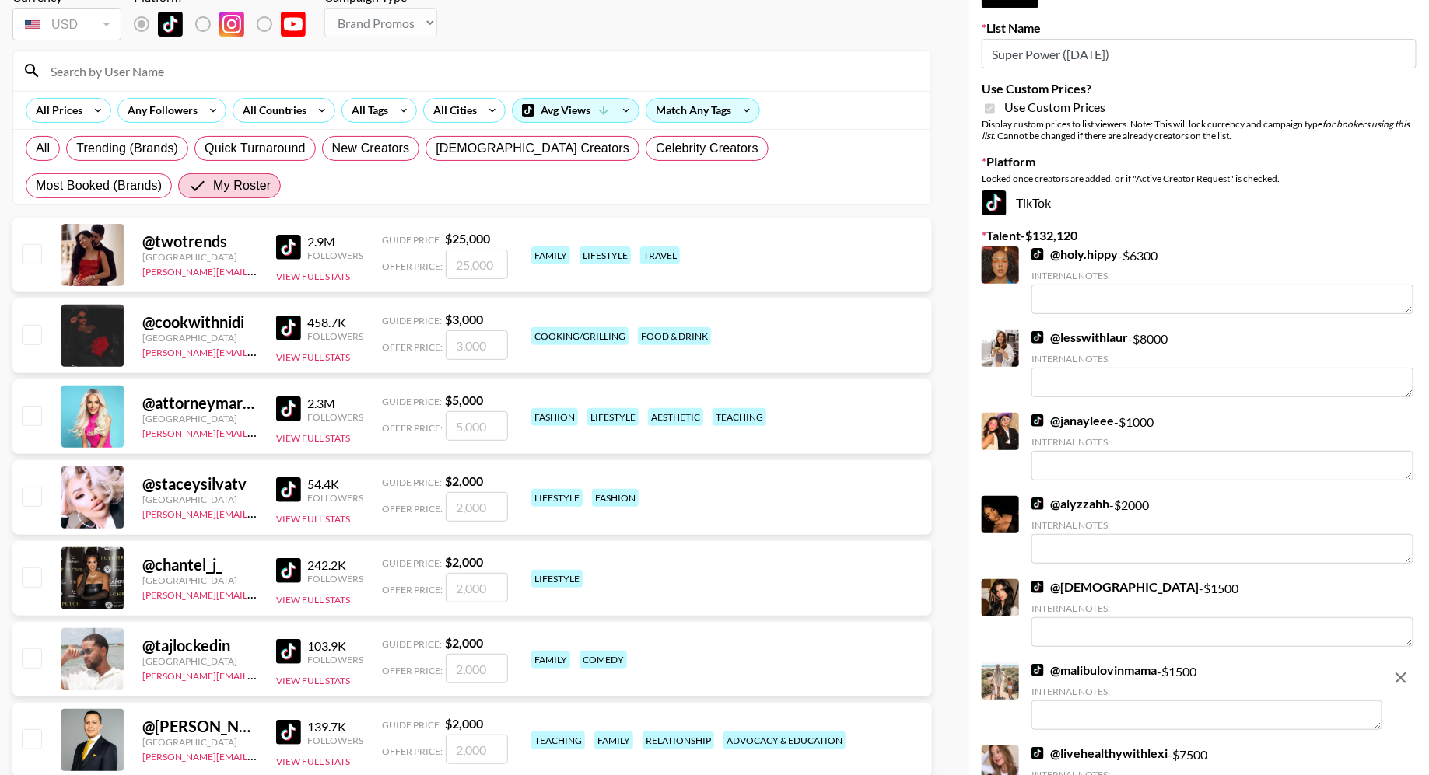
scroll to position [0, 0]
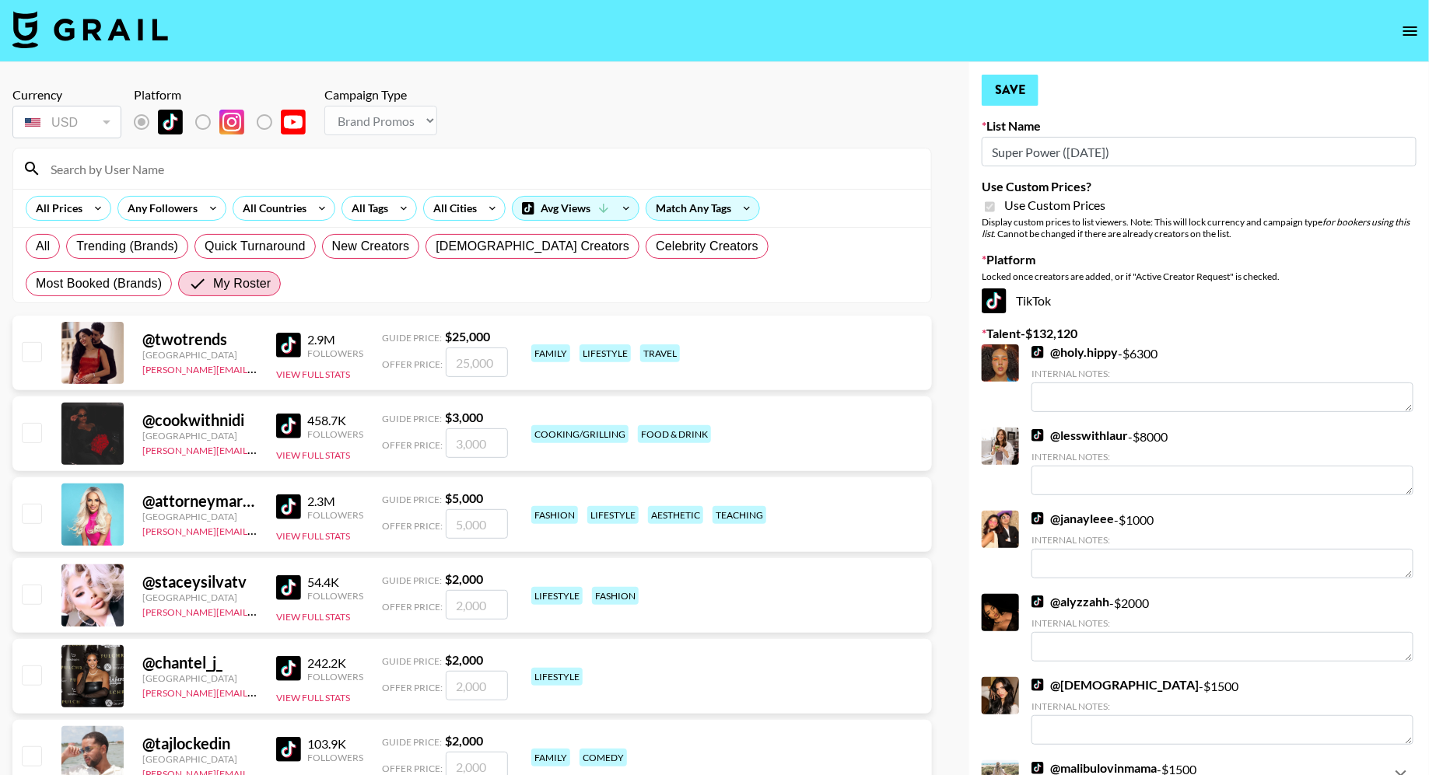
type textarea "her main is Instagram"
click at [1016, 96] on button "Save" at bounding box center [1009, 90] width 57 height 31
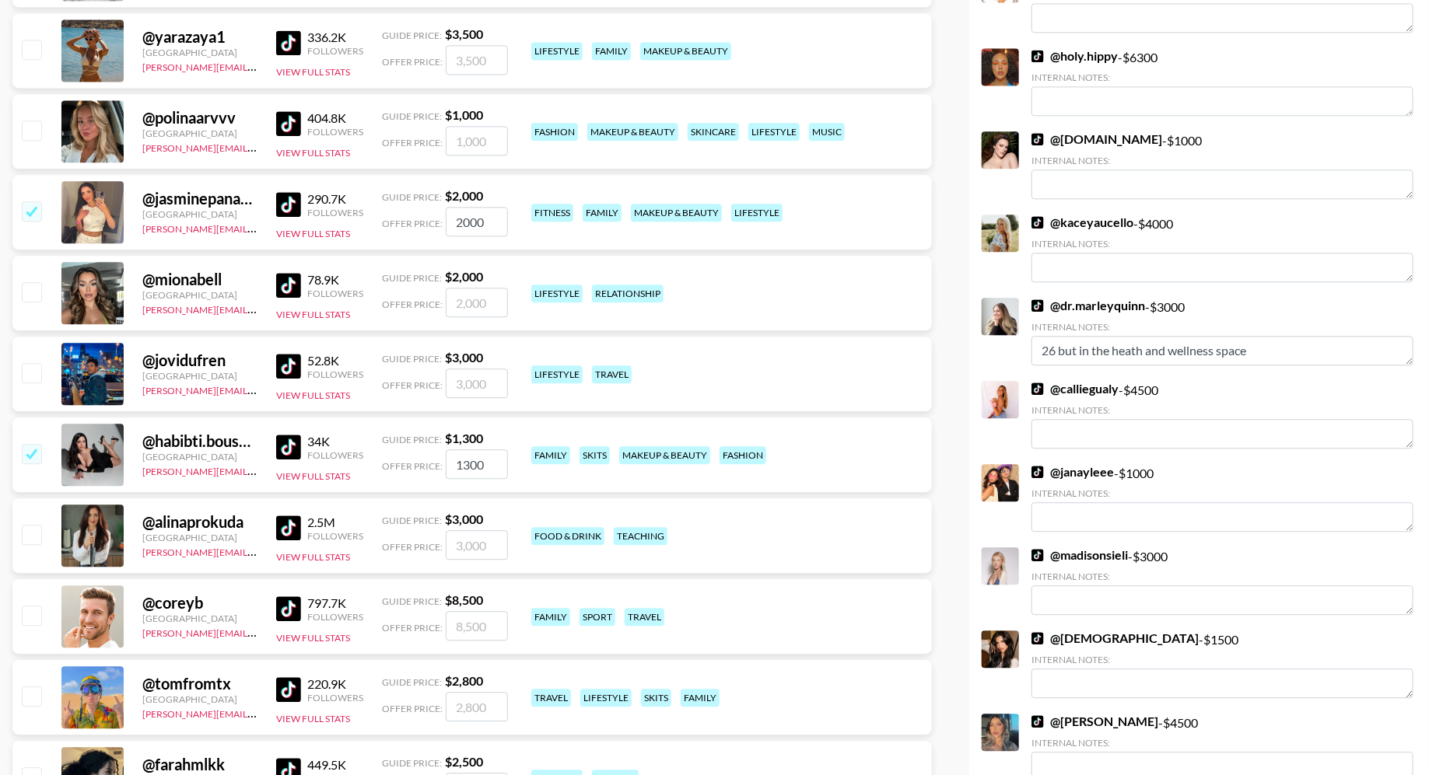
scroll to position [1664, 0]
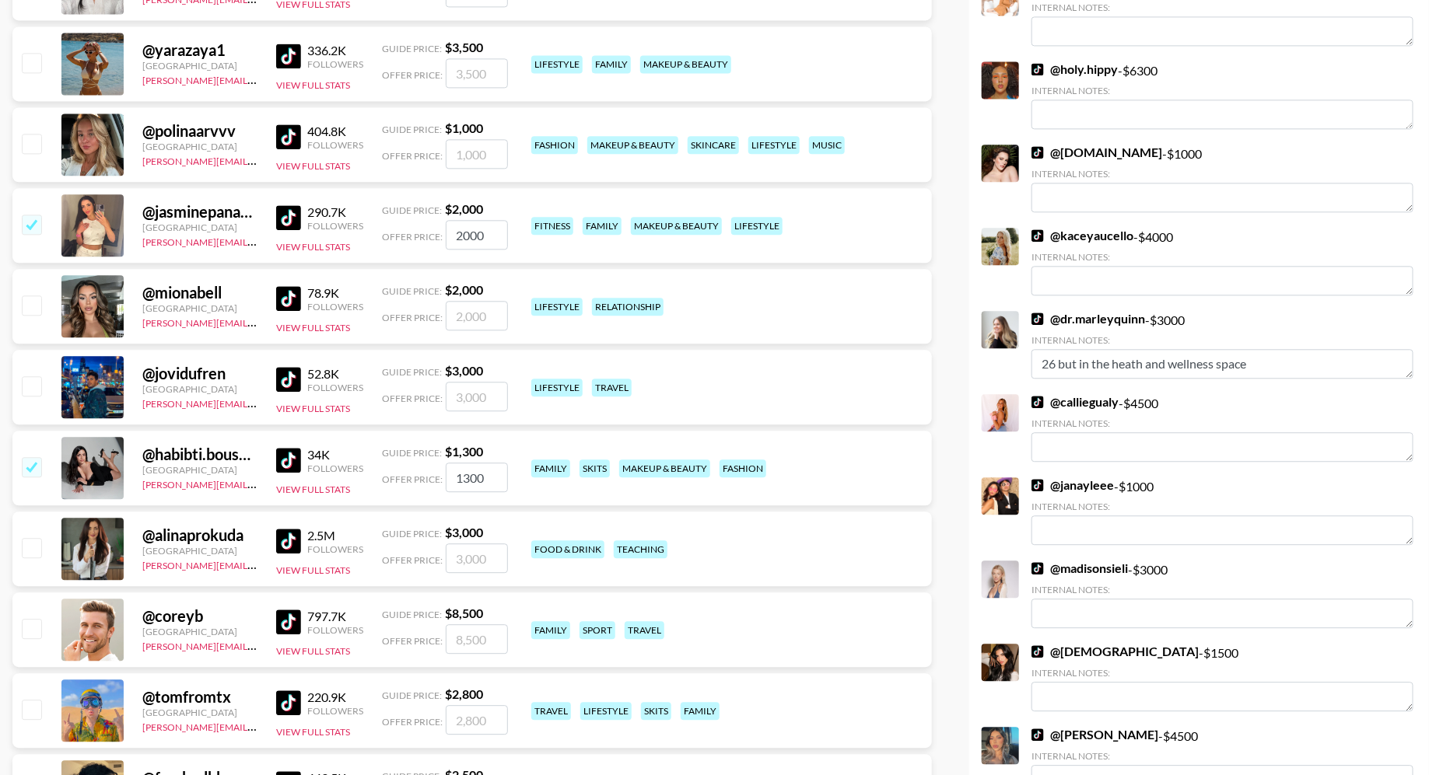
click at [1111, 327] on link "@ dr.marleyquinn" at bounding box center [1088, 319] width 114 height 16
